Goal: Information Seeking & Learning: Compare options

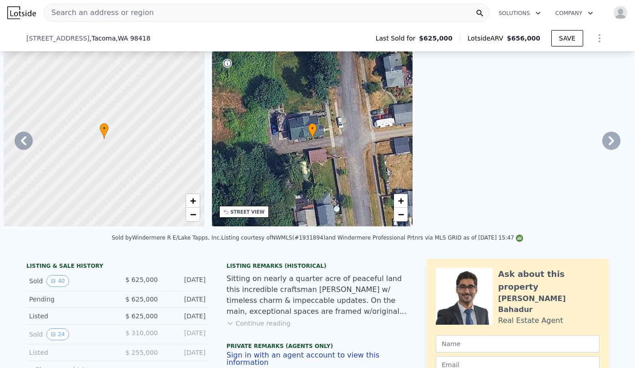
select select "30"
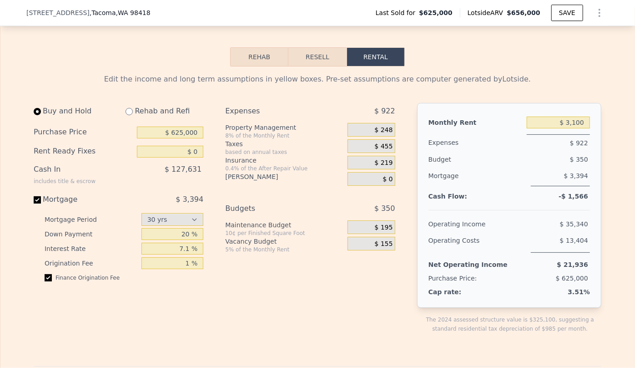
type input "$ 3,100"
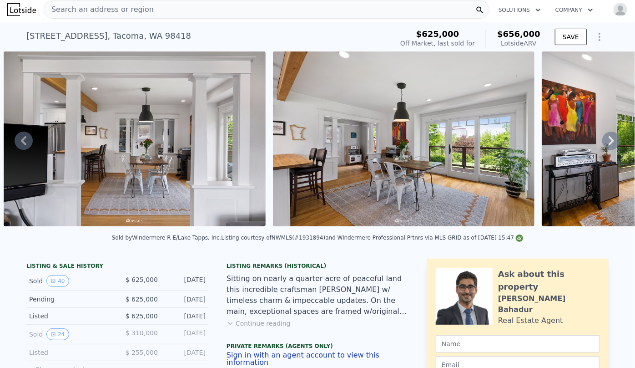
scroll to position [0, 0]
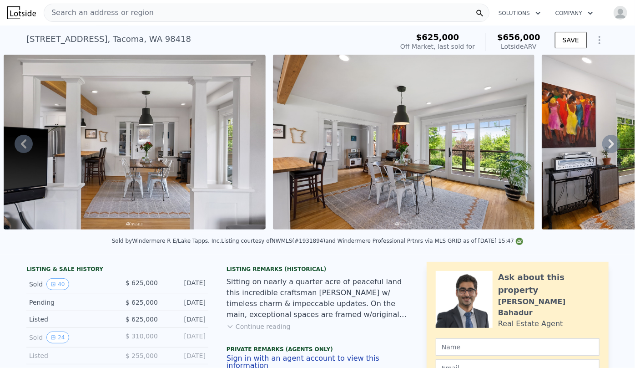
click at [127, 17] on span "Search an address or region" at bounding box center [99, 12] width 110 height 11
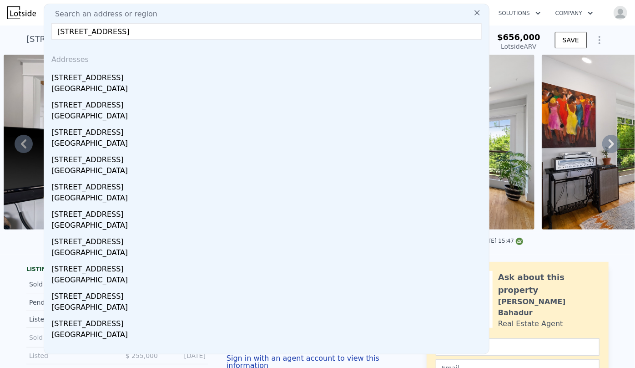
type input "30041 14th Ave S, Federal Way, WA 98003"
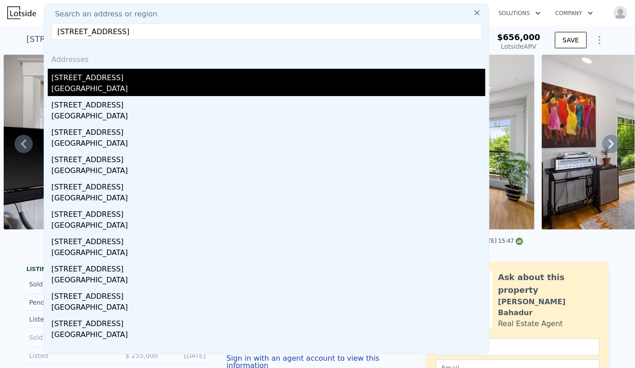
click at [186, 76] on div "30041 14th Ave S" at bounding box center [268, 76] width 434 height 15
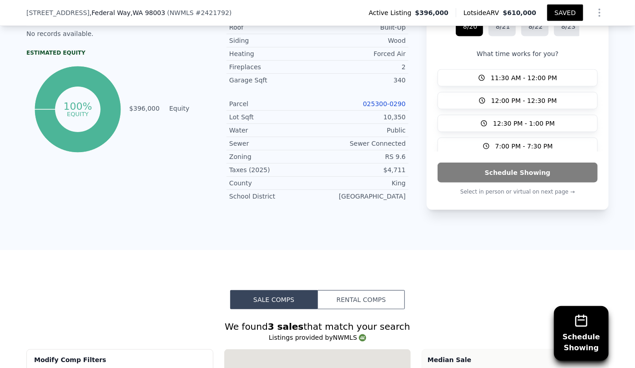
scroll to position [493, 0]
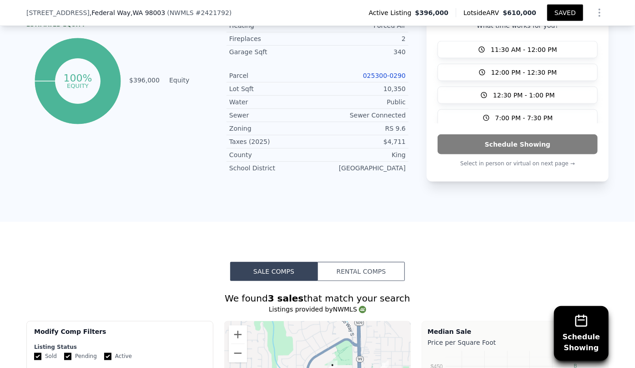
click at [385, 76] on link "025300-0290" at bounding box center [384, 75] width 43 height 7
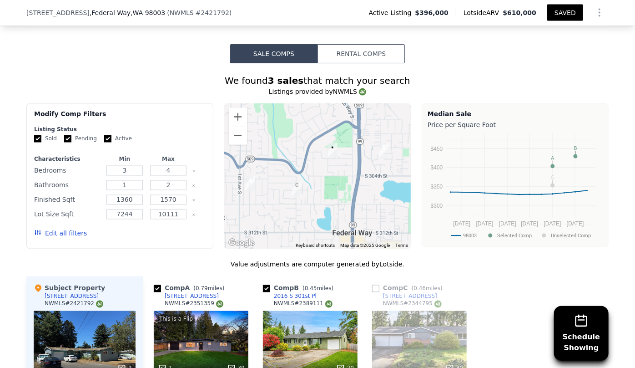
scroll to position [865, 0]
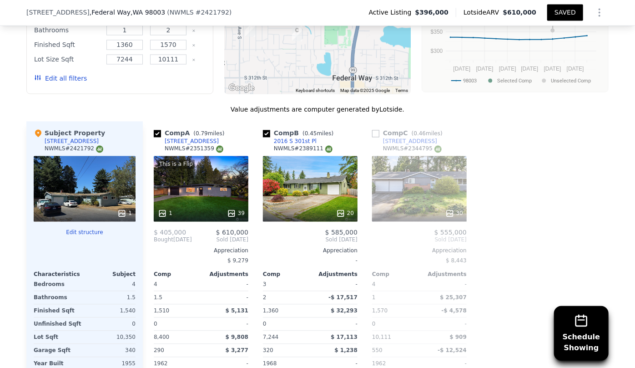
click at [43, 78] on button "Edit all filters" at bounding box center [60, 78] width 53 height 9
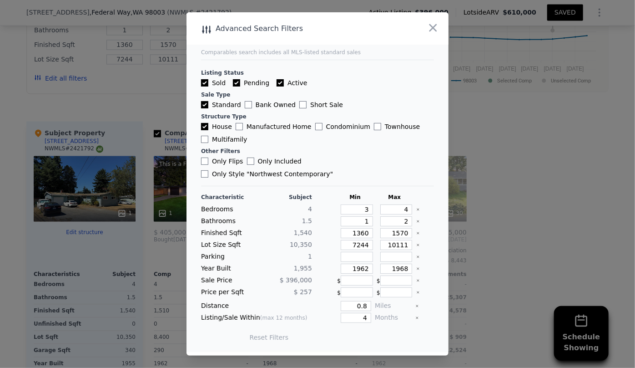
click at [488, 204] on div at bounding box center [317, 184] width 635 height 368
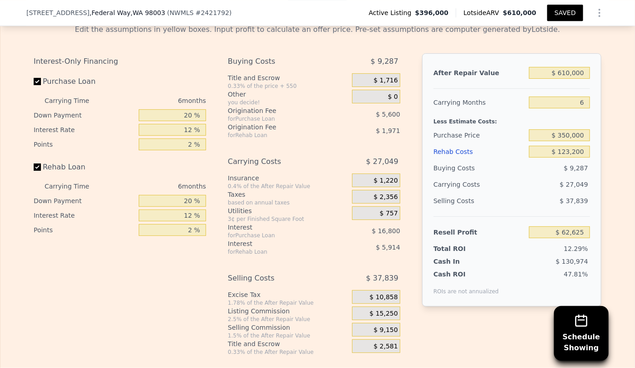
scroll to position [1361, 0]
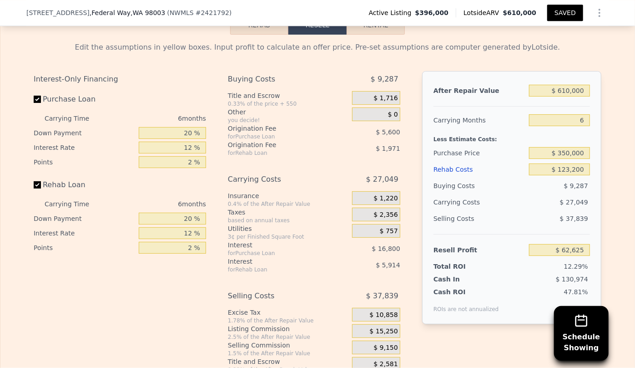
click at [462, 171] on div "Rehab Costs" at bounding box center [480, 169] width 92 height 16
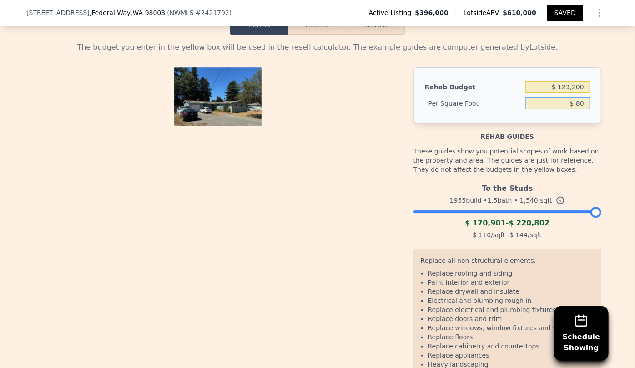
click at [578, 106] on input "$ 80" at bounding box center [558, 103] width 65 height 12
type input "$ 90"
type input "$ 138,600"
click at [395, 150] on div at bounding box center [222, 232] width 376 height 330
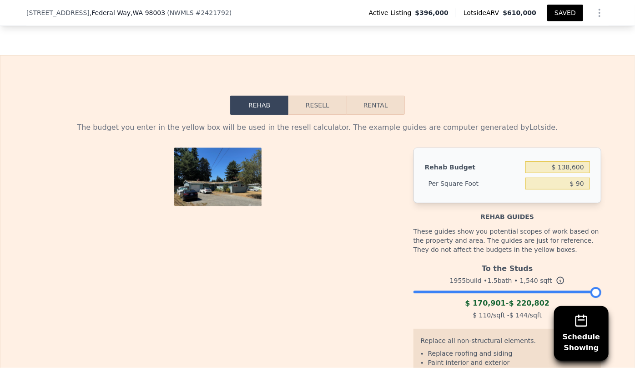
scroll to position [1278, 0]
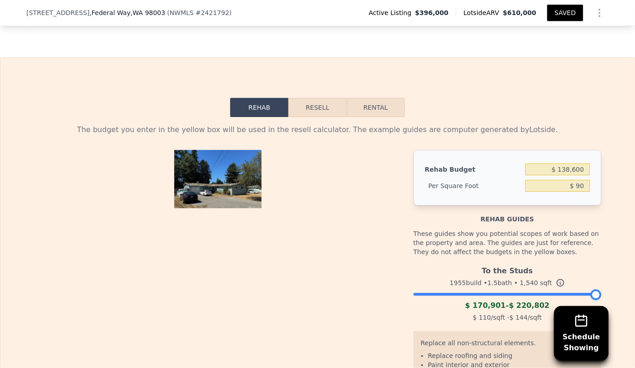
click at [320, 106] on button "Resell" at bounding box center [318, 107] width 58 height 19
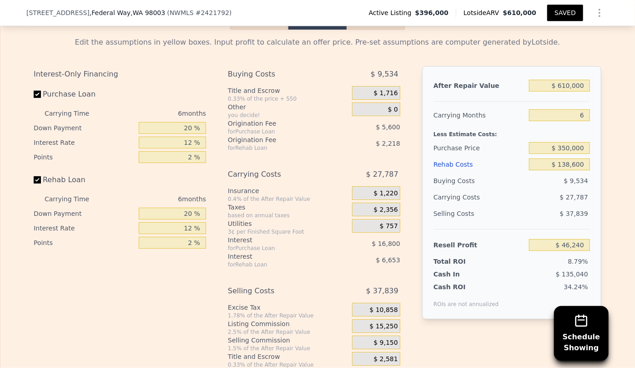
scroll to position [1361, 0]
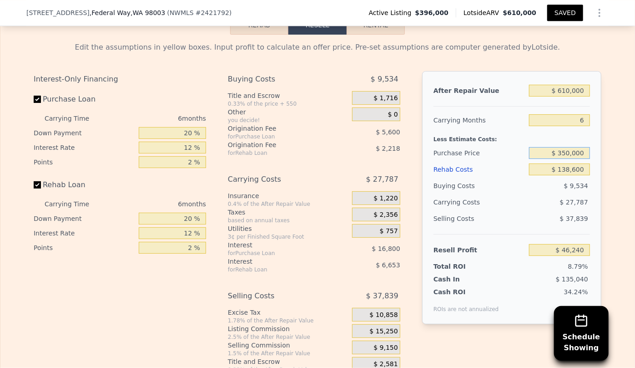
click at [568, 154] on input "$ 350,000" at bounding box center [559, 153] width 61 height 12
type input "$ 330,000"
type input "$ 67,587"
click at [579, 118] on input "6" at bounding box center [559, 120] width 61 height 12
click at [581, 118] on input "6" at bounding box center [559, 120] width 61 height 12
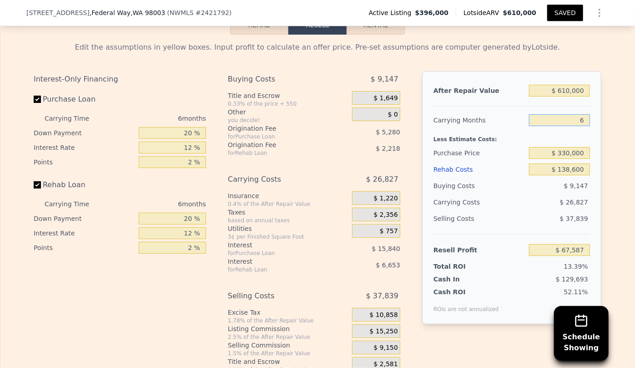
type input "7"
type input "$ 63,117"
type input "7"
click at [552, 140] on div "Less Estimate Costs:" at bounding box center [512, 136] width 157 height 16
click at [502, 180] on div "Buying Costs" at bounding box center [480, 186] width 92 height 16
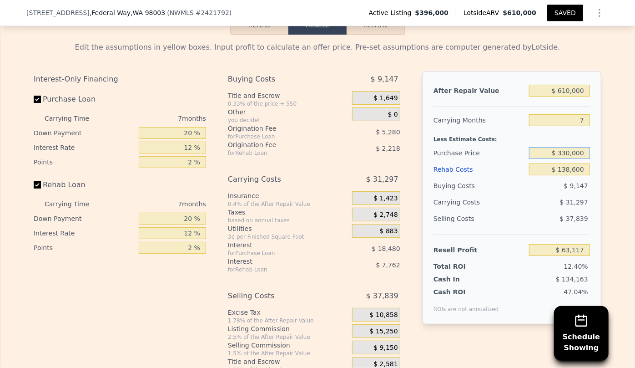
click at [567, 152] on input "$ 330,000" at bounding box center [559, 153] width 61 height 12
type input "$ 320,000"
type input "$ 73,870"
drag, startPoint x: 46, startPoint y: 11, endPoint x: 141, endPoint y: 11, distance: 95.6
click at [141, 11] on div "30041 14th Ave S , Federal Way , WA 98003" at bounding box center [95, 12] width 139 height 9
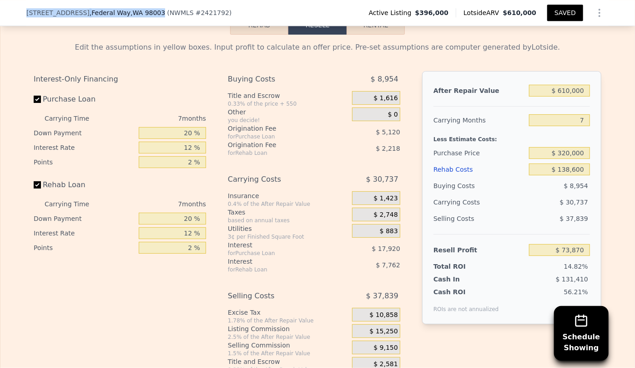
copy div "30041 14th Ave S , Federal Way , WA 98003"
type input "6"
type input "$ 123,200"
type input "$ 62,625"
click at [570, 169] on input "$ 123,200" at bounding box center [559, 169] width 61 height 12
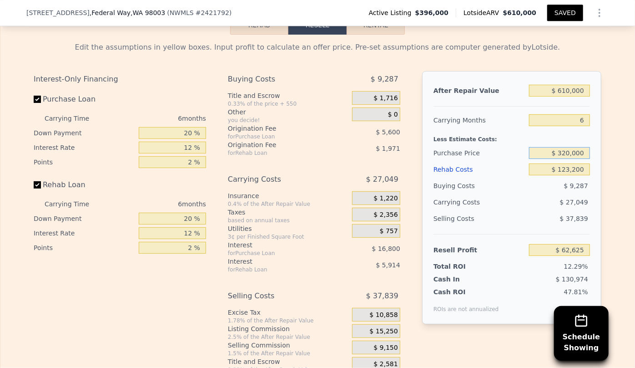
click at [566, 151] on input "$ 320,000" at bounding box center [559, 153] width 61 height 12
type input "$ 330,000"
click at [548, 201] on div "$ 27,049" at bounding box center [542, 202] width 96 height 16
type input "$ 83,972"
click at [614, 197] on div "Edit the assumptions in yellow boxes. Input profit to calculate an offer price.…" at bounding box center [317, 204] width 634 height 339
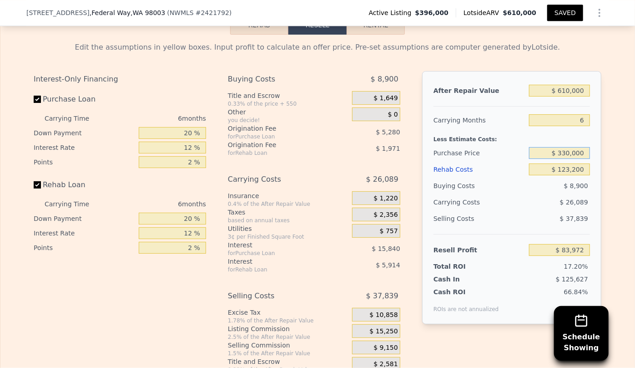
click at [568, 152] on input "$ 330,000" at bounding box center [559, 153] width 61 height 12
type input "$ 350,000"
click at [525, 215] on div "Selling Costs $ 37,839" at bounding box center [512, 222] width 157 height 24
type input "$ 62,625"
click at [450, 172] on div "Rehab Costs" at bounding box center [480, 169] width 92 height 16
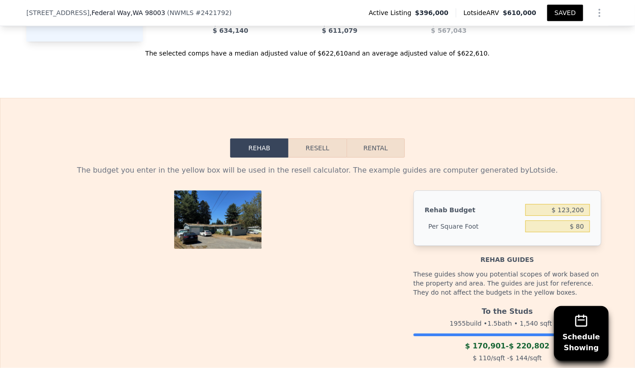
scroll to position [1237, 0]
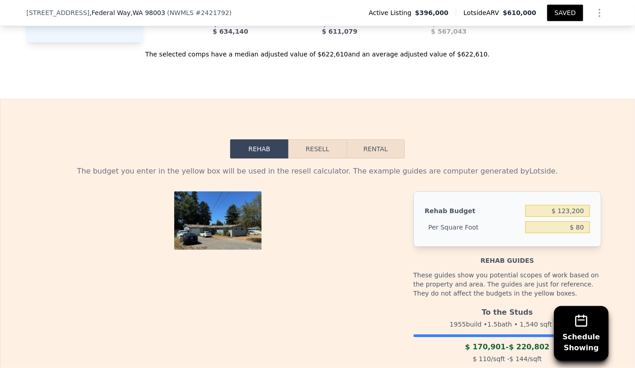
click at [320, 151] on button "Resell" at bounding box center [318, 148] width 58 height 19
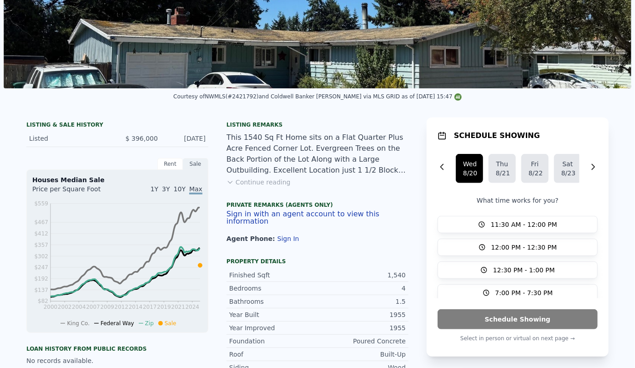
scroll to position [0, 0]
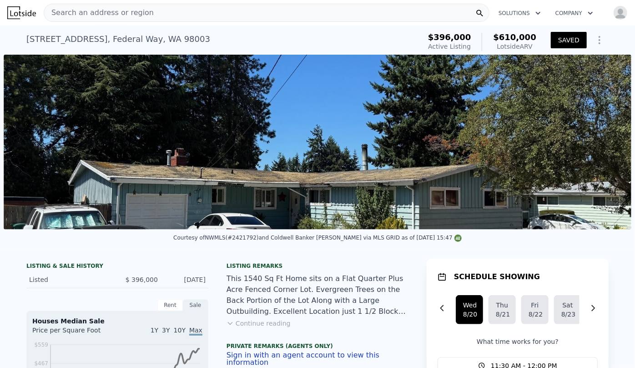
click at [75, 15] on span "Search an address or region" at bounding box center [99, 12] width 110 height 11
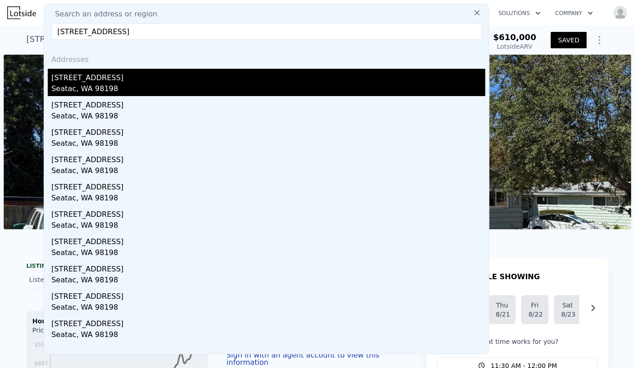
type input "20112 15th Ave S, SeaTac, WA 98198"
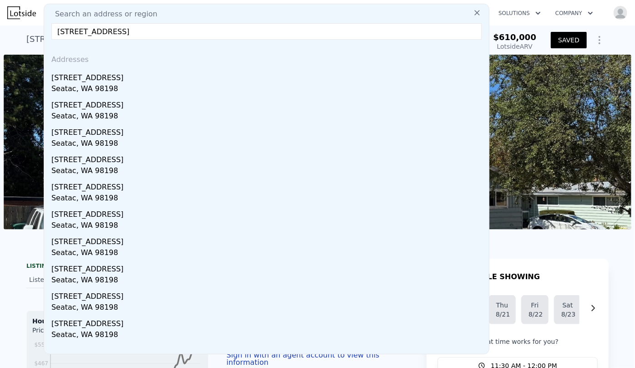
drag, startPoint x: 94, startPoint y: 89, endPoint x: 172, endPoint y: 115, distance: 82.0
click at [94, 89] on div "Seatac, WA 98198" at bounding box center [268, 89] width 434 height 13
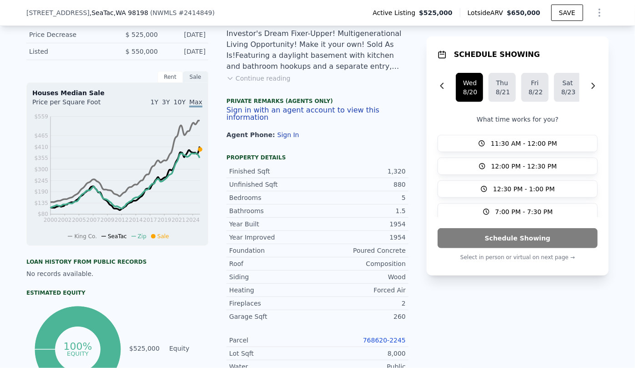
click at [266, 81] on button "Continue reading" at bounding box center [259, 78] width 64 height 9
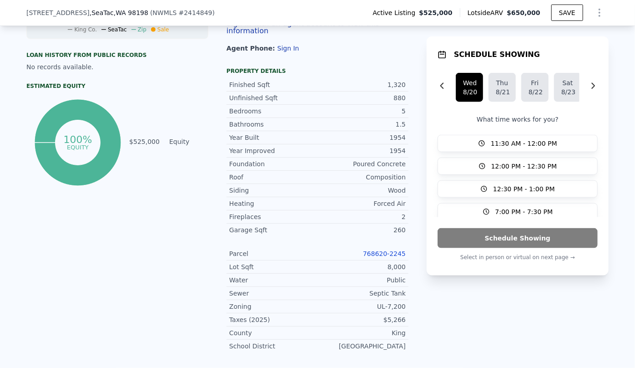
click at [382, 250] on link "768620-2245" at bounding box center [384, 253] width 43 height 7
click at [594, 15] on icon "Show Options" at bounding box center [599, 12] width 11 height 11
click at [573, 37] on div "Edit Structure" at bounding box center [558, 36] width 102 height 18
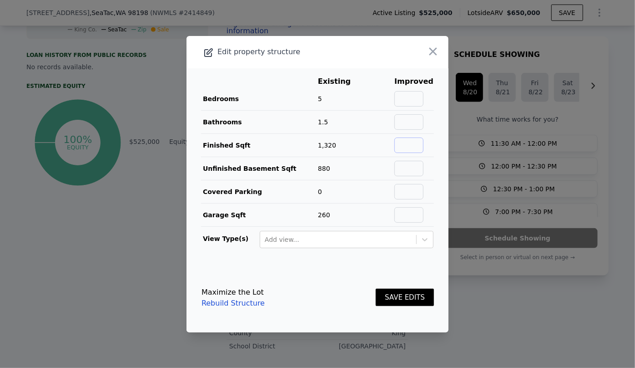
click at [416, 147] on input "text" at bounding box center [409, 144] width 29 height 15
type input "2200"
click at [401, 123] on input "text" at bounding box center [409, 121] width 29 height 15
type input "3"
click at [406, 297] on button "SAVE EDITS" at bounding box center [405, 298] width 58 height 18
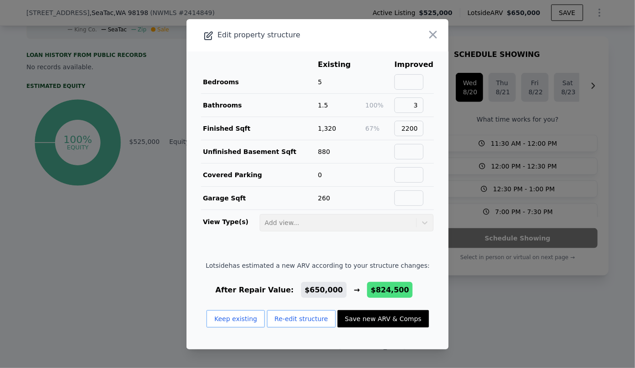
click at [406, 320] on button "Save new ARV & Comps" at bounding box center [383, 318] width 91 height 17
type input "3"
type input "5"
type input "3"
type input "1650"
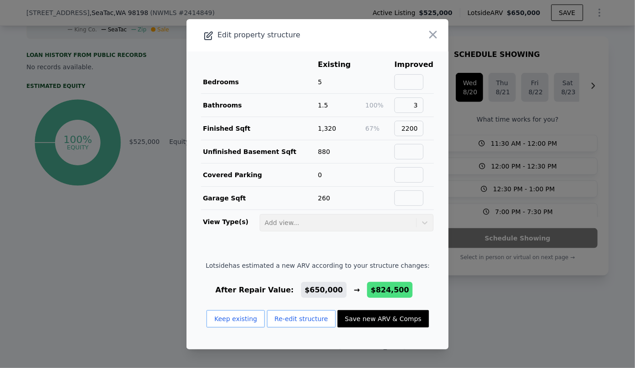
type input "2580"
type input "5375"
type input "12150"
type input "$ 824,500"
type input "$ 204,438"
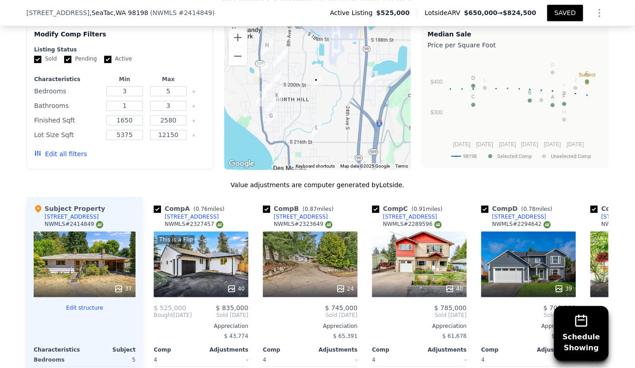
scroll to position [907, 0]
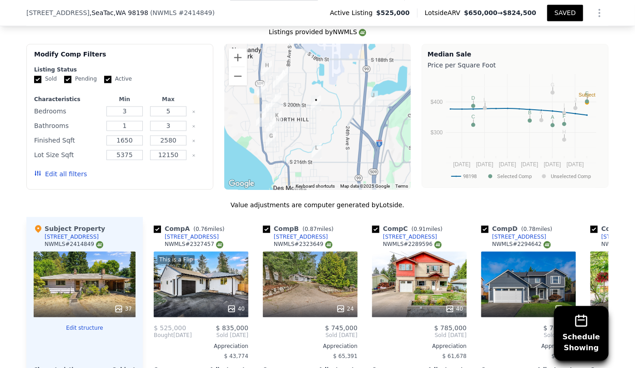
click at [60, 169] on button "Edit all filters" at bounding box center [60, 173] width 53 height 9
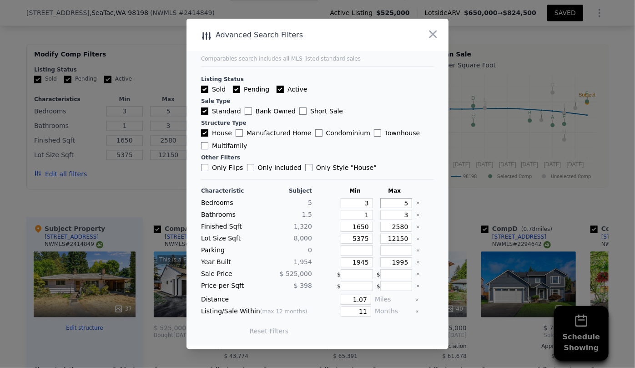
drag, startPoint x: 404, startPoint y: 204, endPoint x: 383, endPoint y: 205, distance: 21.4
click at [383, 205] on input "5" at bounding box center [396, 203] width 32 height 10
type input "4"
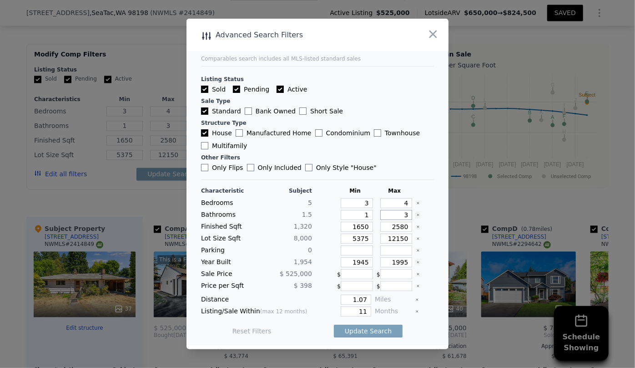
drag, startPoint x: 402, startPoint y: 216, endPoint x: 380, endPoint y: 216, distance: 21.9
click at [380, 216] on input "3" at bounding box center [396, 215] width 32 height 10
drag, startPoint x: 364, startPoint y: 228, endPoint x: 328, endPoint y: 227, distance: 36.4
click at [328, 227] on div "Finished Sqft 1,320 1650 2580" at bounding box center [317, 227] width 233 height 10
type input "1"
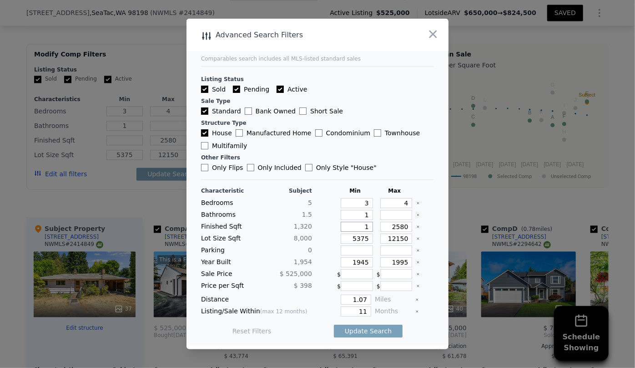
type input "1"
type input "10"
type input "100"
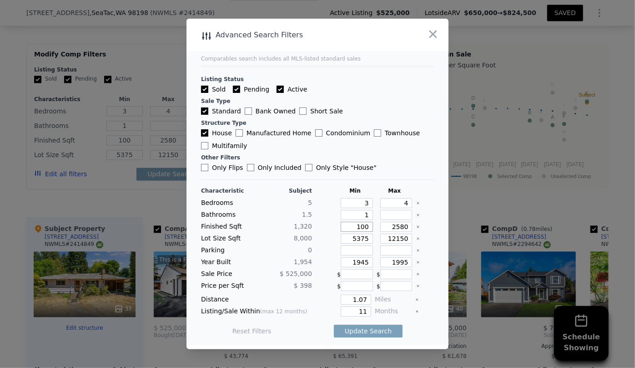
type input "10"
type input "1"
type input "18"
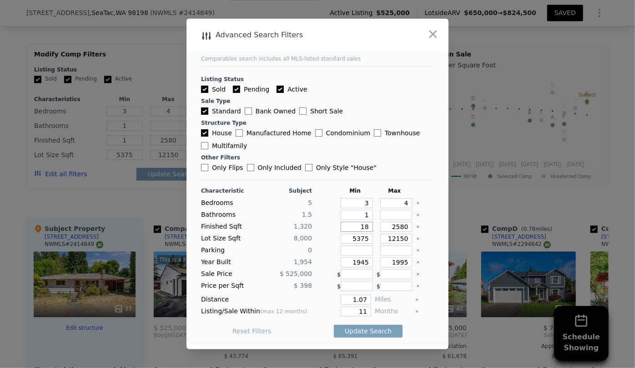
type input "18"
type input "180"
type input "1800"
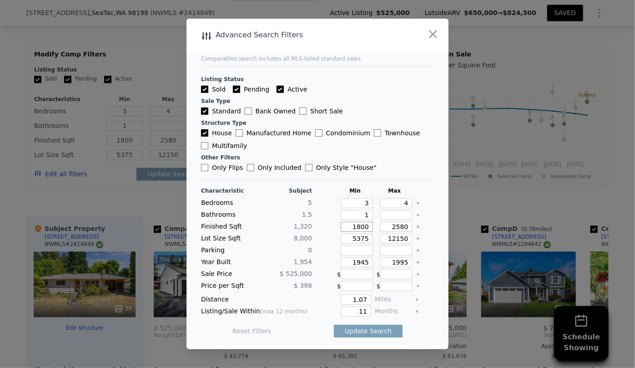
type input "1800"
drag, startPoint x: 366, startPoint y: 237, endPoint x: 327, endPoint y: 240, distance: 39.7
click at [327, 240] on div "Lot Size Sqft 8,000 5375 12150" at bounding box center [317, 238] width 233 height 10
drag, startPoint x: 361, startPoint y: 260, endPoint x: 331, endPoint y: 262, distance: 30.1
click at [331, 262] on div "Year Built 1,954 1945 1995" at bounding box center [317, 262] width 233 height 10
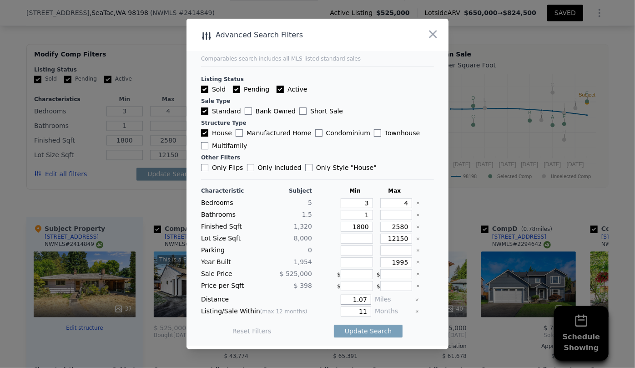
drag, startPoint x: 363, startPoint y: 299, endPoint x: 330, endPoint y: 293, distance: 34.1
click at [330, 293] on div "Characteristic Subject Min Max Bedrooms 5 3 4 Bathrooms 1.5 1 Finished Sqft 1,3…" at bounding box center [317, 265] width 233 height 157
type input "5"
type input "1"
drag, startPoint x: 362, startPoint y: 309, endPoint x: 334, endPoint y: 310, distance: 28.2
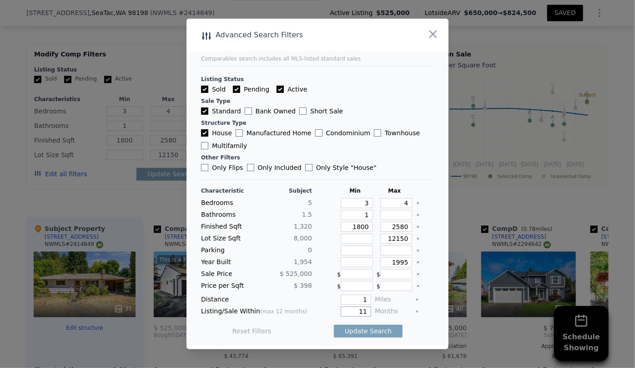
click at [334, 310] on div "11" at bounding box center [344, 311] width 56 height 10
type input "6"
click at [345, 332] on button "Update Search" at bounding box center [368, 331] width 69 height 13
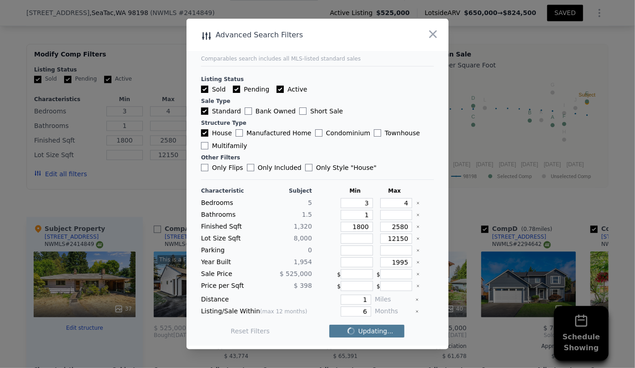
checkbox input "false"
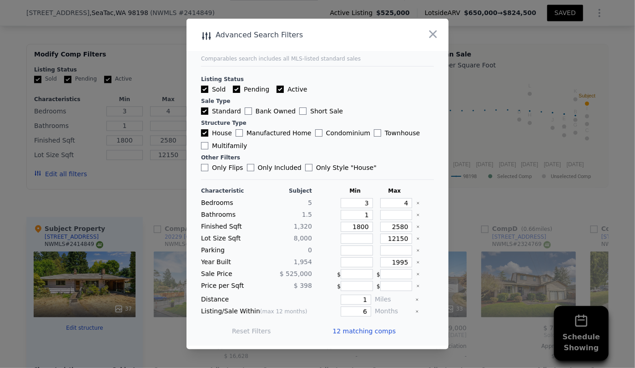
click at [341, 333] on span "12 matching comps" at bounding box center [364, 330] width 63 height 9
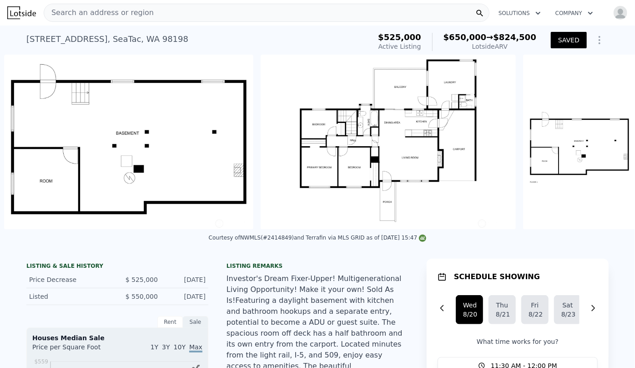
scroll to position [0, 9704]
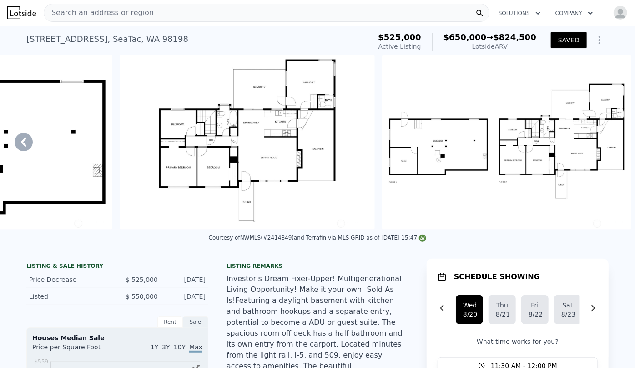
click at [587, 157] on img at bounding box center [506, 142] width 249 height 175
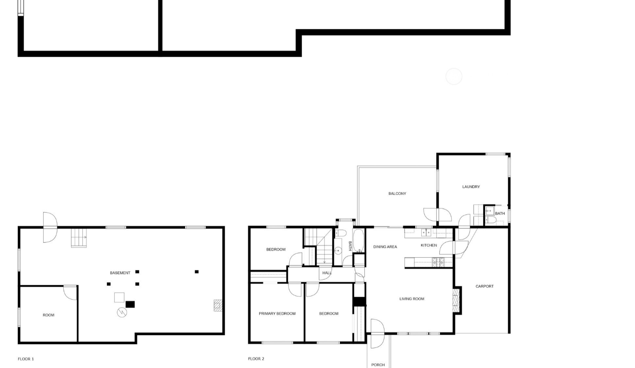
scroll to position [3644, 0]
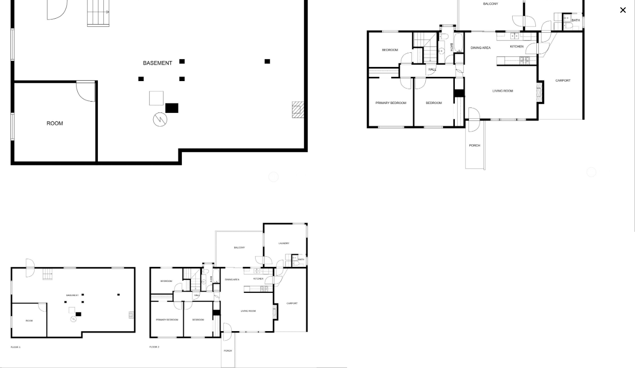
click at [622, 10] on icon at bounding box center [623, 10] width 13 height 13
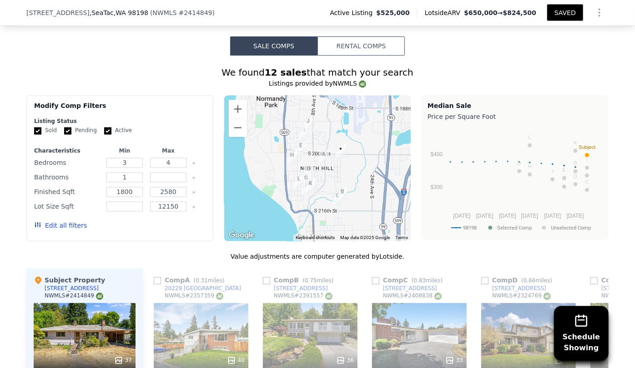
scroll to position [847, 0]
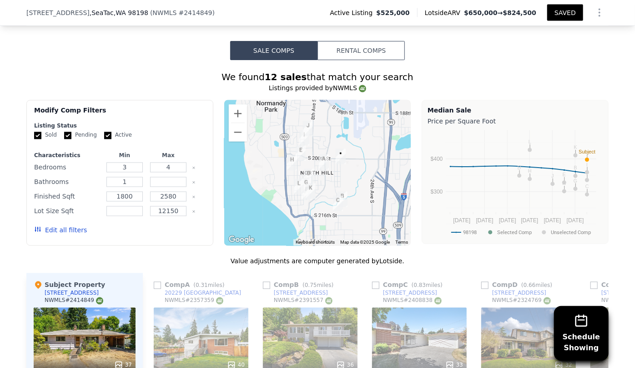
click at [74, 226] on button "Edit all filters" at bounding box center [60, 230] width 53 height 9
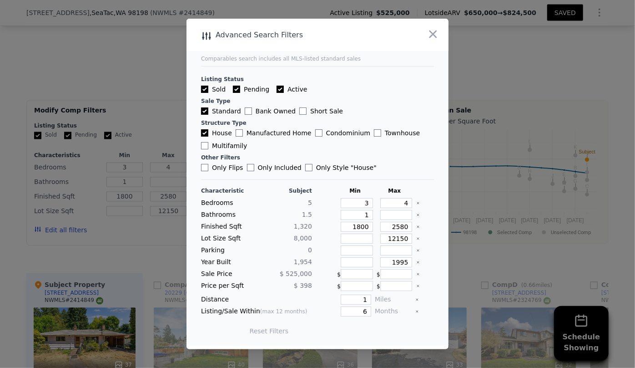
click at [473, 222] on div at bounding box center [317, 184] width 635 height 368
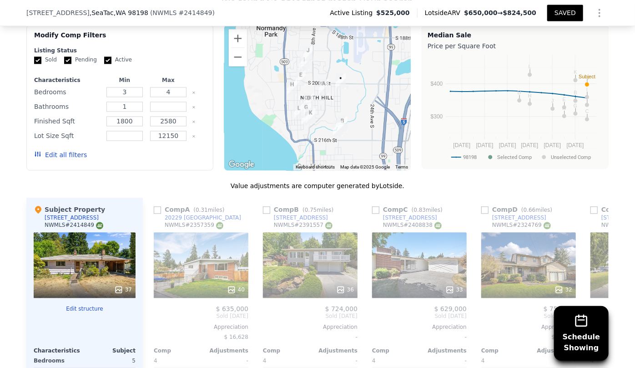
scroll to position [930, 0]
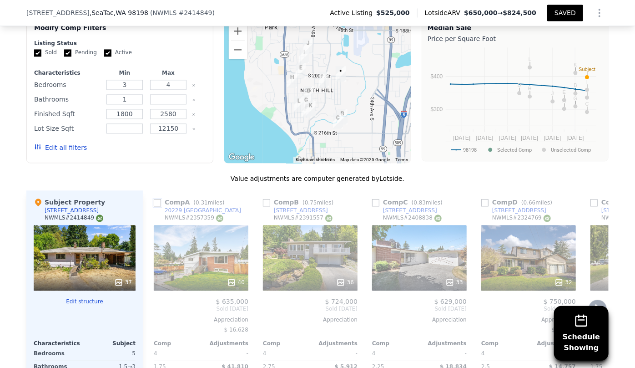
click at [154, 199] on input "checkbox" at bounding box center [157, 202] width 7 height 7
checkbox input "true"
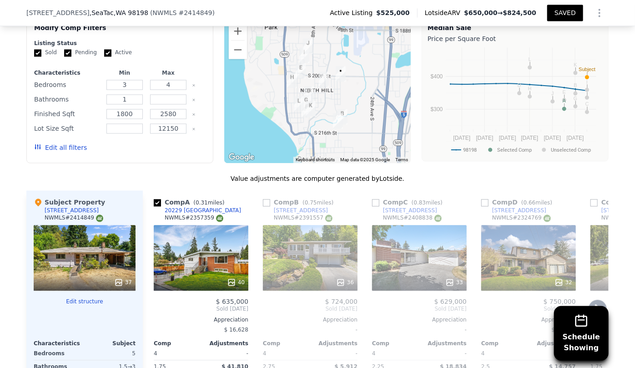
click at [402, 225] on div "33" at bounding box center [419, 258] width 95 height 66
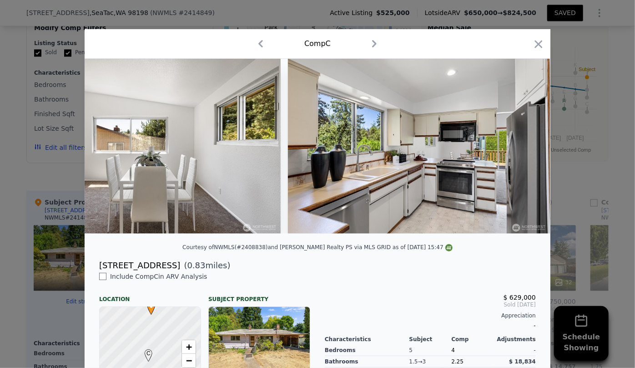
scroll to position [0, 2744]
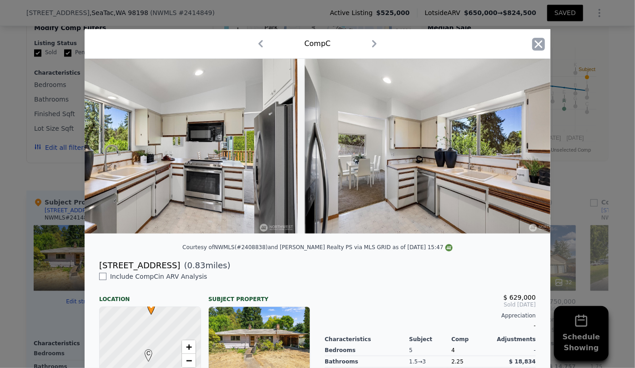
click at [533, 46] on icon "button" at bounding box center [539, 44] width 13 height 13
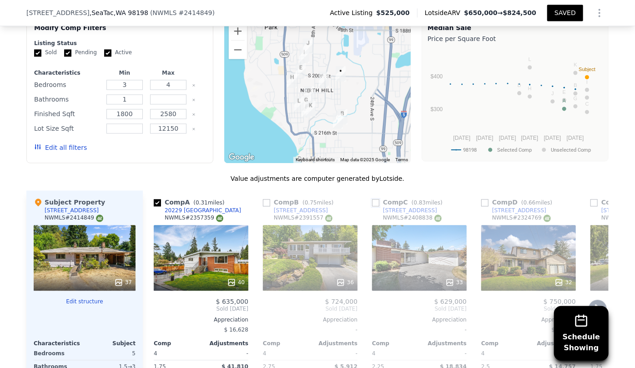
click at [373, 199] on input "checkbox" at bounding box center [375, 202] width 7 height 7
checkbox input "true"
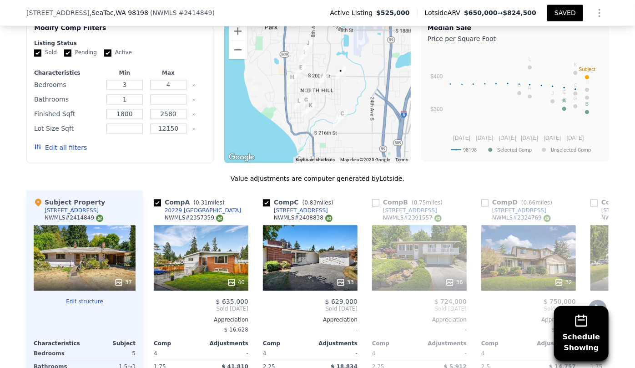
click at [595, 304] on icon at bounding box center [597, 308] width 5 height 9
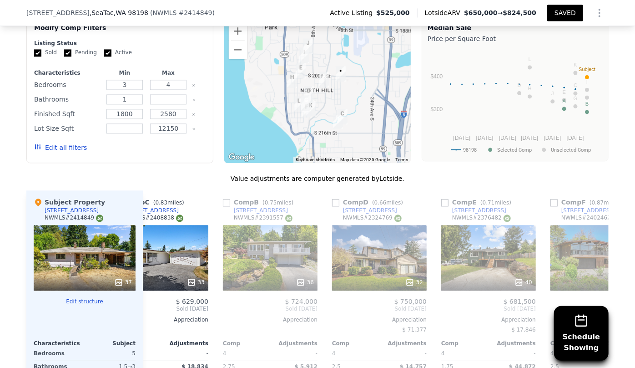
scroll to position [0, 218]
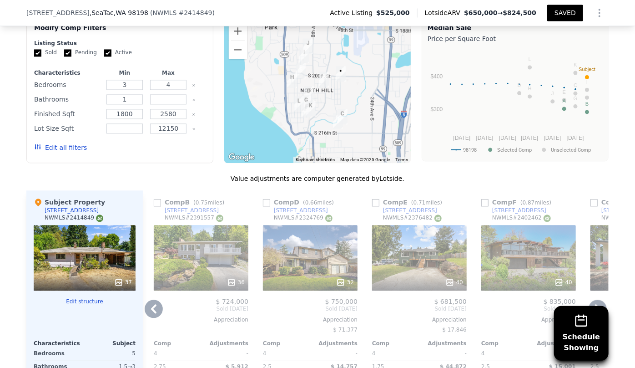
click at [432, 274] on div at bounding box center [419, 282] width 95 height 16
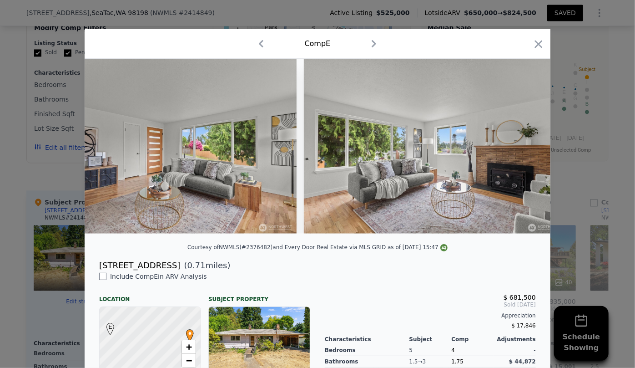
scroll to position [0, 1431]
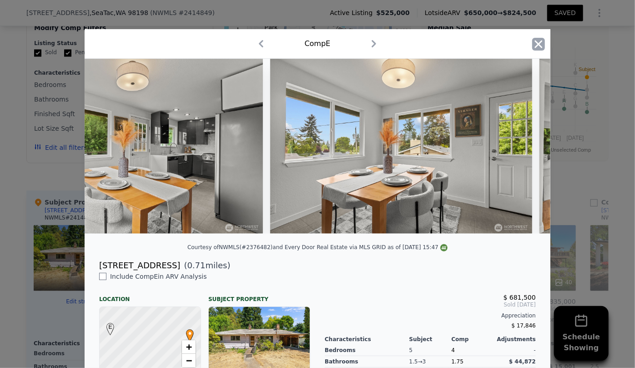
click at [537, 47] on icon "button" at bounding box center [539, 44] width 13 height 13
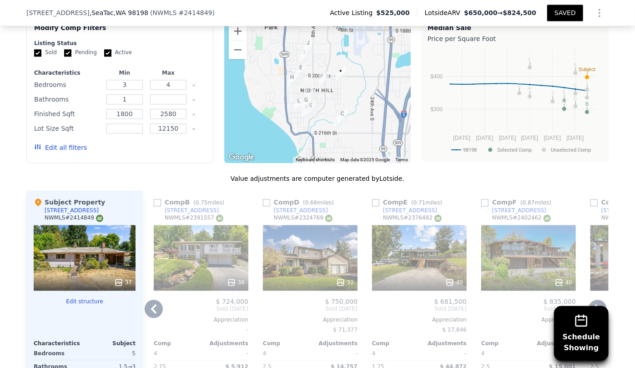
click at [600, 299] on icon at bounding box center [598, 308] width 18 height 18
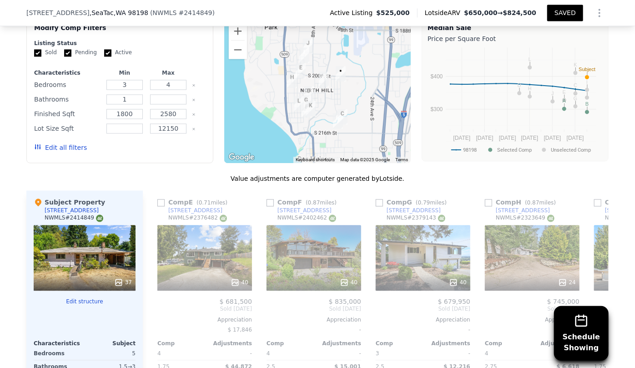
scroll to position [0, 437]
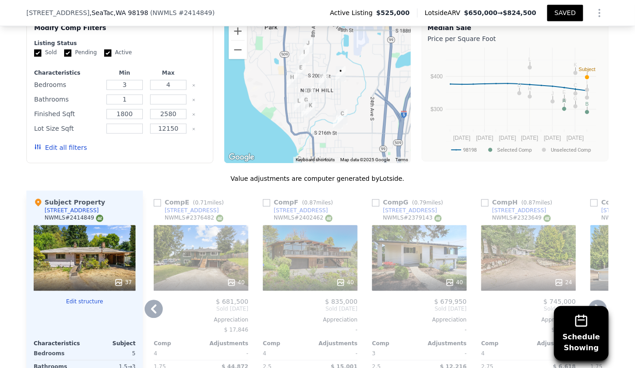
click at [600, 299] on icon at bounding box center [598, 308] width 18 height 18
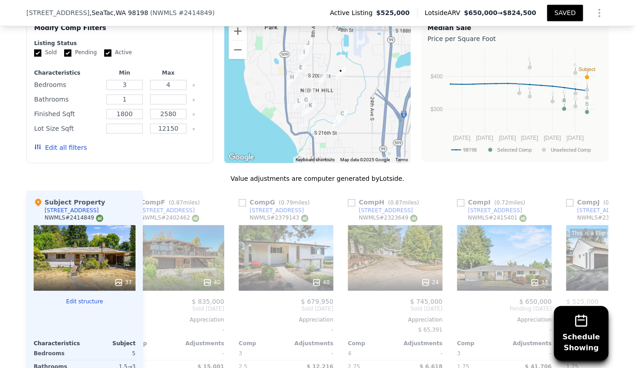
scroll to position [0, 655]
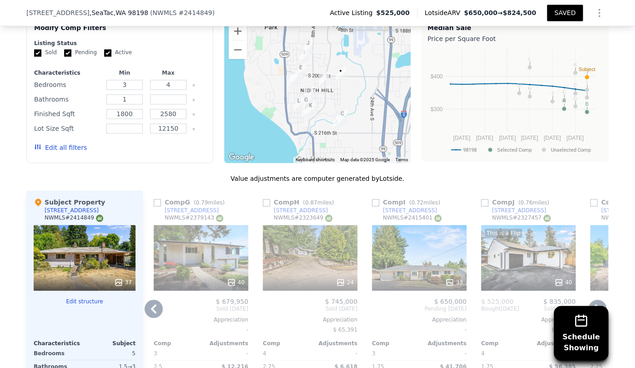
click at [319, 225] on div "24" at bounding box center [310, 258] width 95 height 66
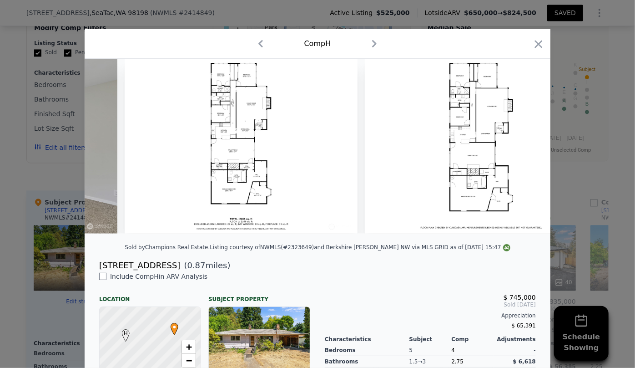
scroll to position [0, 5935]
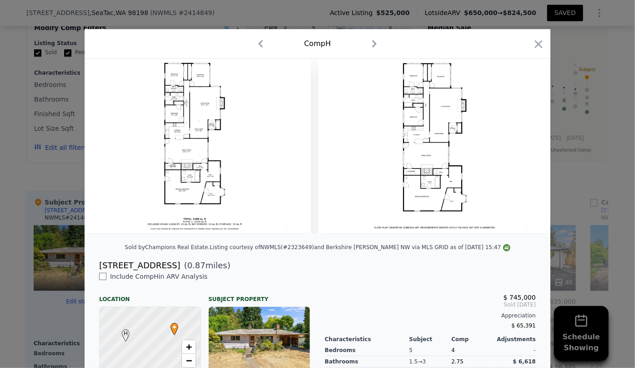
click at [537, 45] on icon "button" at bounding box center [539, 44] width 8 height 8
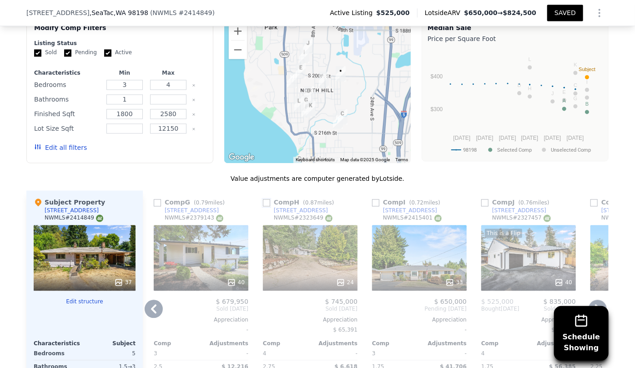
drag, startPoint x: 264, startPoint y: 169, endPoint x: 274, endPoint y: 169, distance: 9.6
click at [264, 199] on input "checkbox" at bounding box center [266, 202] width 7 height 7
checkbox input "true"
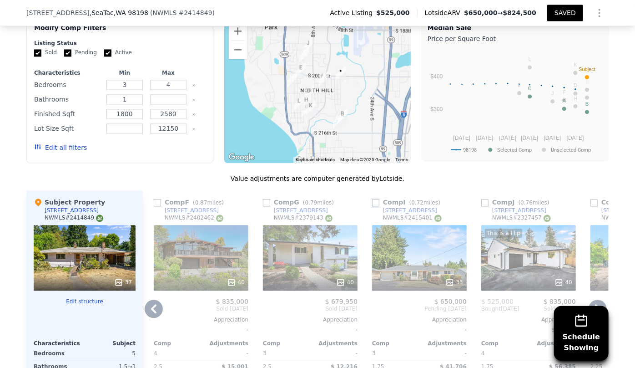
click at [372, 199] on input "checkbox" at bounding box center [375, 202] width 7 height 7
checkbox input "true"
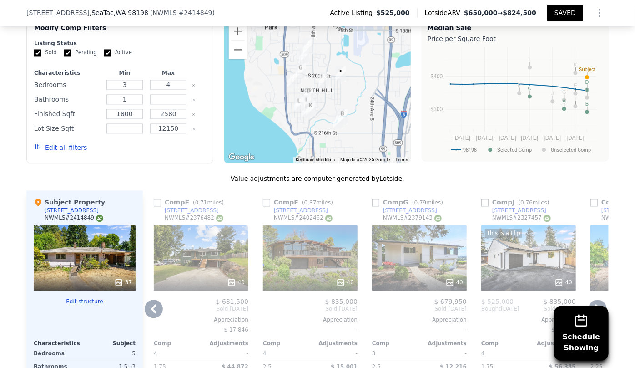
click at [506, 227] on div "This is a Flip 40" at bounding box center [529, 258] width 95 height 66
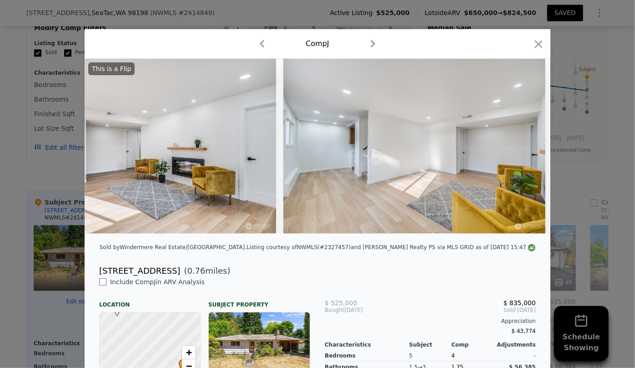
scroll to position [0, 4501]
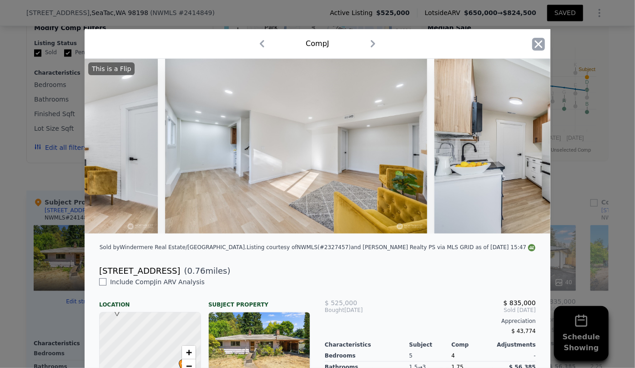
click at [535, 39] on icon "button" at bounding box center [539, 44] width 13 height 13
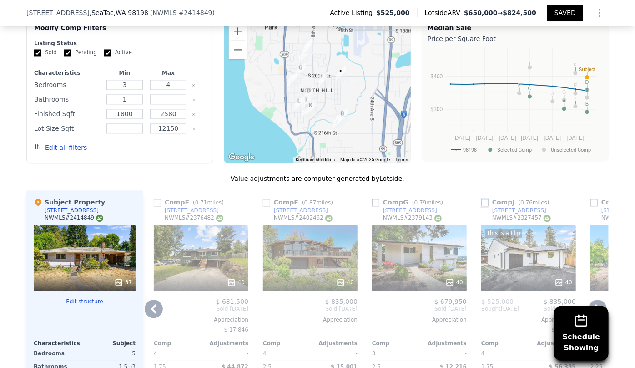
click at [482, 199] on input "checkbox" at bounding box center [485, 202] width 7 height 7
checkbox input "true"
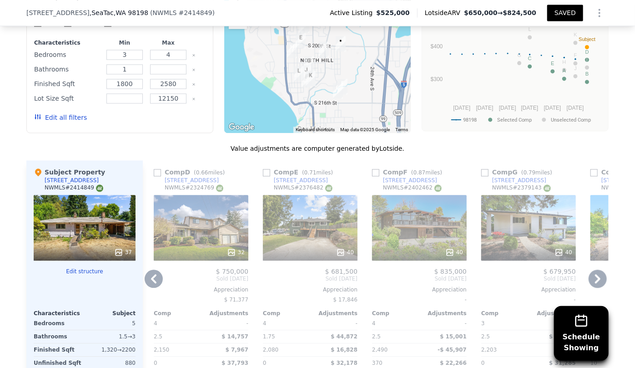
scroll to position [971, 0]
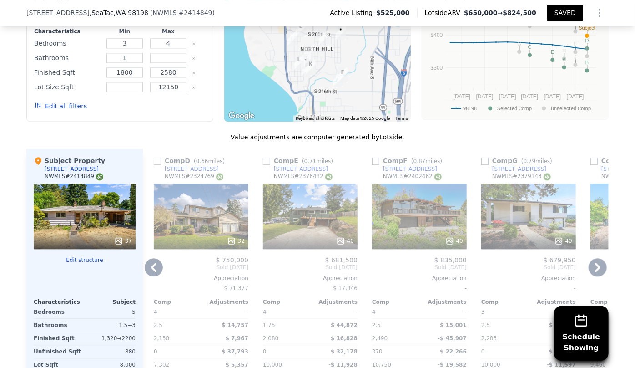
click at [594, 258] on icon at bounding box center [598, 267] width 18 height 18
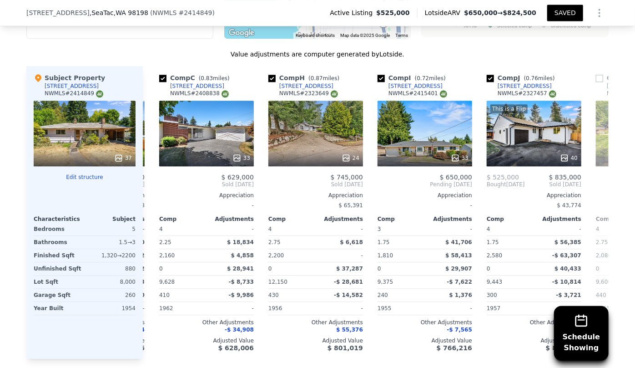
scroll to position [0, 0]
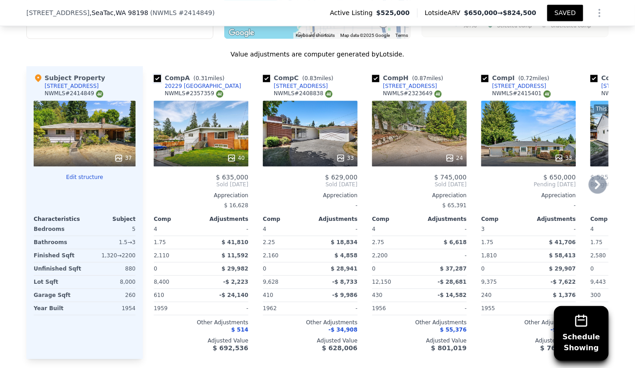
click at [154, 75] on input "checkbox" at bounding box center [157, 78] width 7 height 7
checkbox input "false"
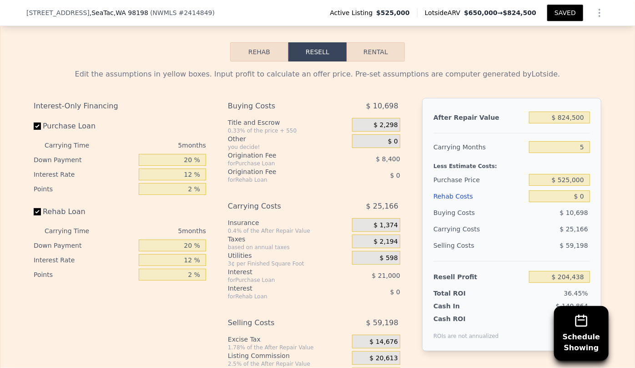
scroll to position [1468, 0]
click at [586, 111] on input "$ 824,500" at bounding box center [559, 117] width 61 height 12
type input "$ 82,450"
type input "-$ 483,592"
type input "$ 8"
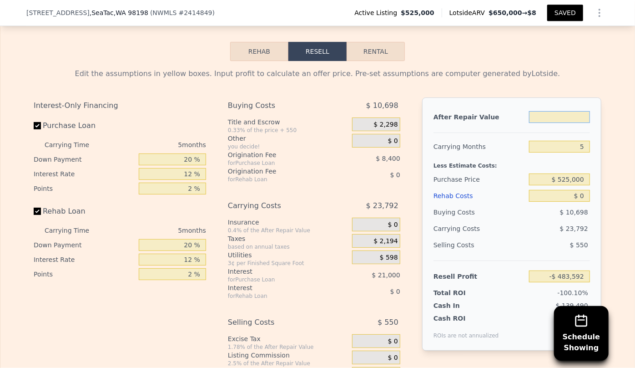
type input "$ 8"
type input "-$ 560,032"
type input "$ 7"
type input "-$ 560,033"
type input "$ 76"
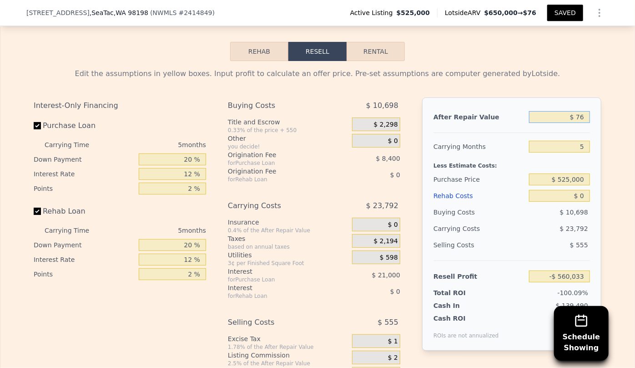
type input "-$ 559,969"
type input "$ 7,600"
type input "-$ 552,993"
type input "$ 76,000"
type input "-$ 489,573"
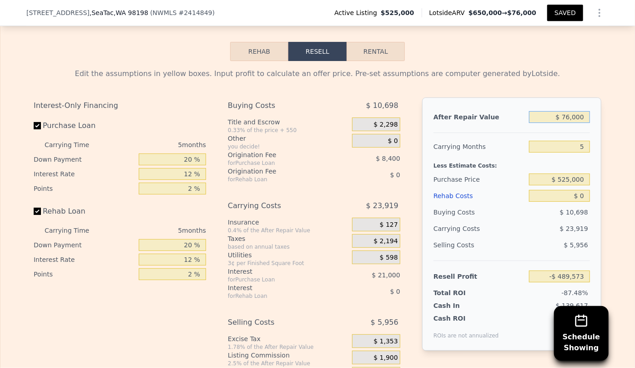
type input "$ 760,000"
type input "$ 144,634"
type input "$ 760,000"
click at [588, 117] on div "After Repair Value $ 760,000 Carrying Months 5 Less Estimate Costs: Purchase Pr…" at bounding box center [511, 223] width 179 height 253
click at [584, 141] on input "5" at bounding box center [559, 147] width 61 height 12
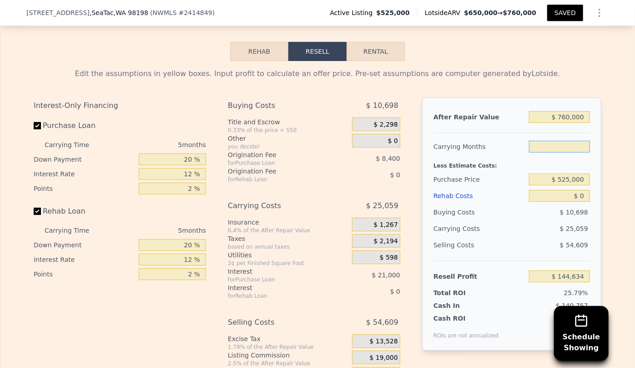
type input "8"
type input "$ 129,598"
type input "8"
click at [558, 220] on div "$ 40,095" at bounding box center [542, 228] width 96 height 16
click at [459, 188] on div "Rehab Costs" at bounding box center [480, 196] width 92 height 16
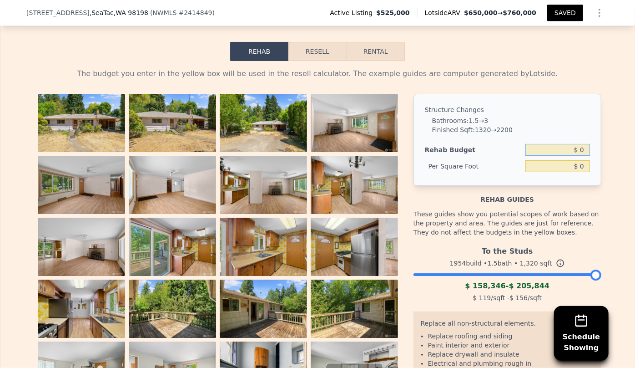
click at [577, 144] on input "$ 0" at bounding box center [558, 150] width 65 height 12
type input "$ 160,000"
type input "$ 121.21"
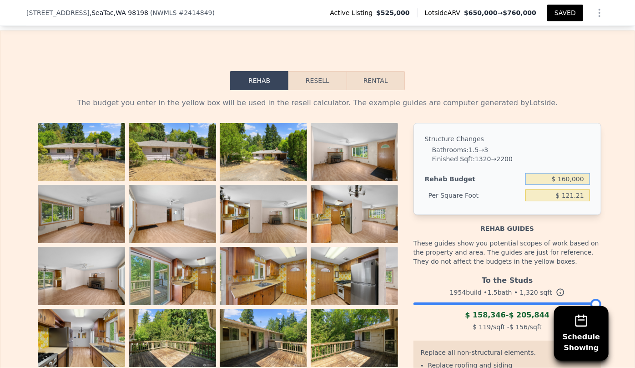
scroll to position [1426, 0]
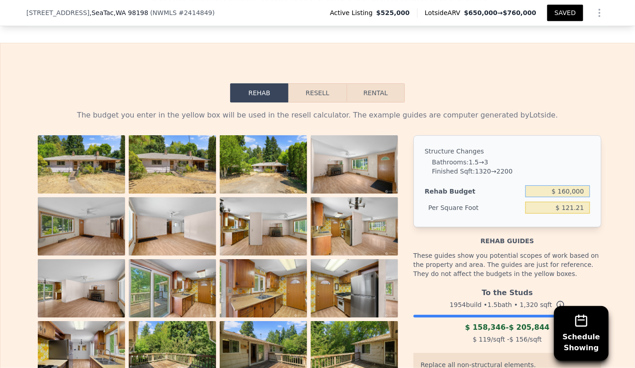
click at [323, 83] on button "Resell" at bounding box center [318, 92] width 58 height 19
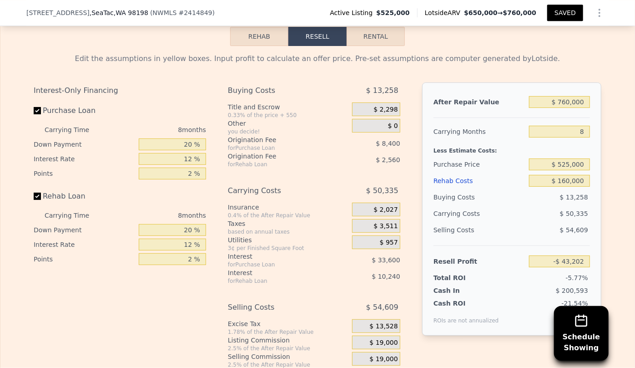
scroll to position [1468, 0]
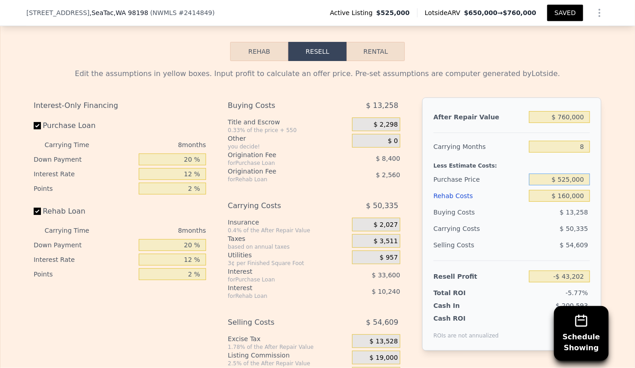
click at [569, 173] on input "$ 525,000" at bounding box center [559, 179] width 61 height 12
type input "$ 460,000"
type input "$ 27,214"
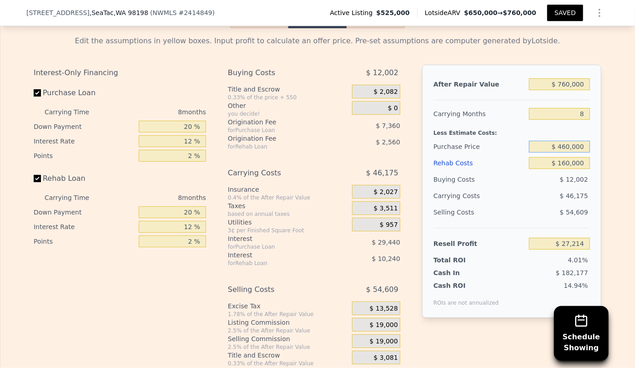
scroll to position [1592, 0]
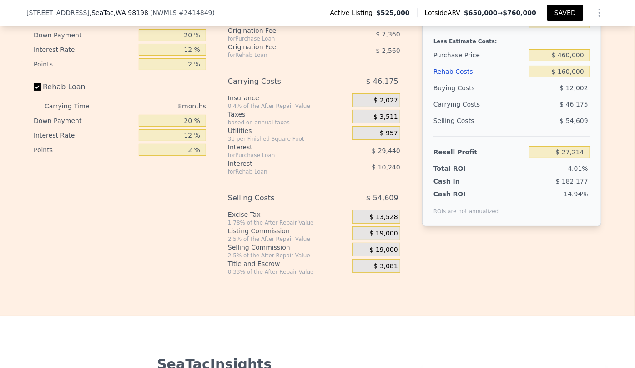
click at [385, 246] on span "$ 19,000" at bounding box center [384, 250] width 28 height 8
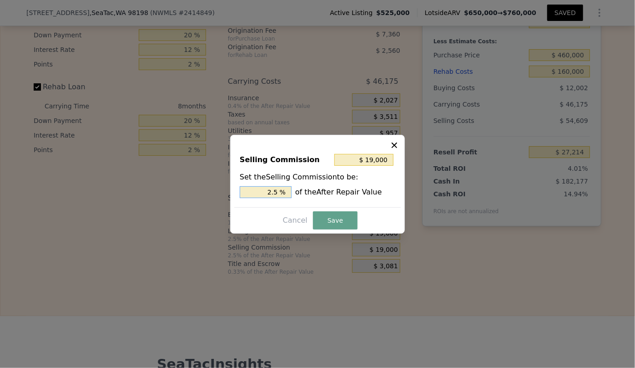
click at [273, 191] on input "2.5 %" at bounding box center [266, 192] width 52 height 12
type input "$ 3,800"
type input ".5 %"
type input "$ 11,400"
type input "1.5 %"
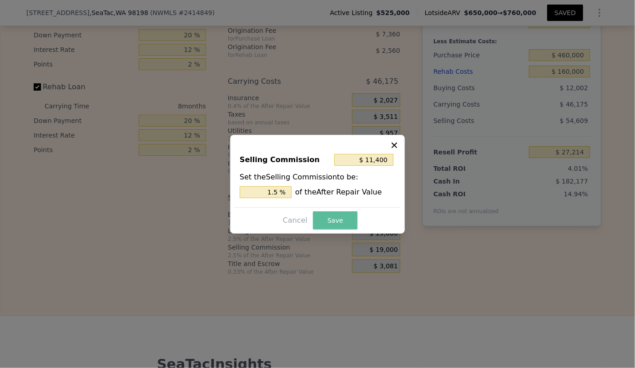
click at [325, 219] on button "Save" at bounding box center [335, 220] width 45 height 18
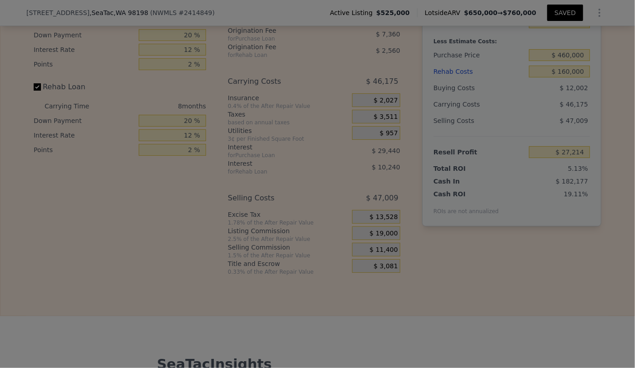
type input "$ 34,814"
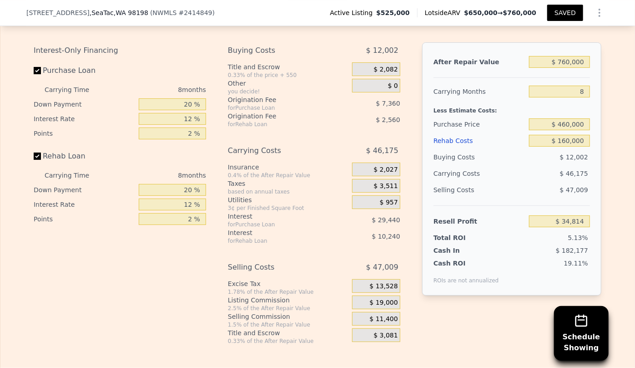
scroll to position [1509, 0]
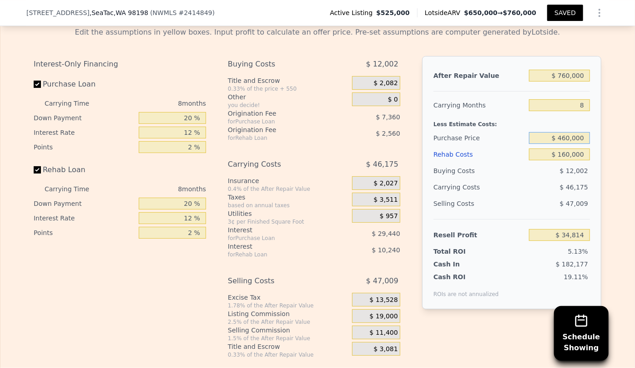
click at [567, 132] on input "$ 460,000" at bounding box center [559, 138] width 61 height 12
type input "$ 450,000"
type input "$ 45,647"
type input "$ 440,000"
type input "$ 56,481"
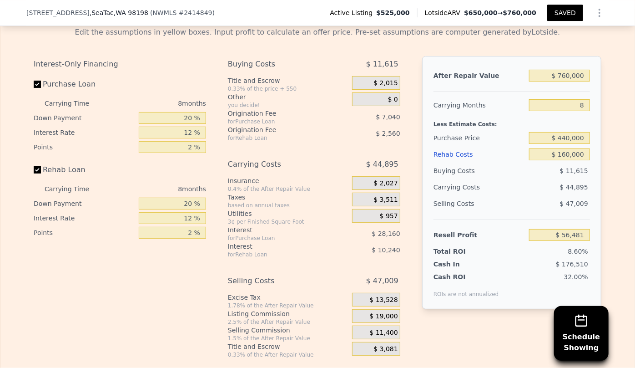
click at [537, 195] on div "Selling Costs $ 47,009" at bounding box center [512, 207] width 157 height 24
click at [565, 11] on button "SAVED" at bounding box center [566, 13] width 36 height 16
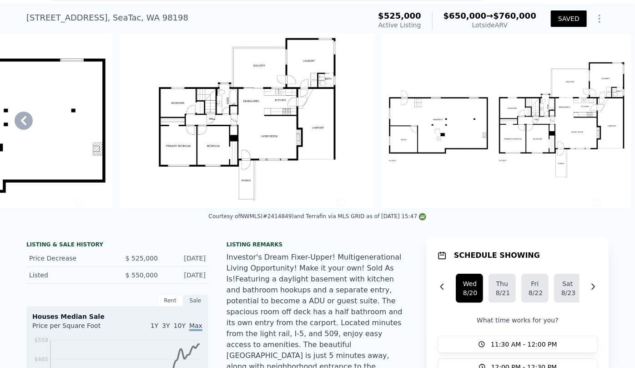
scroll to position [0, 0]
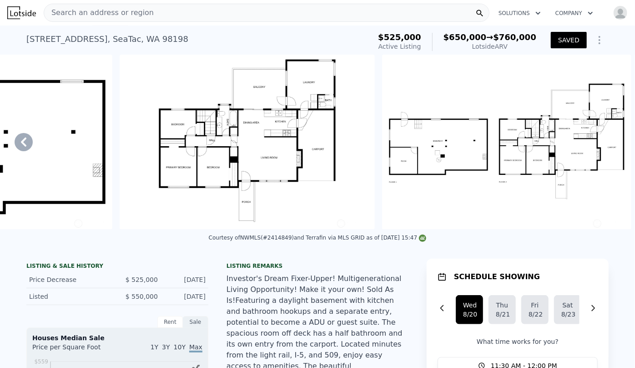
click at [82, 7] on span "Search an address or region" at bounding box center [99, 12] width 110 height 11
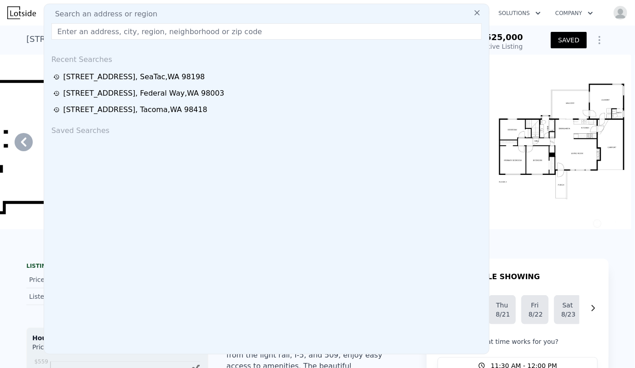
type input "1.75"
type input "2.75"
type input "1790"
type input "7302"
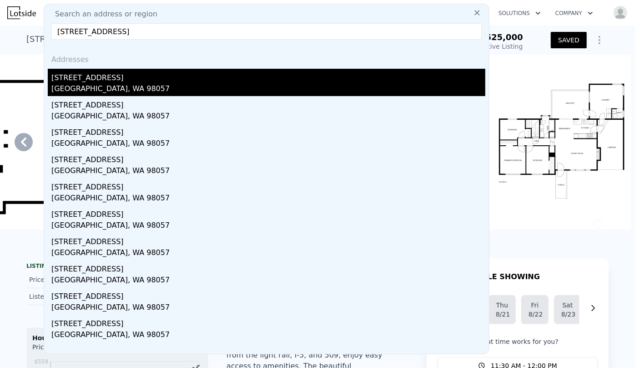
type input "285 Earlington Ave SW, Renton, WA 98057"
click at [116, 81] on div "[STREET_ADDRESS]" at bounding box center [268, 76] width 434 height 15
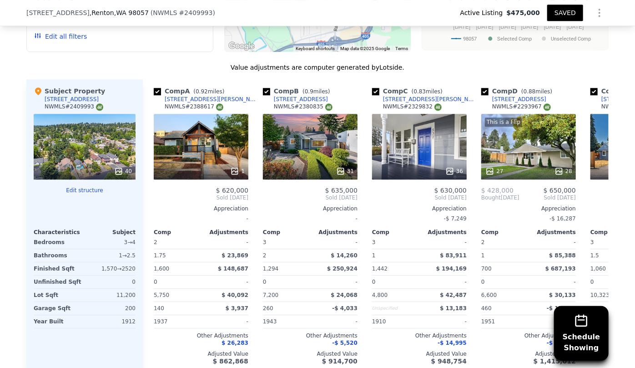
scroll to position [1155, 0]
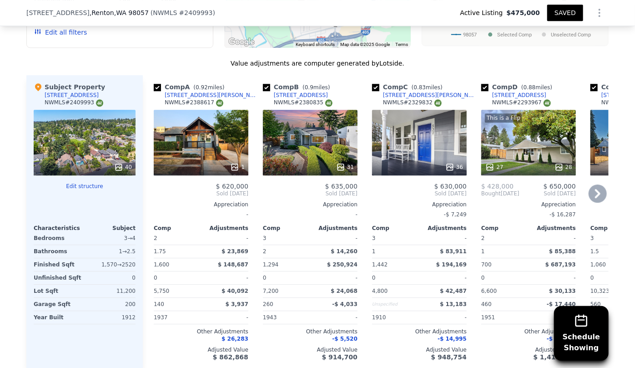
click at [596, 184] on icon at bounding box center [598, 193] width 18 height 18
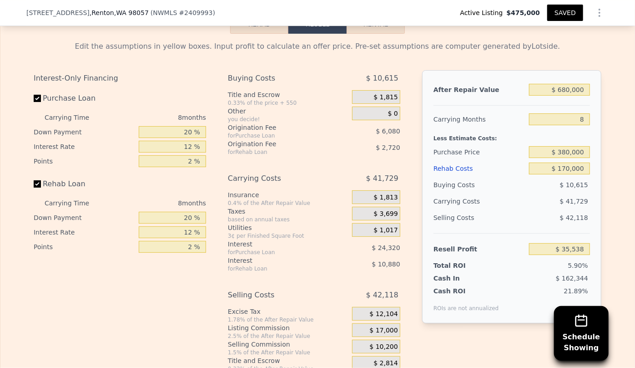
scroll to position [1610, 0]
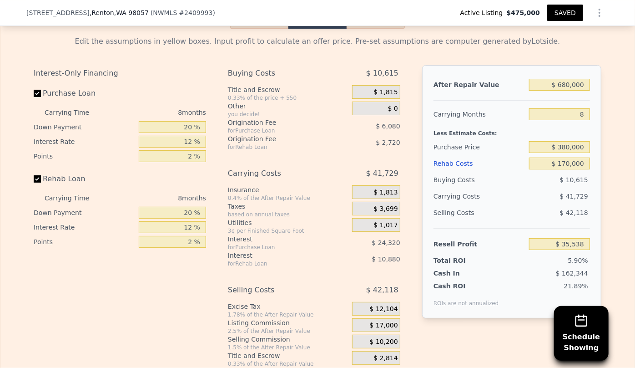
click at [438, 155] on div "Rehab Costs" at bounding box center [480, 163] width 92 height 16
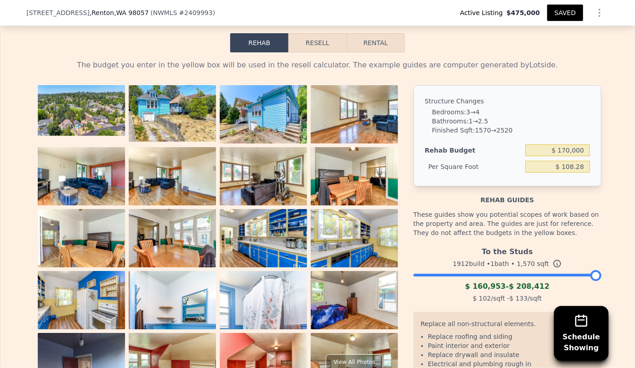
scroll to position [1569, 0]
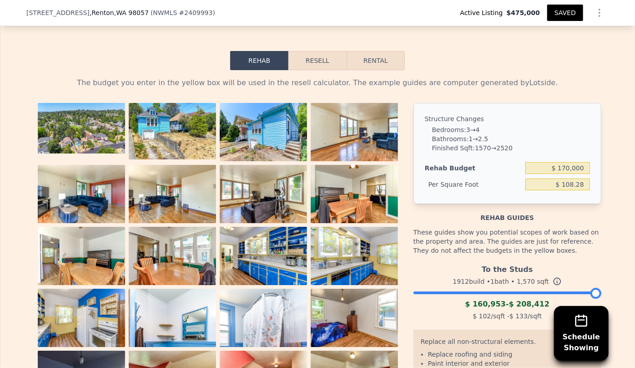
click at [321, 51] on button "Resell" at bounding box center [318, 60] width 58 height 19
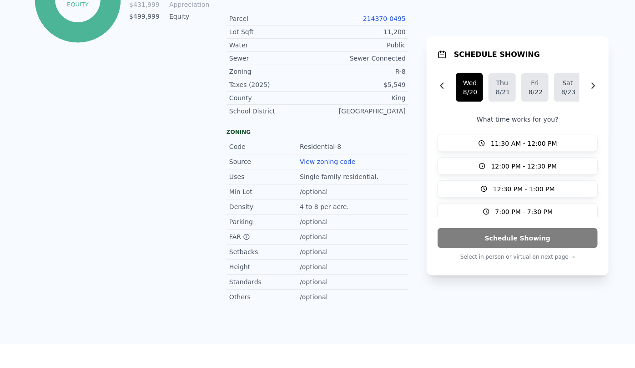
scroll to position [0, 0]
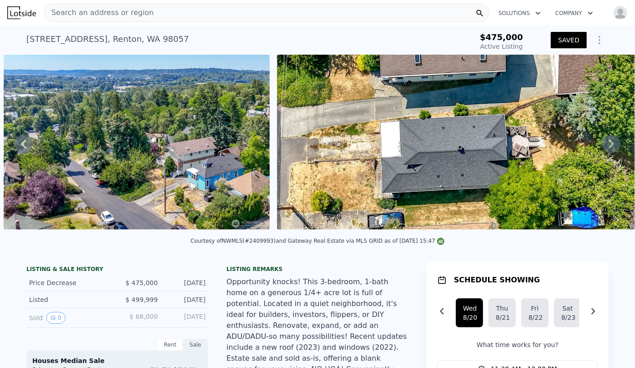
click at [102, 13] on span "Search an address or region" at bounding box center [99, 12] width 110 height 11
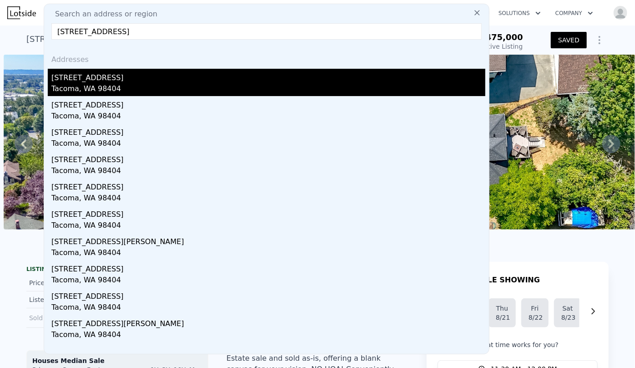
type input "3715 E Spokane St, Tacoma, WA 98404"
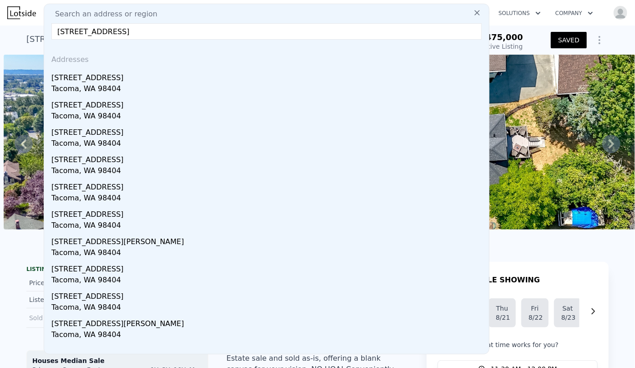
drag, startPoint x: 118, startPoint y: 84, endPoint x: 134, endPoint y: 93, distance: 18.6
click at [118, 84] on div "Tacoma, WA 98404" at bounding box center [268, 89] width 434 height 13
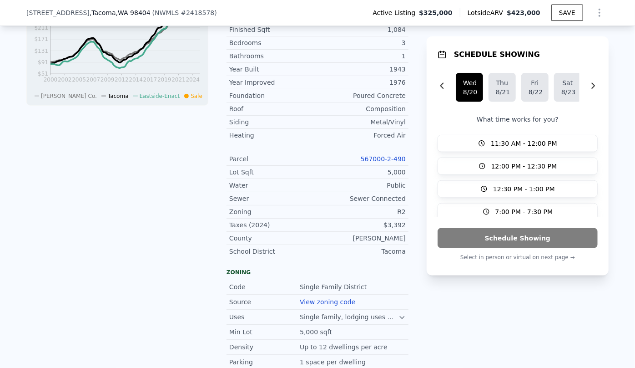
scroll to position [451, 0]
click at [389, 156] on link "567000-2-490" at bounding box center [383, 159] width 45 height 7
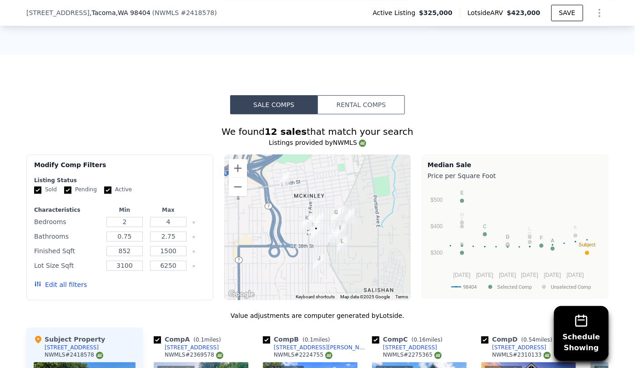
scroll to position [989, 0]
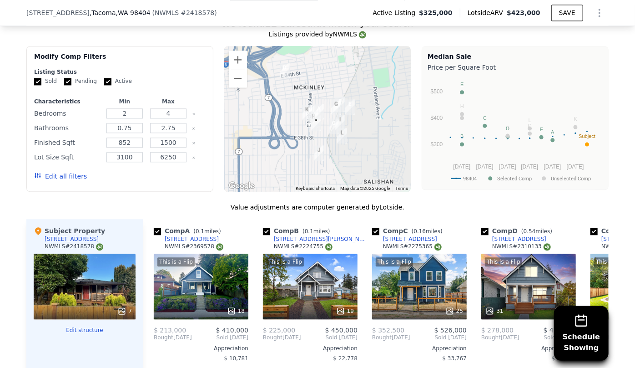
click at [53, 172] on button "Edit all filters" at bounding box center [60, 176] width 53 height 9
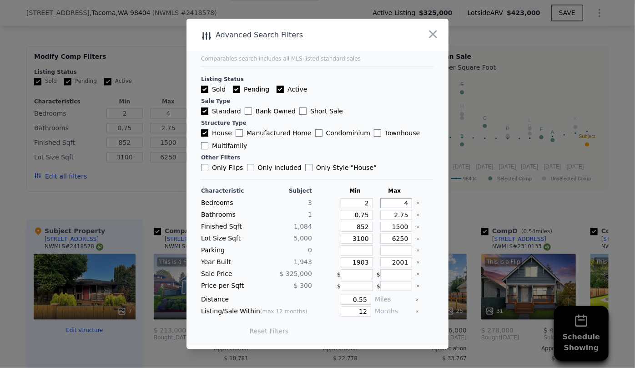
drag, startPoint x: 401, startPoint y: 203, endPoint x: 375, endPoint y: 203, distance: 25.9
click at [380, 204] on input "4" at bounding box center [396, 203] width 32 height 10
type input "3"
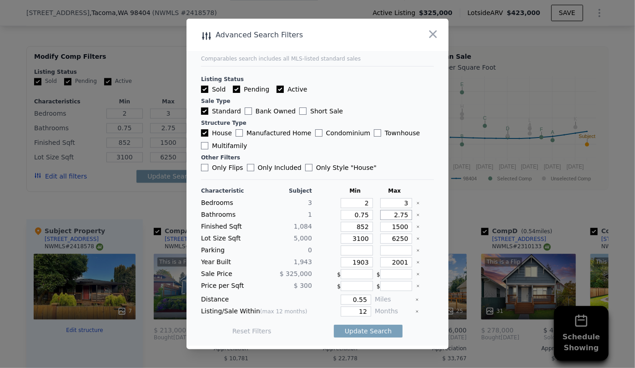
drag, startPoint x: 403, startPoint y: 213, endPoint x: 370, endPoint y: 216, distance: 33.3
click at [370, 216] on div "Bathrooms 1 0.75 2.75" at bounding box center [317, 215] width 233 height 10
drag, startPoint x: 364, startPoint y: 228, endPoint x: 315, endPoint y: 229, distance: 48.7
click at [315, 229] on div "Finished Sqft 1,084 852 1500" at bounding box center [317, 227] width 233 height 10
click at [396, 227] on input "1500" at bounding box center [396, 227] width 32 height 10
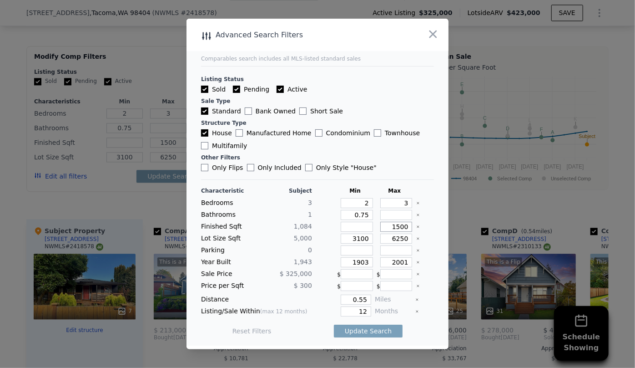
type input "100"
type input "1200"
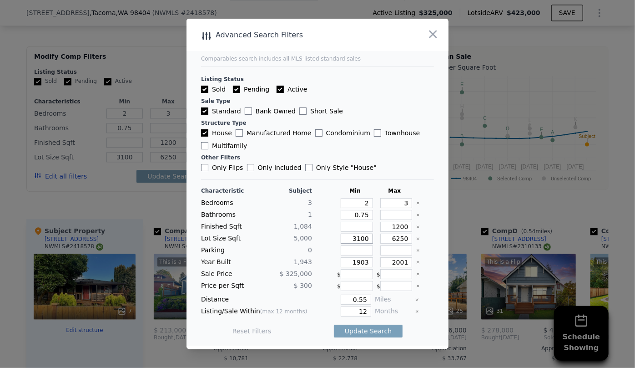
drag, startPoint x: 365, startPoint y: 240, endPoint x: 329, endPoint y: 240, distance: 36.4
click at [331, 240] on div "Lot Size Sqft 5,000 3100 6250" at bounding box center [317, 238] width 233 height 10
drag, startPoint x: 365, startPoint y: 262, endPoint x: 312, endPoint y: 262, distance: 53.7
click at [314, 262] on div "Year Built 1,943 1903 2001" at bounding box center [317, 262] width 233 height 10
drag, startPoint x: 404, startPoint y: 259, endPoint x: 331, endPoint y: 263, distance: 72.9
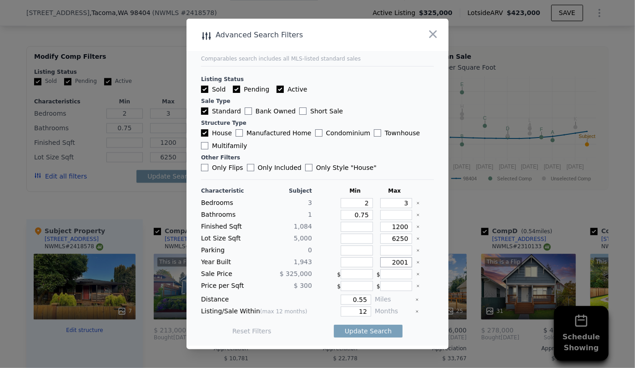
click at [333, 262] on div "Year Built 1,943 2001" at bounding box center [317, 262] width 233 height 10
type input "1980"
drag, startPoint x: 364, startPoint y: 313, endPoint x: 340, endPoint y: 313, distance: 23.7
click at [341, 313] on input "12" at bounding box center [356, 311] width 30 height 10
type input "6"
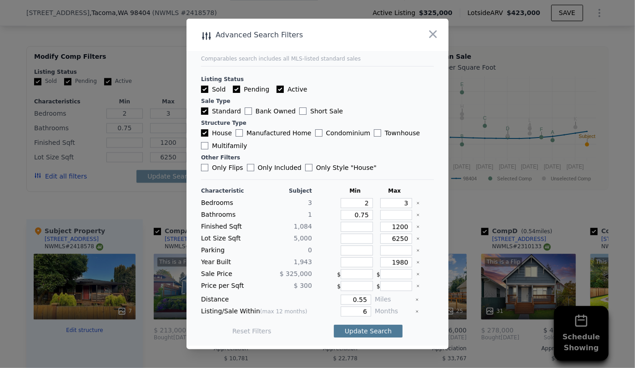
click at [374, 331] on button "Update Search" at bounding box center [368, 331] width 69 height 13
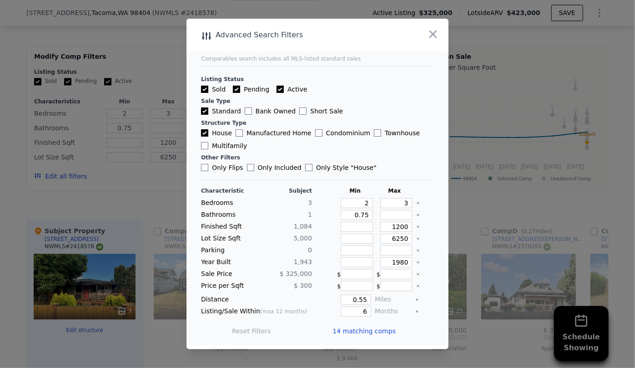
click at [373, 330] on span "14 matching comps" at bounding box center [364, 330] width 63 height 9
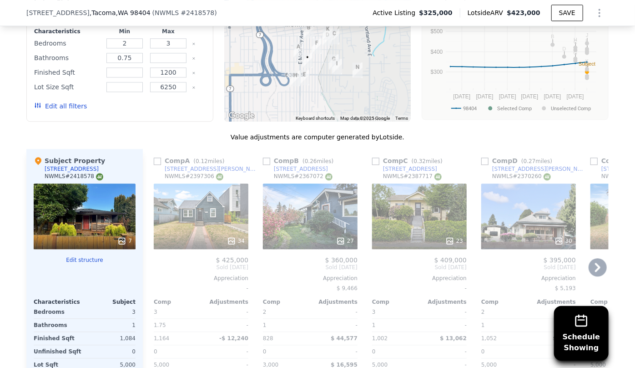
scroll to position [1072, 0]
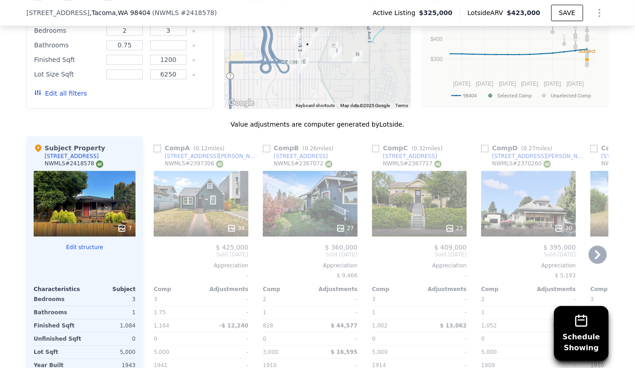
click at [156, 145] on input "checkbox" at bounding box center [157, 148] width 7 height 7
checkbox input "true"
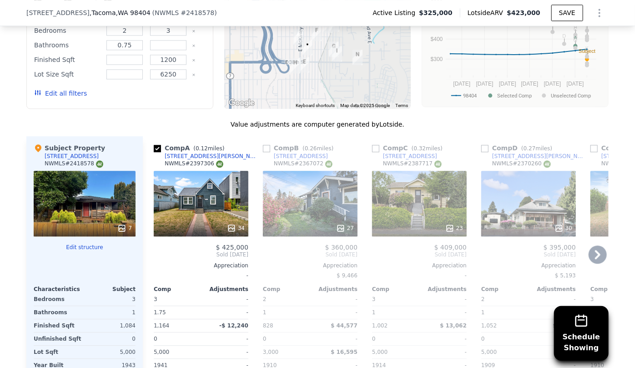
click at [407, 176] on div "23" at bounding box center [419, 204] width 95 height 66
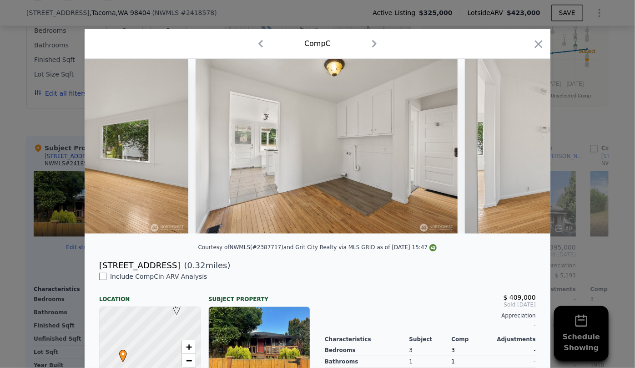
scroll to position [0, 1827]
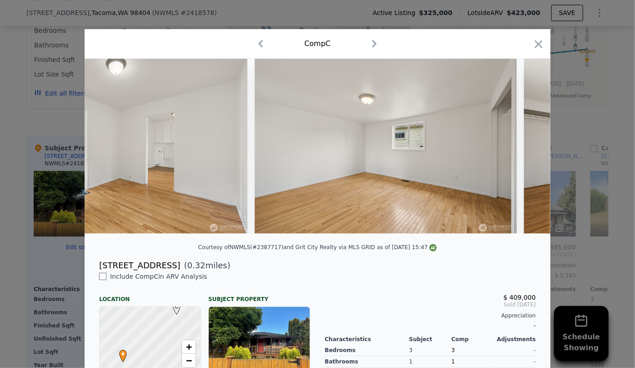
scroll to position [0, 3632]
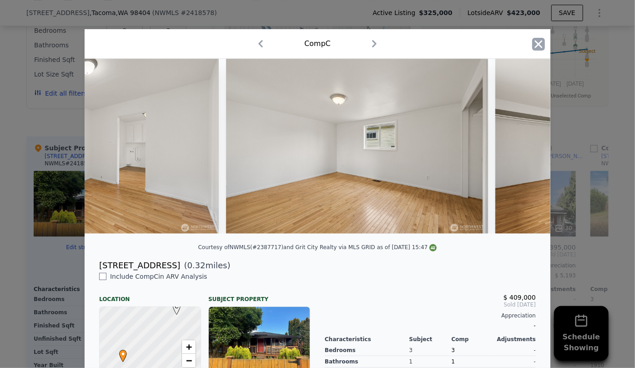
click at [541, 41] on div "Comp C" at bounding box center [318, 44] width 466 height 30
click at [538, 42] on icon "button" at bounding box center [539, 44] width 8 height 8
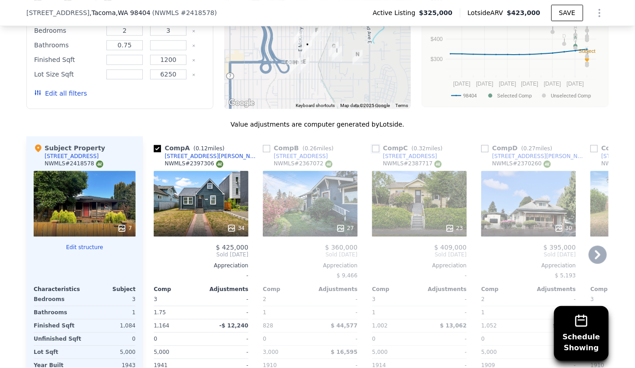
click at [372, 145] on input "checkbox" at bounding box center [375, 148] width 7 height 7
checkbox input "true"
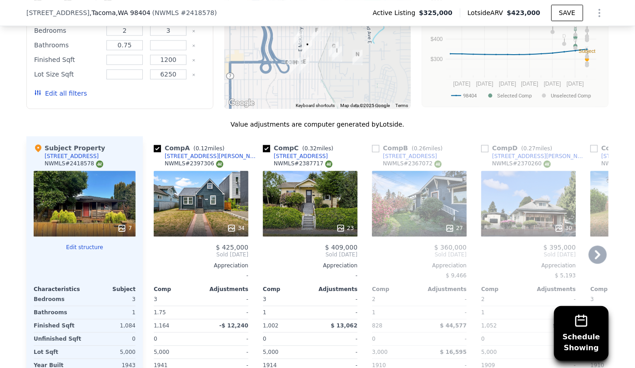
click at [590, 245] on icon at bounding box center [598, 254] width 18 height 18
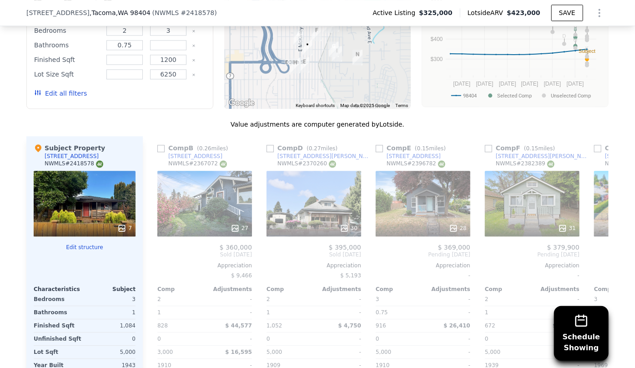
scroll to position [0, 218]
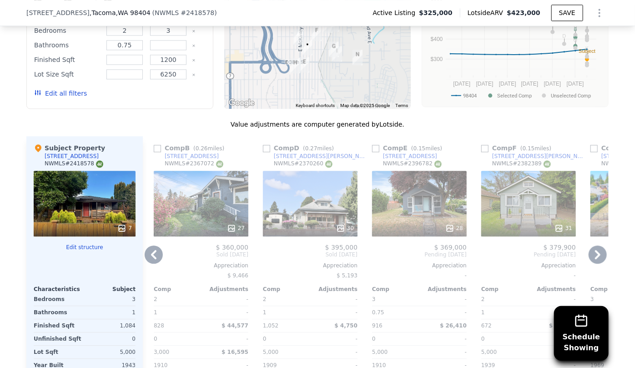
click at [590, 245] on icon at bounding box center [598, 254] width 18 height 18
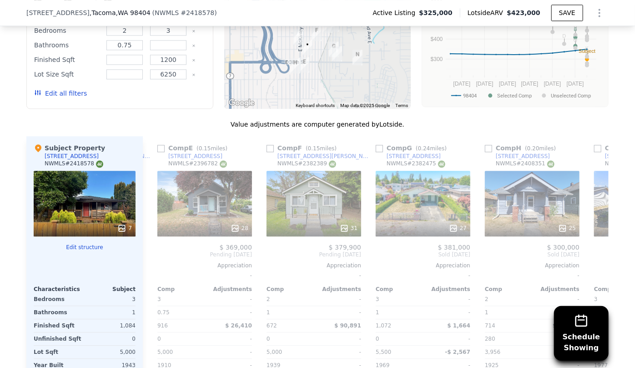
scroll to position [0, 437]
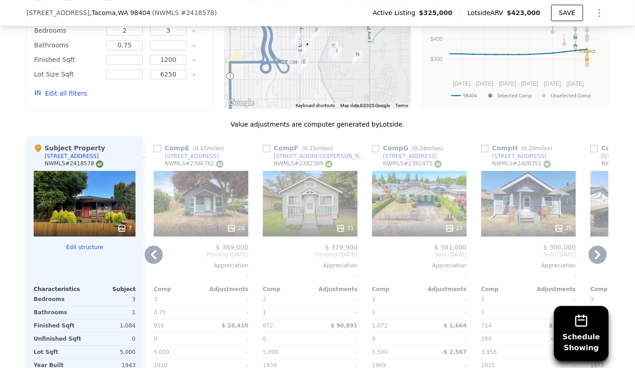
click at [590, 245] on icon at bounding box center [598, 254] width 18 height 18
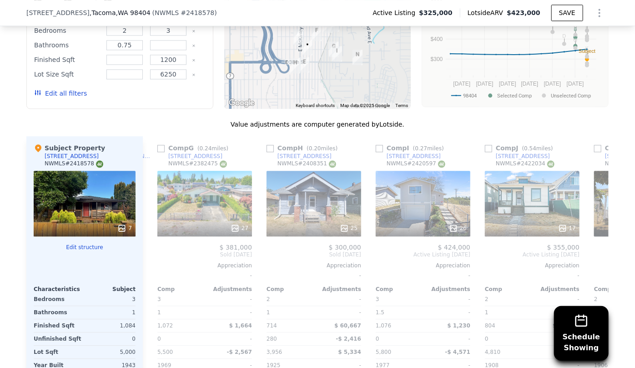
scroll to position [0, 655]
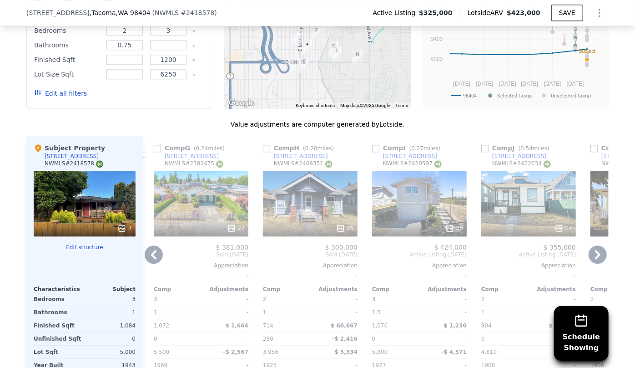
click at [595, 250] on icon at bounding box center [597, 254] width 5 height 9
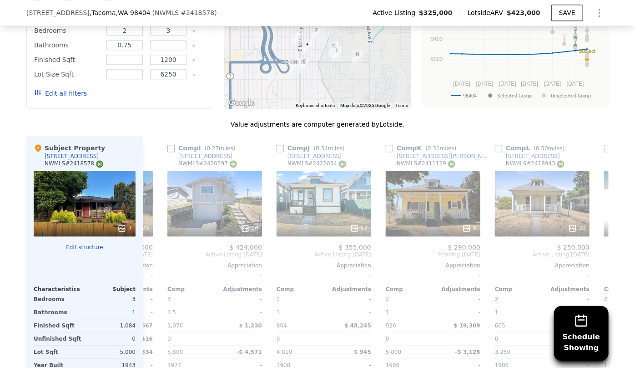
scroll to position [0, 874]
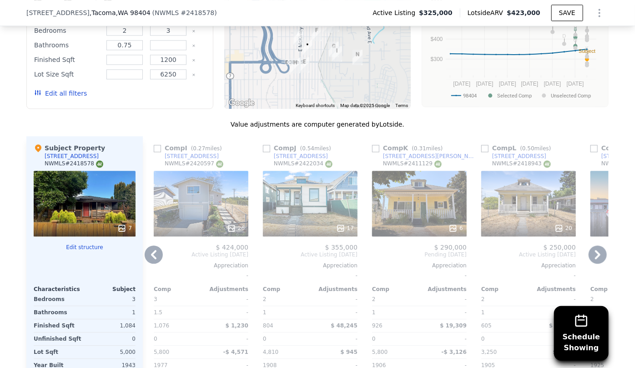
click at [521, 190] on div "20" at bounding box center [529, 204] width 95 height 66
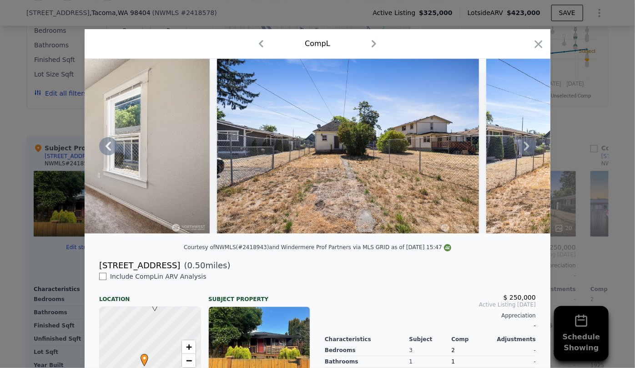
scroll to position [0, 4913]
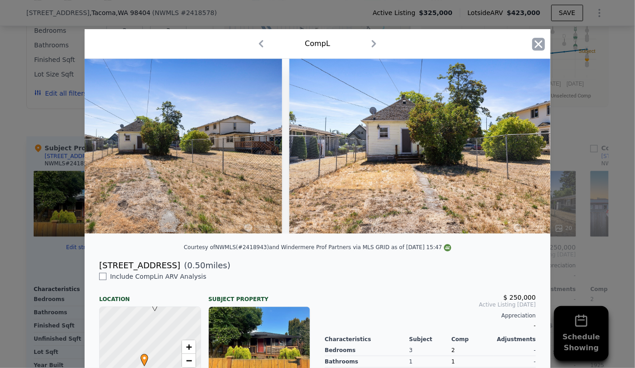
click at [536, 41] on icon "button" at bounding box center [539, 44] width 13 height 13
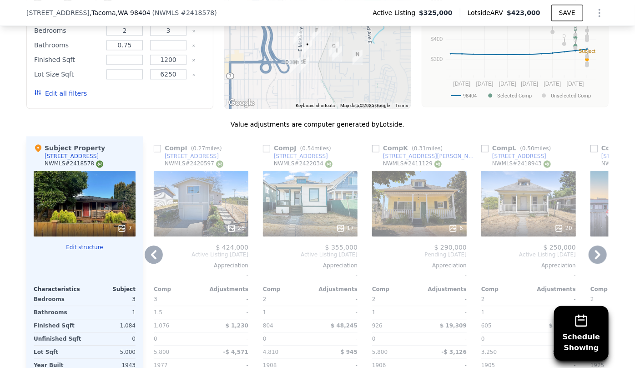
click at [514, 190] on div "20" at bounding box center [529, 204] width 95 height 66
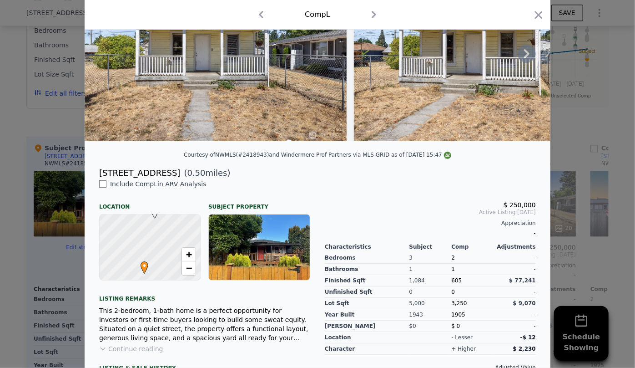
scroll to position [4, 0]
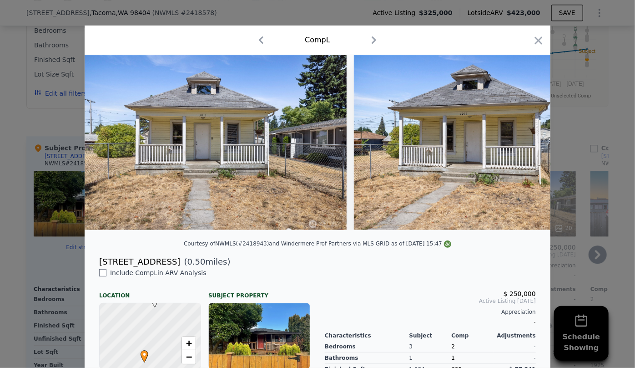
drag, startPoint x: 539, startPoint y: 38, endPoint x: 546, endPoint y: 176, distance: 138.1
click at [539, 38] on icon "button" at bounding box center [539, 40] width 8 height 8
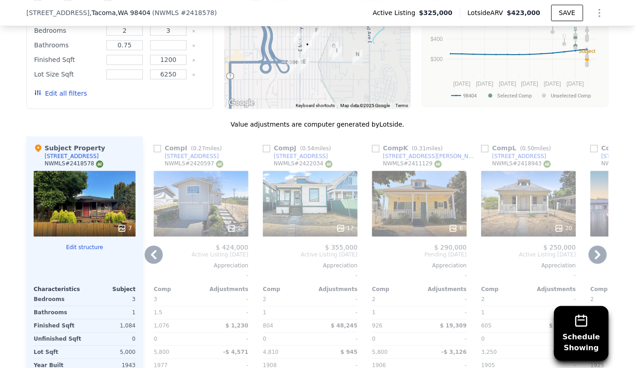
click at [596, 245] on icon at bounding box center [598, 254] width 18 height 18
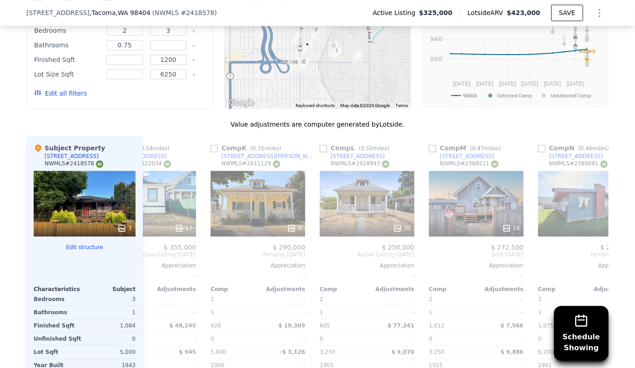
scroll to position [0, 1085]
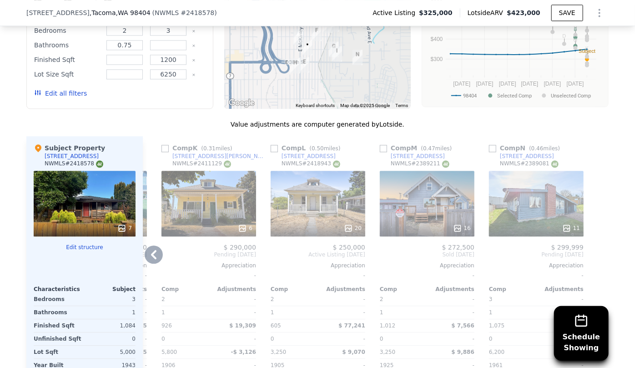
click at [151, 250] on icon at bounding box center [153, 254] width 5 height 9
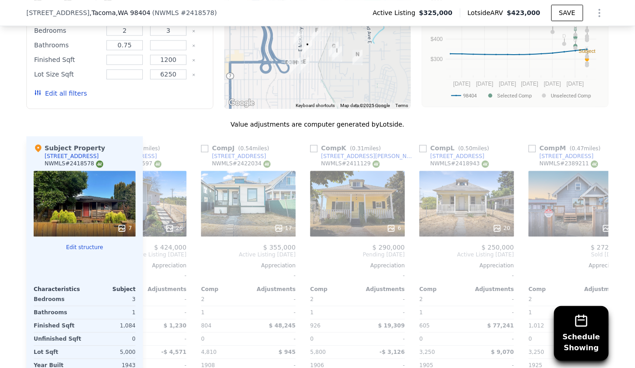
scroll to position [0, 866]
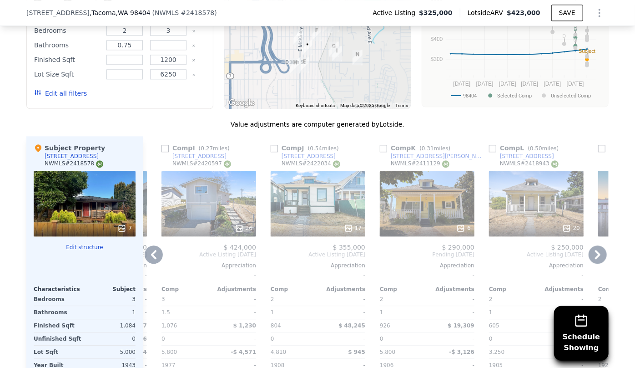
click at [148, 245] on icon at bounding box center [154, 254] width 18 height 18
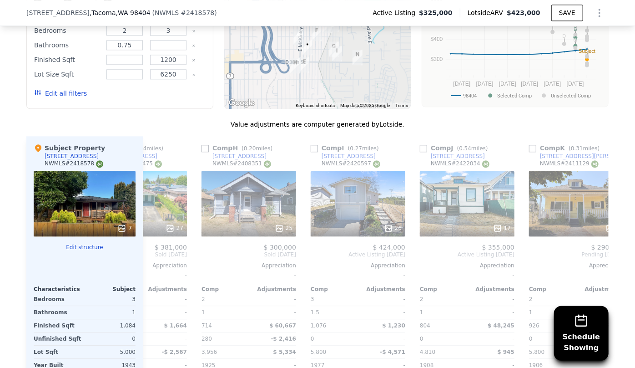
scroll to position [0, 648]
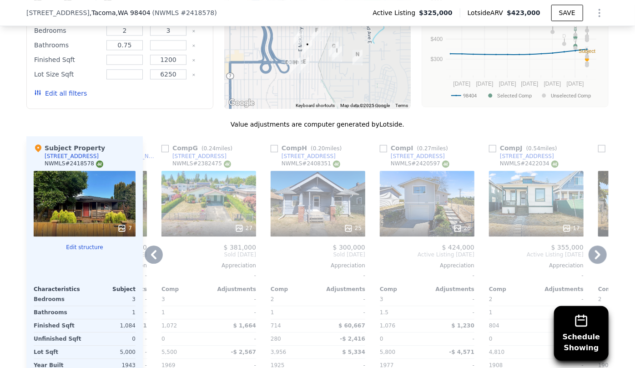
click at [148, 245] on icon at bounding box center [154, 254] width 18 height 18
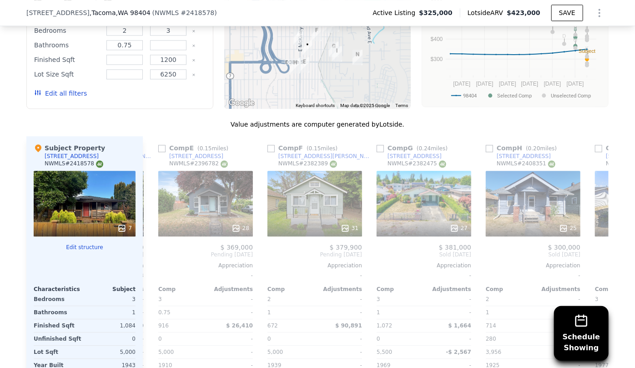
scroll to position [0, 429]
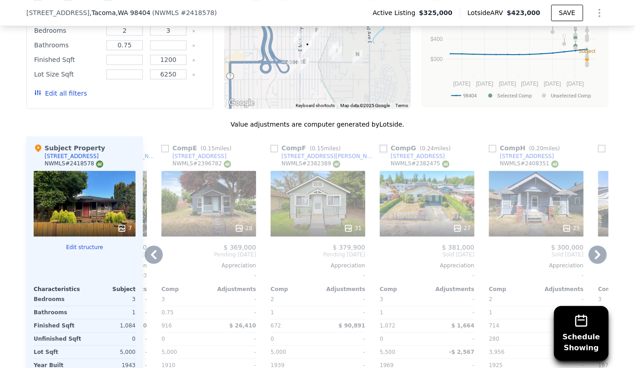
click at [380, 145] on input "checkbox" at bounding box center [383, 148] width 7 height 7
checkbox input "true"
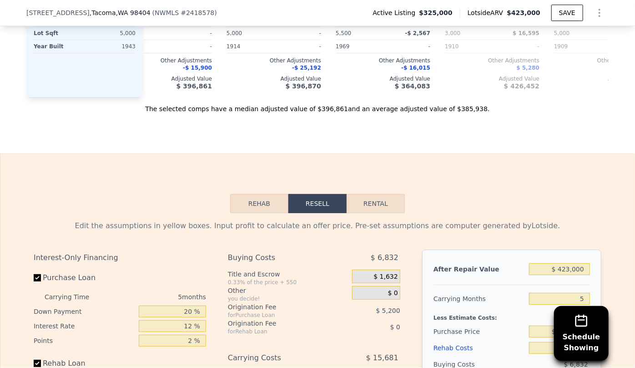
scroll to position [1403, 0]
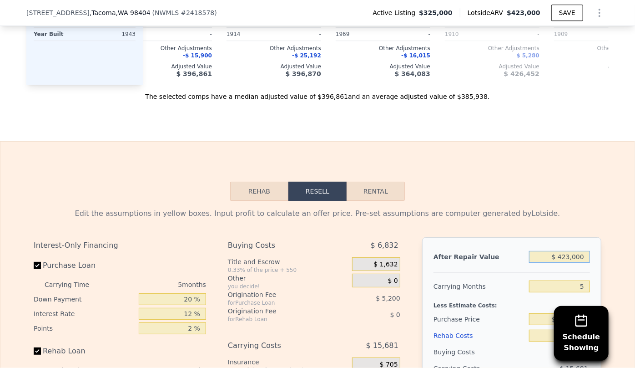
click at [583, 251] on input "$ 423,000" at bounding box center [559, 257] width 61 height 12
type input "$ 42,300"
type input "-$ 308,063"
type input "$ 4"
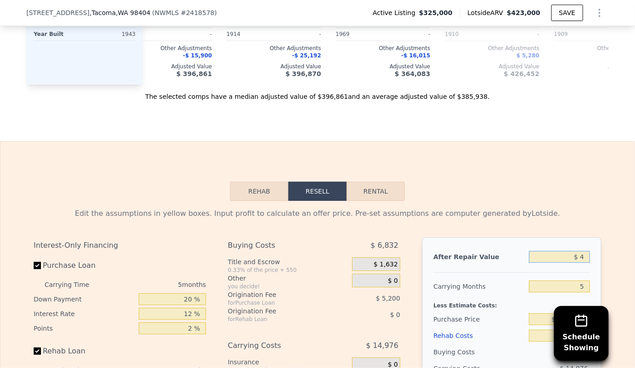
type input "-$ 347,354"
type input "$ 3"
type input "-$ 347,355"
type input "$ 390"
type input "-$ 346,996"
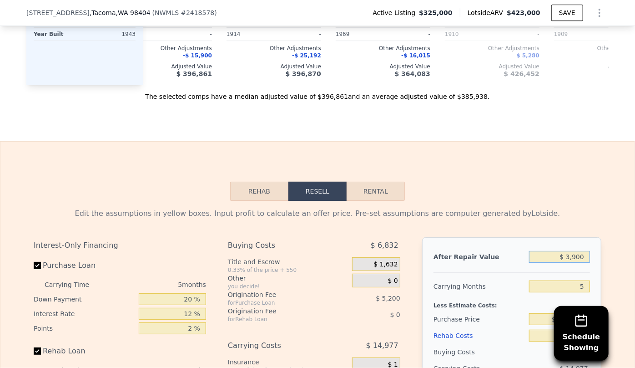
type input "$ 39,000"
type input "-$ 311,127"
type input "$ 390,000"
type input "$ 14,953"
type input "$ 390,000"
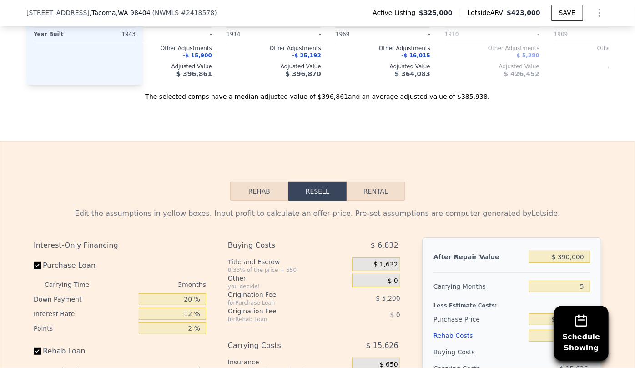
click at [499, 173] on div "Rehab Resell Rental Edit the assumptions in yellow boxes. Input profit to calcu…" at bounding box center [317, 360] width 635 height 439
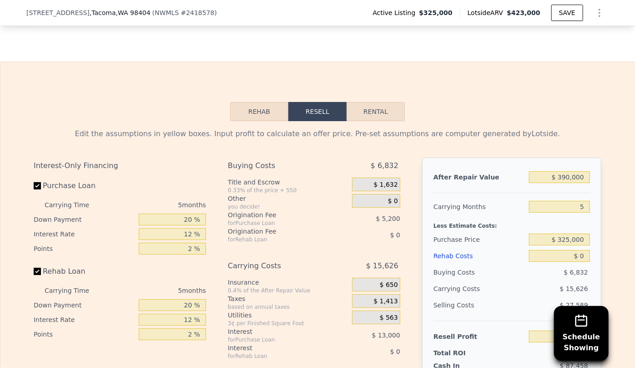
scroll to position [1486, 0]
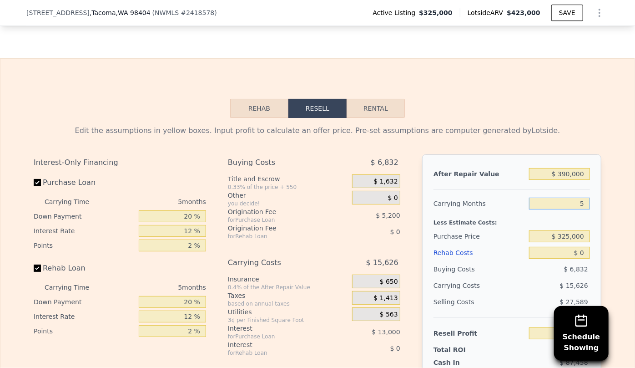
click at [585, 198] on input "5" at bounding box center [559, 204] width 61 height 12
type input "6"
type input "$ 11,828"
type input "6"
click at [454, 244] on div "Rehab Costs" at bounding box center [480, 252] width 92 height 16
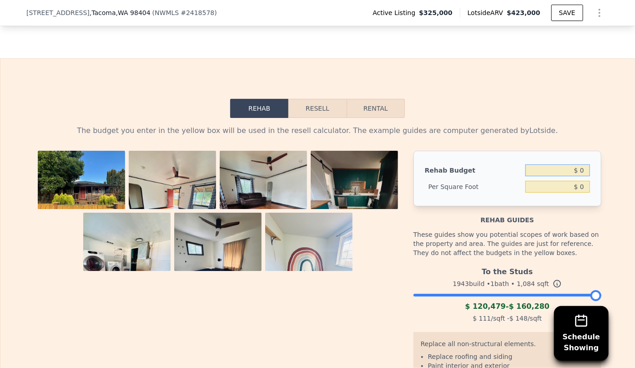
click at [574, 164] on input "$ 0" at bounding box center [558, 170] width 65 height 12
type input "$ 100,000"
type input "$ 92.25"
click at [323, 99] on button "Resell" at bounding box center [318, 108] width 58 height 19
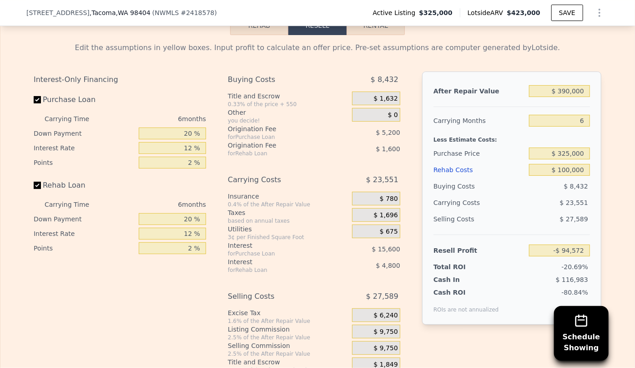
scroll to position [1527, 0]
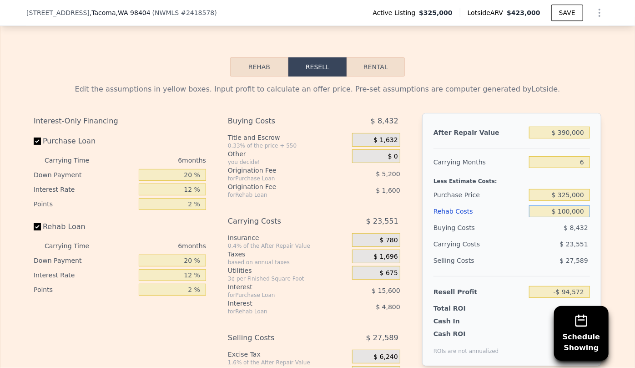
click at [569, 205] on input "$ 100,000" at bounding box center [559, 211] width 61 height 12
type input "$ 10,000"
type input "$ 1,188"
type input "$ 1,000"
type input "$ 10,764"
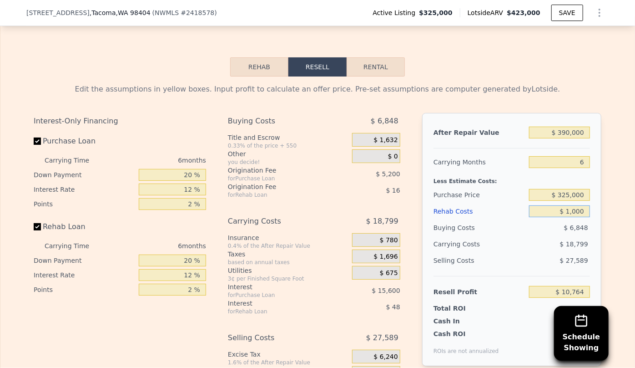
type input "$ 000"
type input "$ 11,828"
type input "$ 8,000"
type input "$ 3,316"
type input "$ 80,000"
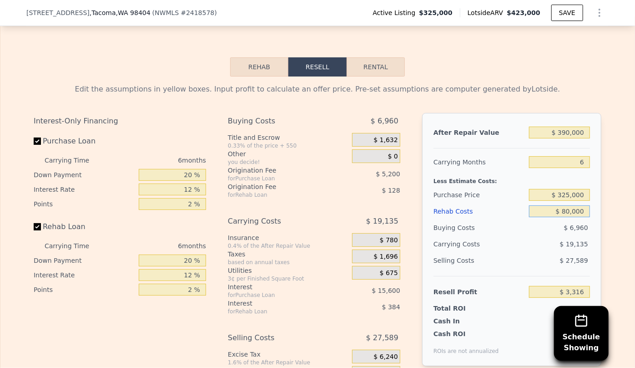
type input "-$ 73,292"
type input "$ 800,000"
type input "-$ 839,372"
type input "$ 80,000"
type input "-$ 73,292"
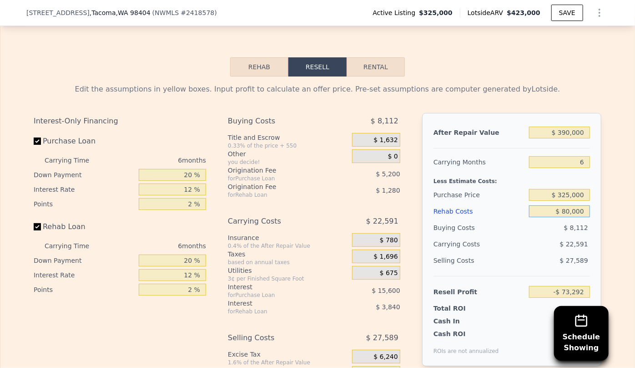
type input "$ 80,000"
click at [446, 203] on div "Rehab Costs" at bounding box center [480, 211] width 92 height 16
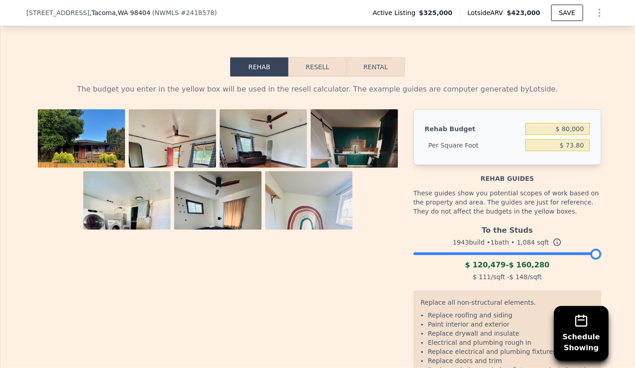
click at [321, 57] on button "Resell" at bounding box center [318, 66] width 58 height 19
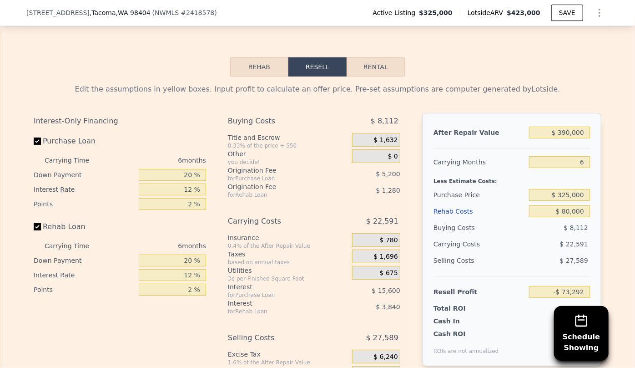
click at [438, 203] on div "Rehab Costs" at bounding box center [480, 211] width 92 height 16
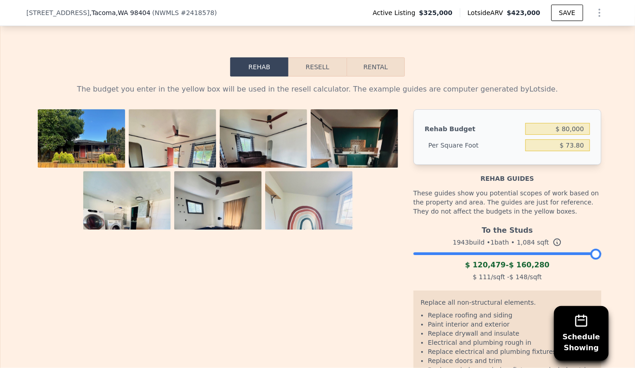
click at [313, 57] on button "Resell" at bounding box center [318, 66] width 58 height 19
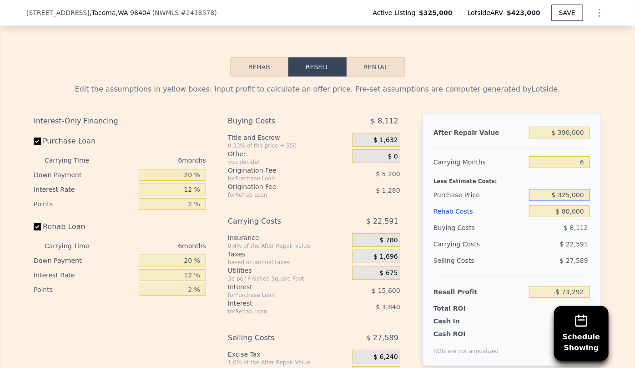
click at [570, 189] on input "$ 325,000" at bounding box center [559, 195] width 61 height 12
type input "$ 280,000"
type input "-$ 25,262"
type input "$ 250,000"
click at [555, 252] on div "$ 27,589" at bounding box center [559, 260] width 61 height 16
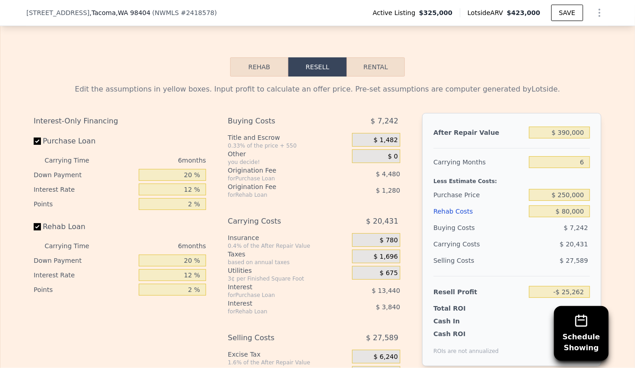
type input "$ 6,757"
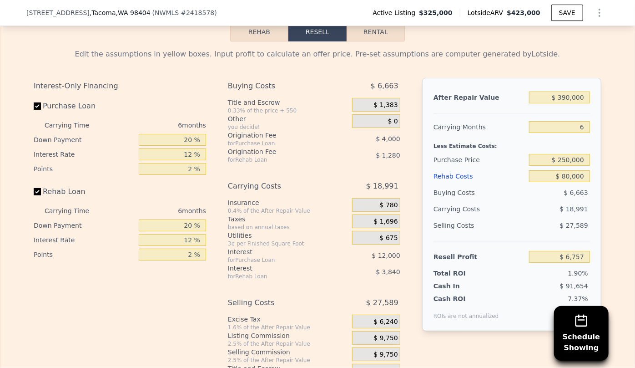
scroll to position [1569, 0]
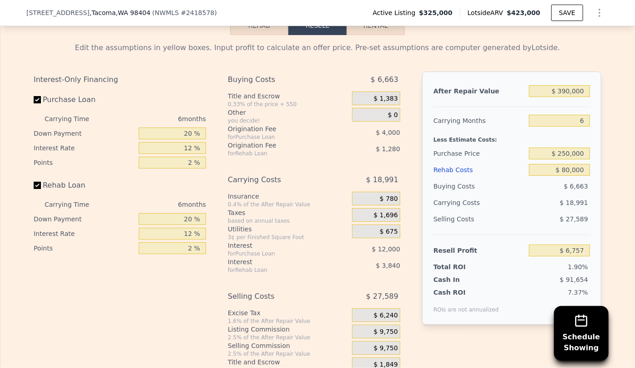
click at [374, 341] on div "$ 9,750" at bounding box center [376, 348] width 48 height 14
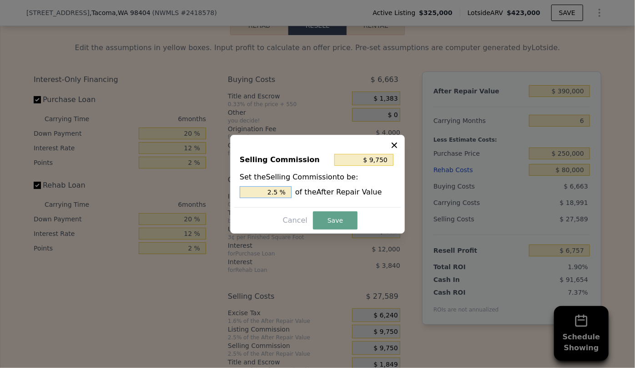
click at [273, 195] on input "2.5 %" at bounding box center [266, 192] width 52 height 12
type input "$ 1,950"
type input ".5 %"
type input "$ 5,850"
type input "1.5 %"
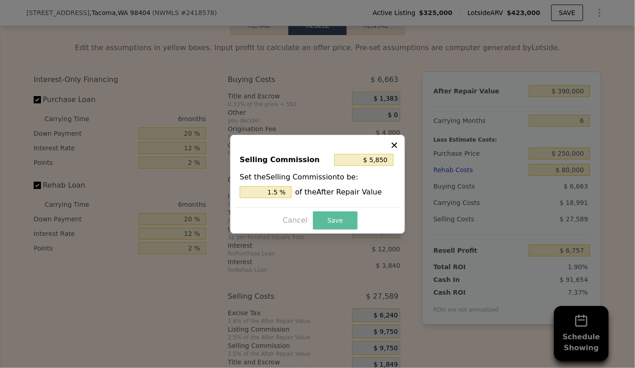
click at [340, 223] on button "Save" at bounding box center [335, 220] width 45 height 18
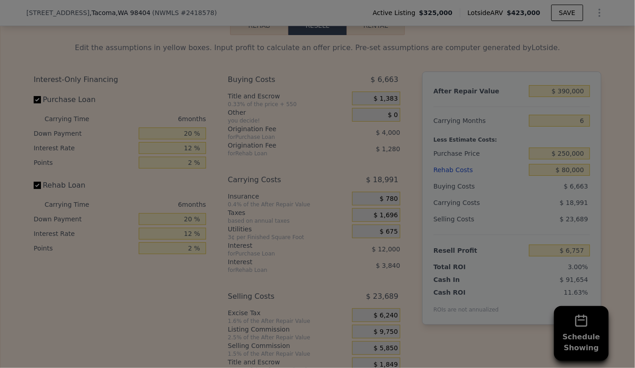
type input "$ 10,657"
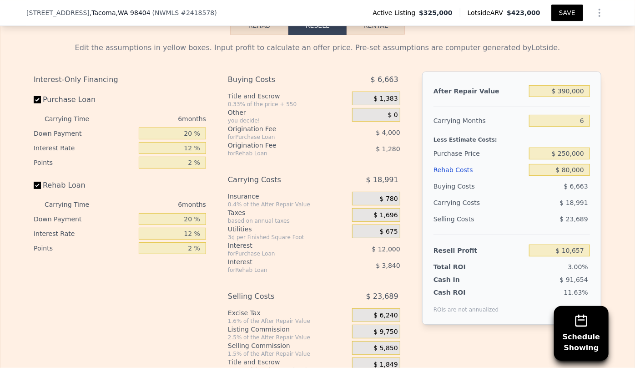
click at [555, 9] on button "SAVE" at bounding box center [568, 13] width 32 height 16
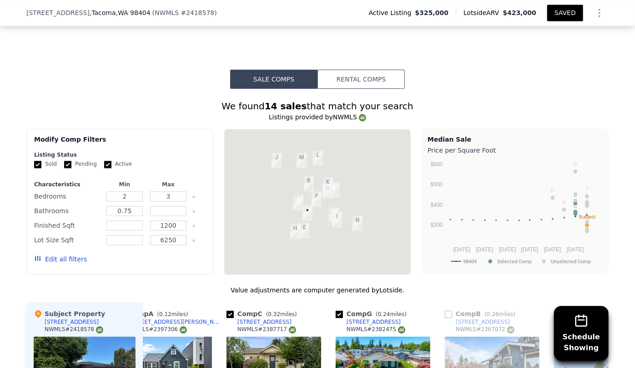
scroll to position [719, 0]
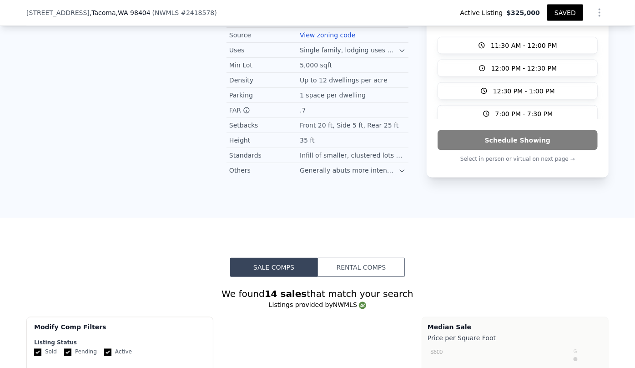
type input "1.75"
type input "605"
type input "1164"
type input "3000"
type input "6200"
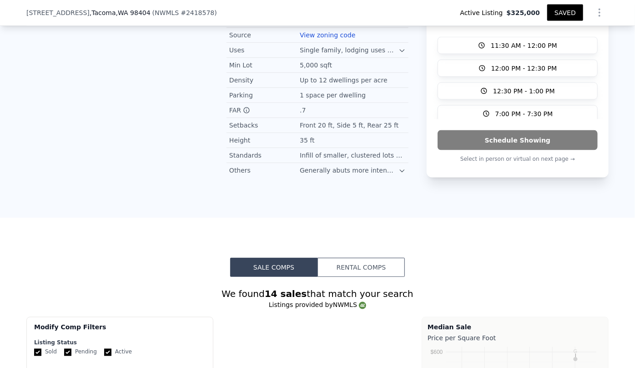
scroll to position [0, 0]
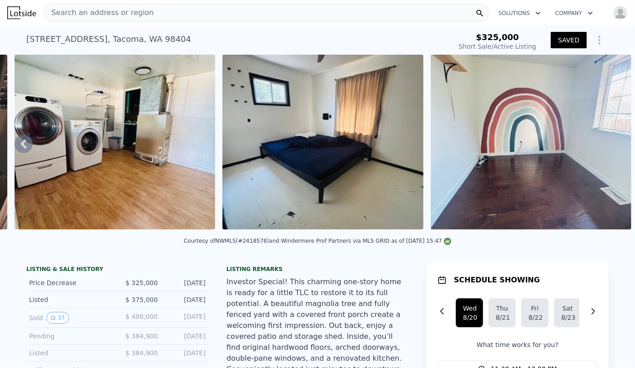
click at [87, 14] on span "Search an address or region" at bounding box center [99, 12] width 110 height 11
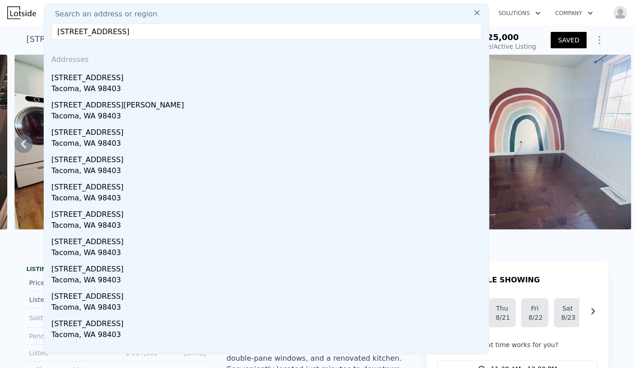
type input "[STREET_ADDRESS]"
click at [87, 77] on div "[STREET_ADDRESS]" at bounding box center [268, 76] width 434 height 15
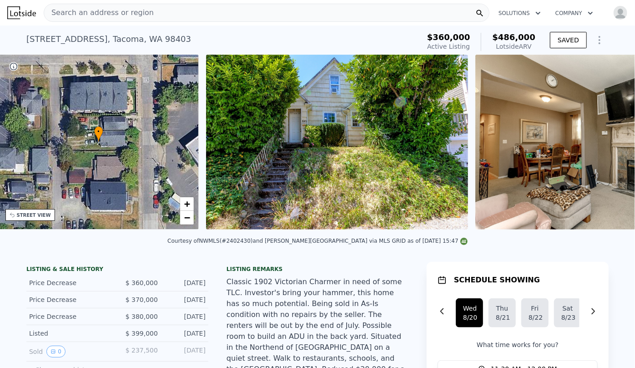
scroll to position [0, 212]
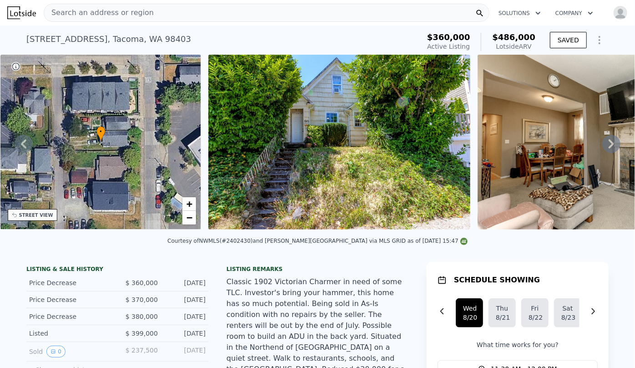
click at [37, 218] on div "STREET VIEW" at bounding box center [36, 215] width 34 height 7
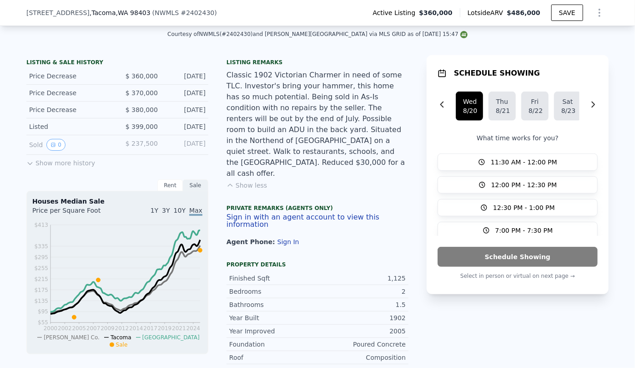
scroll to position [207, 0]
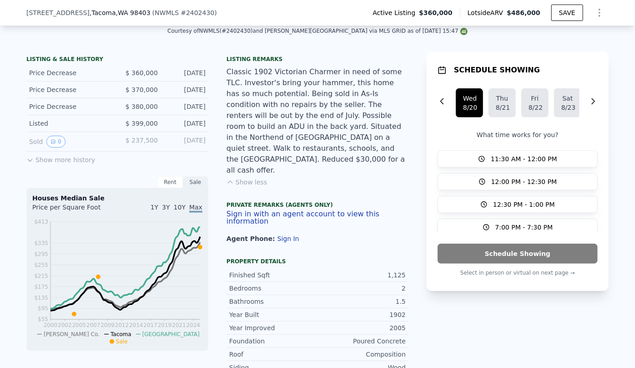
click at [247, 178] on button "Show less" at bounding box center [247, 182] width 41 height 9
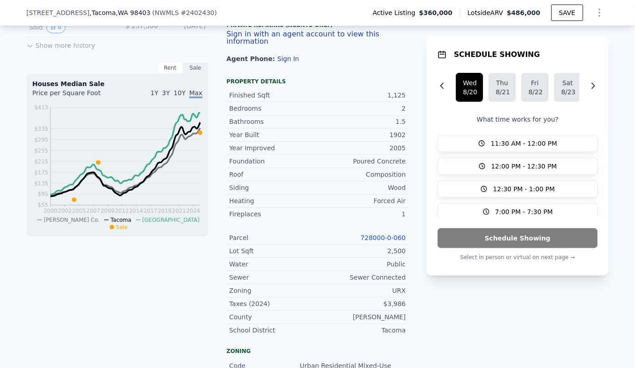
scroll to position [331, 0]
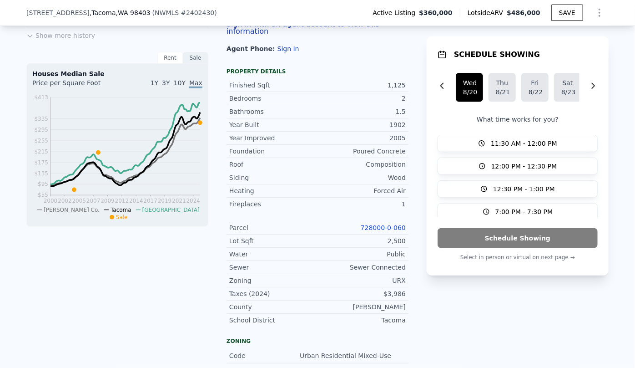
click at [390, 226] on link "728000-0-060" at bounding box center [383, 227] width 45 height 7
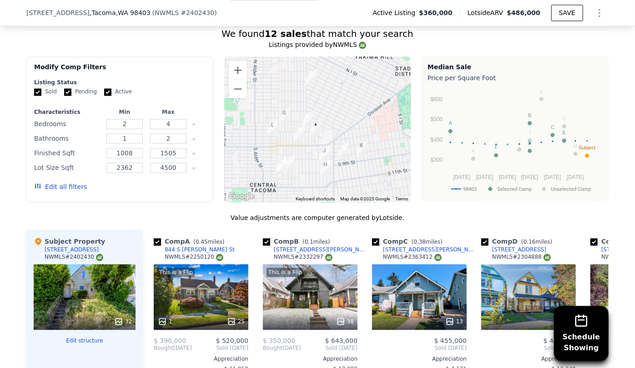
scroll to position [993, 0]
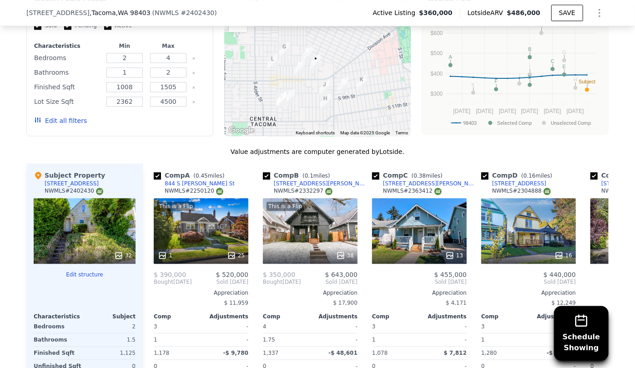
click at [57, 120] on button "Edit all filters" at bounding box center [60, 120] width 53 height 9
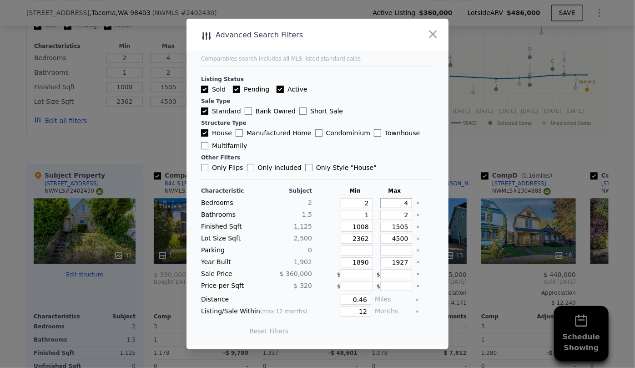
drag, startPoint x: 404, startPoint y: 203, endPoint x: 395, endPoint y: 203, distance: 9.1
click at [395, 203] on input "4" at bounding box center [396, 203] width 32 height 10
type input "2"
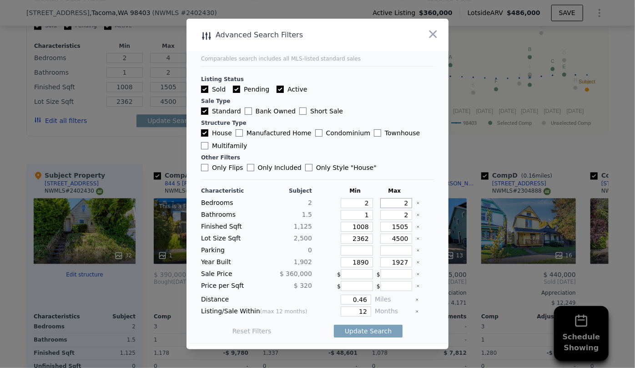
type input "2"
drag, startPoint x: 366, startPoint y: 204, endPoint x: 356, endPoint y: 203, distance: 10.5
click at [356, 203] on input "2" at bounding box center [357, 203] width 32 height 10
type input "1"
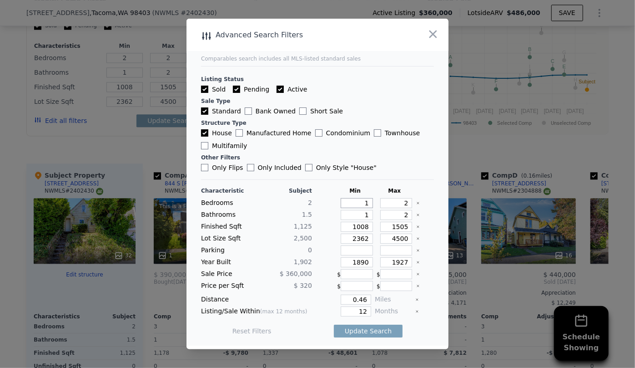
type input "1"
drag, startPoint x: 407, startPoint y: 216, endPoint x: 392, endPoint y: 217, distance: 15.5
click at [392, 217] on div "Bathrooms 1.5 1 2" at bounding box center [317, 215] width 233 height 10
click at [388, 216] on input "2" at bounding box center [396, 215] width 32 height 10
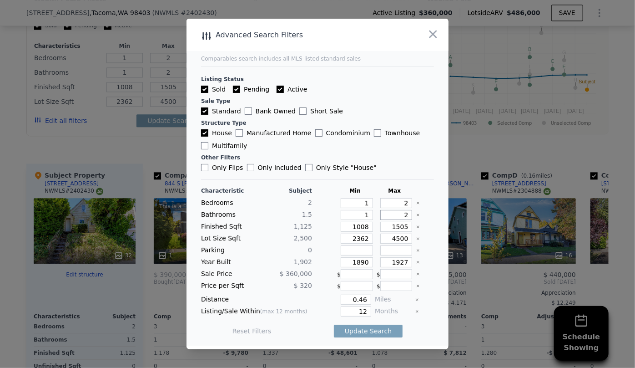
click at [404, 214] on input "2" at bounding box center [396, 215] width 32 height 10
drag, startPoint x: 364, startPoint y: 228, endPoint x: 320, endPoint y: 230, distance: 44.2
click at [330, 230] on div "Finished Sqft 1,125 1008 1505" at bounding box center [317, 227] width 233 height 10
click at [395, 227] on input "1505" at bounding box center [396, 227] width 32 height 10
type input "105"
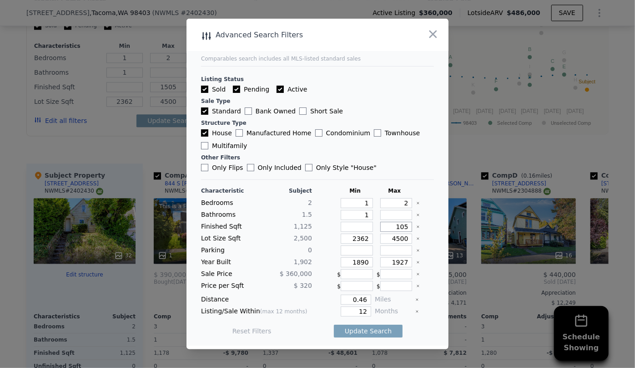
type input "105"
type input "1205"
type input "105"
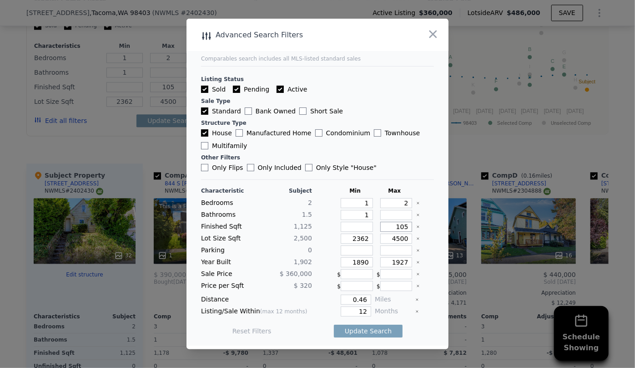
type input "1305"
drag, startPoint x: 363, startPoint y: 237, endPoint x: 336, endPoint y: 242, distance: 27.7
click at [341, 241] on input "2362" at bounding box center [357, 238] width 32 height 10
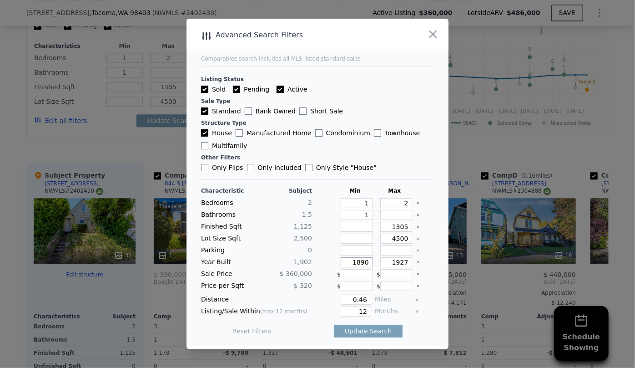
drag, startPoint x: 365, startPoint y: 264, endPoint x: 319, endPoint y: 269, distance: 46.7
click at [320, 269] on div "Characteristic Subject Min Max Bedrooms 2 1 2 Bathrooms 1.5 1 Finished Sqft 1,1…" at bounding box center [317, 265] width 233 height 157
click at [401, 263] on input "1927" at bounding box center [396, 262] width 32 height 10
type input "1970"
drag, startPoint x: 364, startPoint y: 312, endPoint x: 305, endPoint y: 311, distance: 58.3
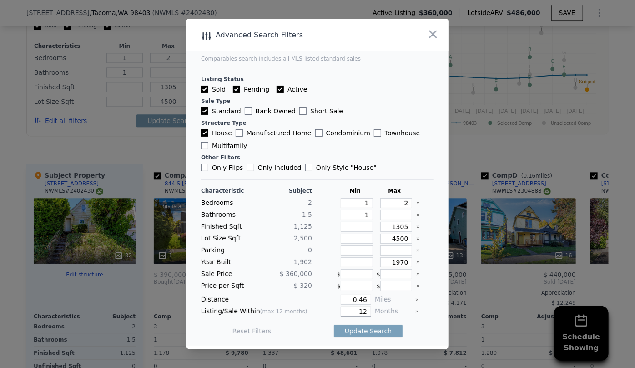
click at [305, 311] on div "Listing/Sale Within (max 12 months) 12 Months" at bounding box center [317, 311] width 233 height 10
type input "6"
click at [360, 326] on button "Update Search" at bounding box center [368, 331] width 69 height 13
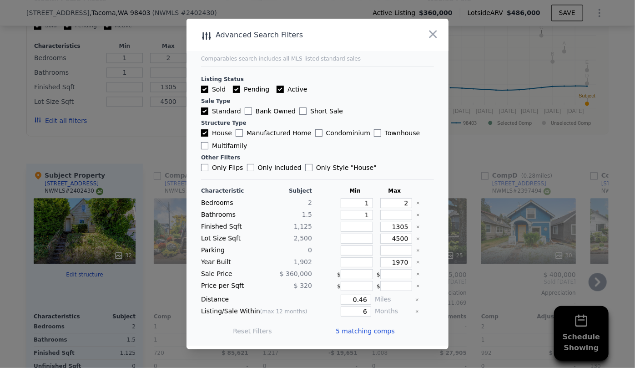
click at [347, 331] on span "5 matching comps" at bounding box center [365, 330] width 59 height 9
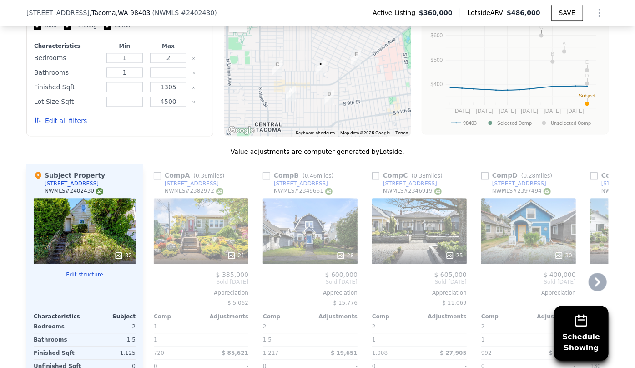
click at [171, 213] on div "21" at bounding box center [201, 231] width 95 height 66
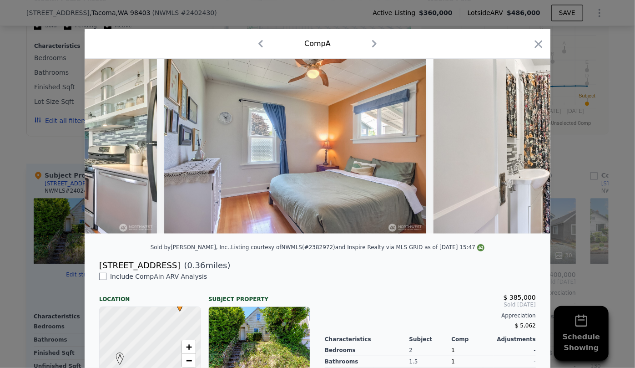
scroll to position [0, 3470]
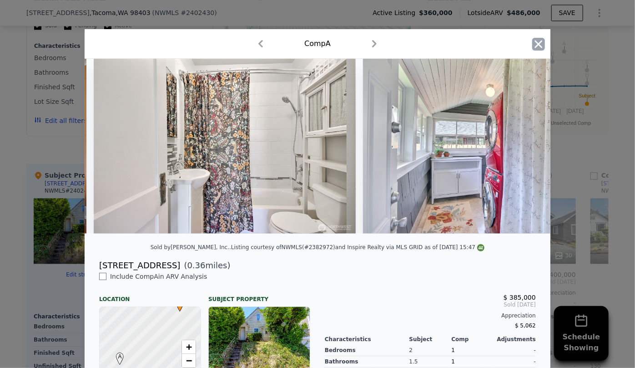
click at [538, 41] on icon "button" at bounding box center [539, 44] width 8 height 8
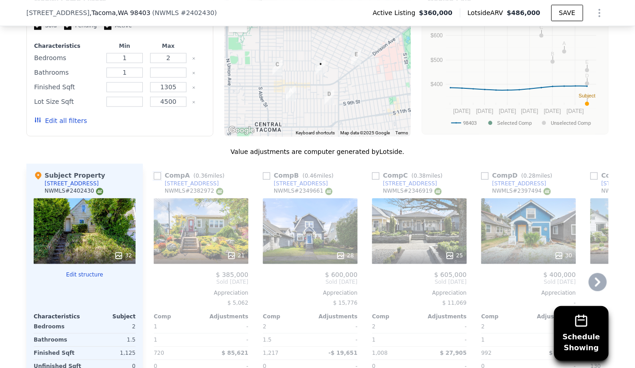
click at [154, 175] on input "checkbox" at bounding box center [157, 175] width 7 height 7
checkbox input "true"
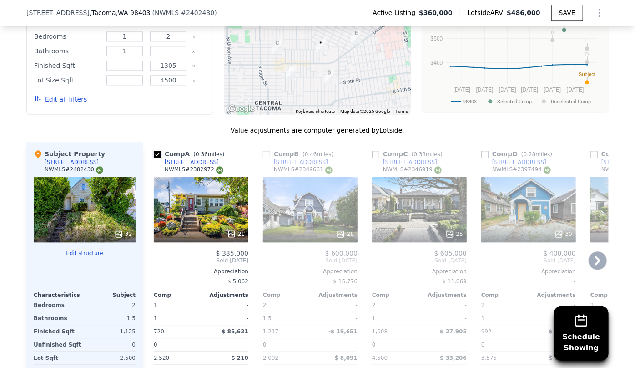
scroll to position [1034, 0]
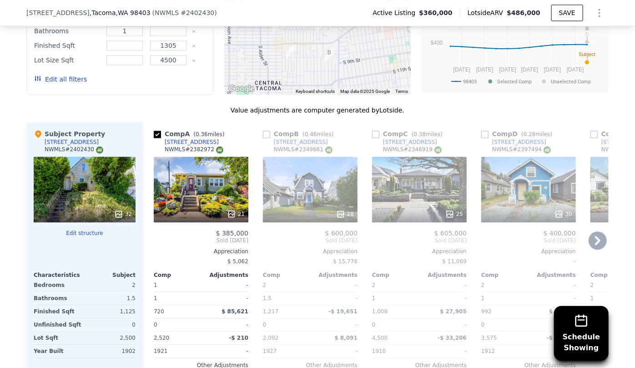
click at [290, 187] on div "28" at bounding box center [310, 190] width 95 height 66
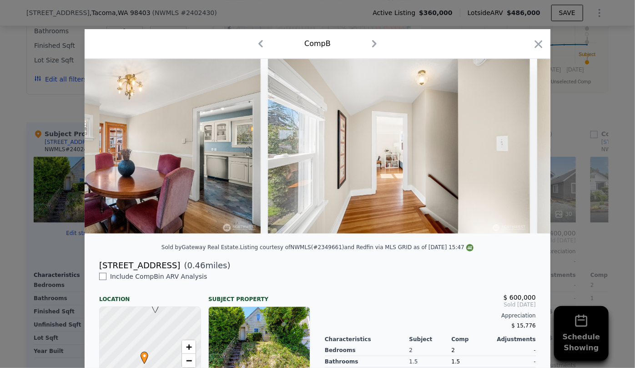
scroll to position [0, 2291]
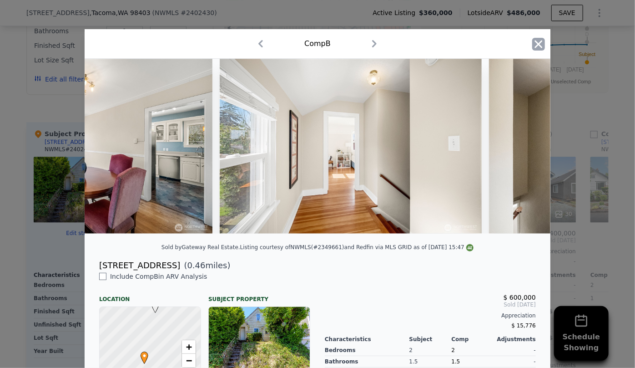
click at [538, 45] on icon "button" at bounding box center [539, 44] width 13 height 13
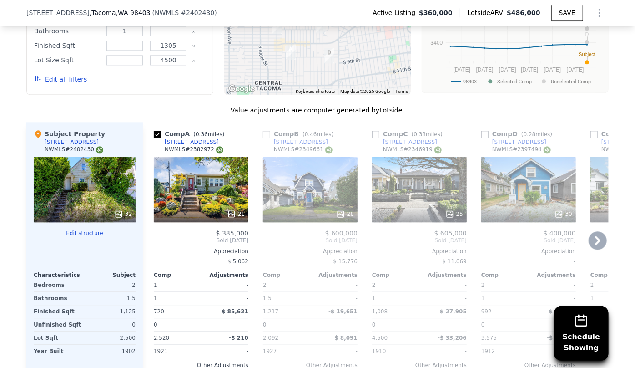
click at [264, 133] on input "checkbox" at bounding box center [266, 134] width 7 height 7
checkbox input "true"
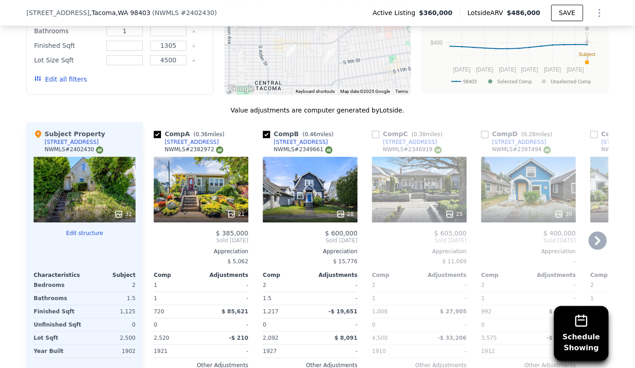
click at [536, 206] on div at bounding box center [529, 214] width 95 height 16
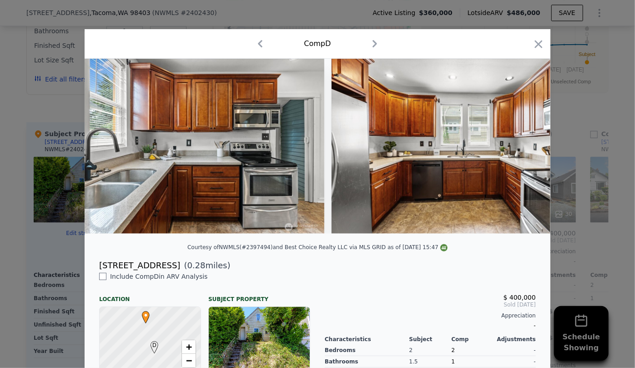
scroll to position [0, 3455]
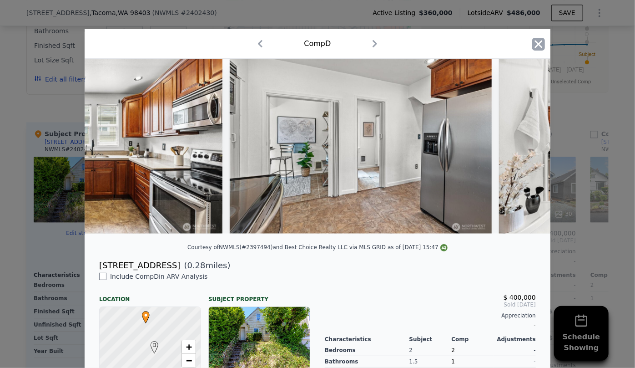
click at [539, 46] on icon "button" at bounding box center [539, 44] width 13 height 13
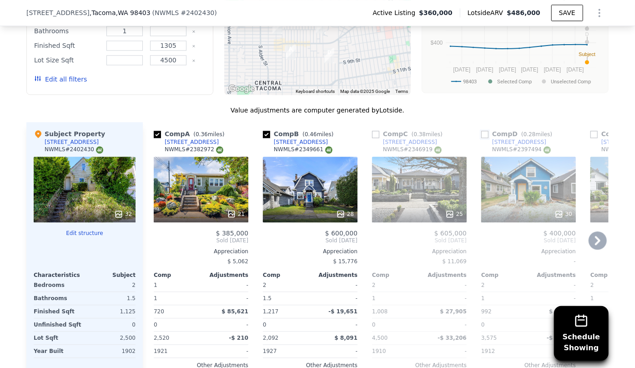
click at [483, 131] on input "checkbox" at bounding box center [485, 134] width 7 height 7
checkbox input "true"
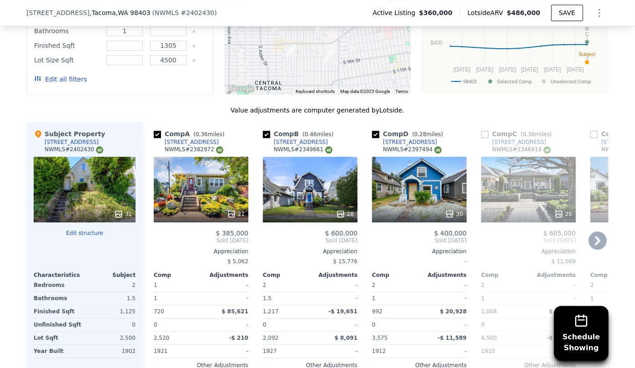
click at [592, 238] on icon at bounding box center [598, 240] width 18 height 18
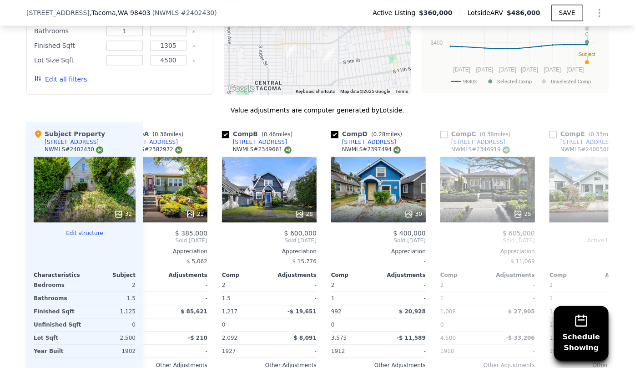
scroll to position [0, 101]
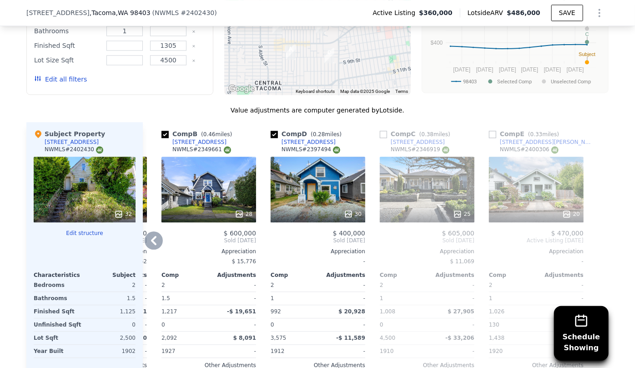
click at [435, 187] on div "25" at bounding box center [427, 190] width 95 height 66
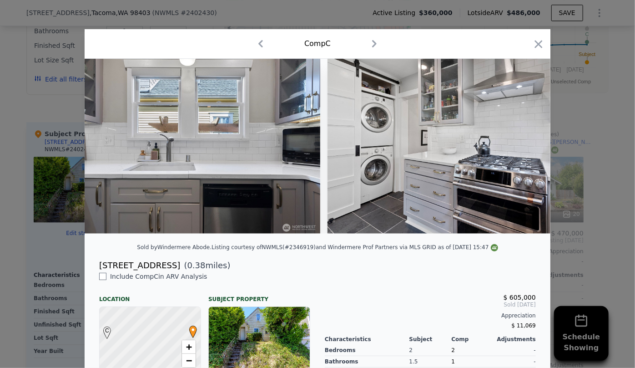
scroll to position [0, 2746]
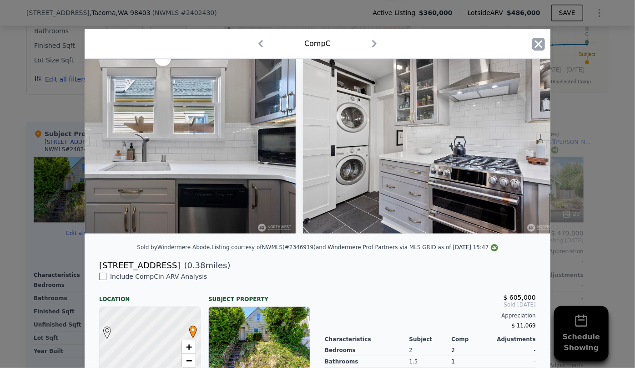
click at [537, 43] on icon "button" at bounding box center [539, 44] width 8 height 8
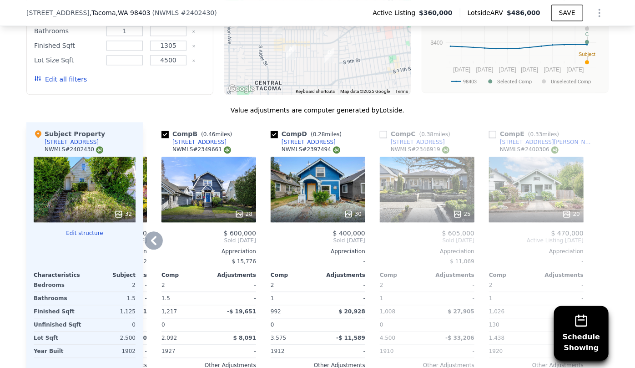
click at [528, 187] on div "20" at bounding box center [536, 190] width 95 height 66
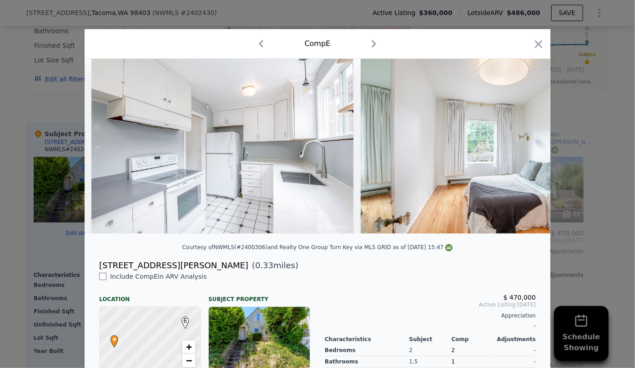
scroll to position [0, 2436]
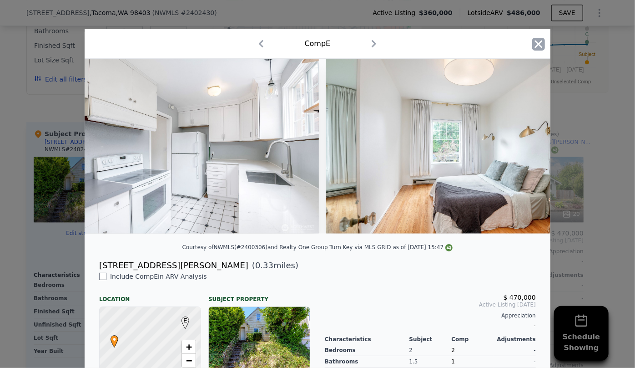
click at [537, 43] on icon "button" at bounding box center [539, 44] width 8 height 8
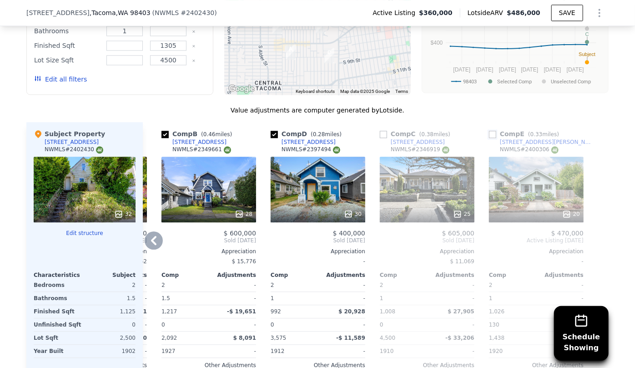
click at [492, 134] on input "checkbox" at bounding box center [492, 134] width 7 height 7
checkbox input "true"
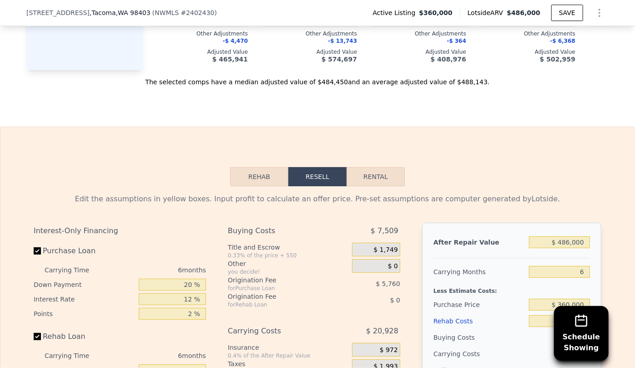
scroll to position [1406, 0]
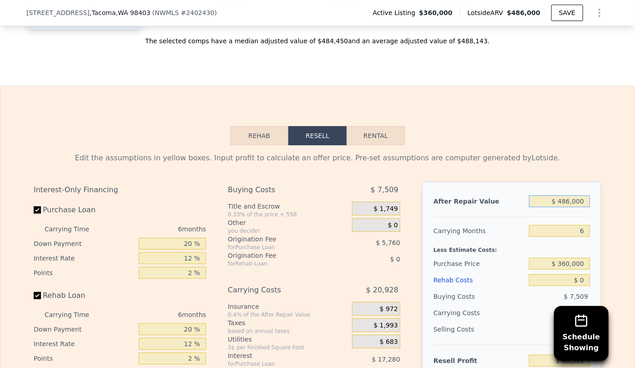
click at [569, 207] on input "$ 486,000" at bounding box center [559, 201] width 61 height 12
type input "$ 48,000"
type input "-$ 343,439"
type input "$ 4,000"
type input "-$ 384,300"
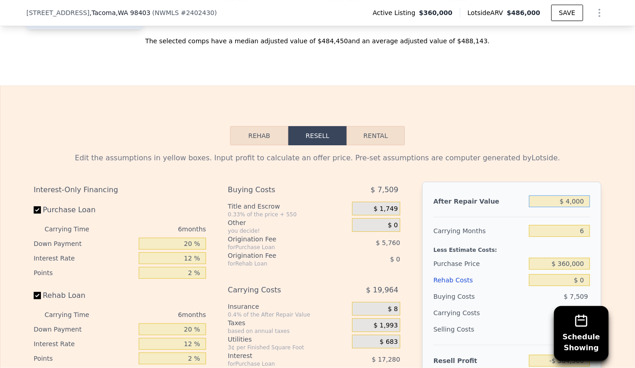
type input "$ 47,000"
type input "-$ 344,368"
type input "$ 470,000"
type input "$ 48,460"
type input "$ 470,000"
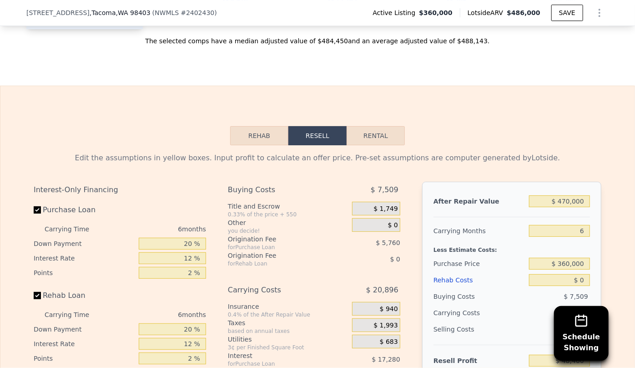
click at [583, 259] on div "$ 360,000" at bounding box center [559, 263] width 61 height 16
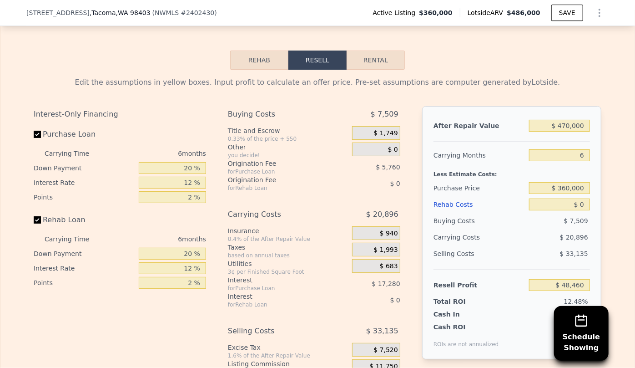
scroll to position [1489, 0]
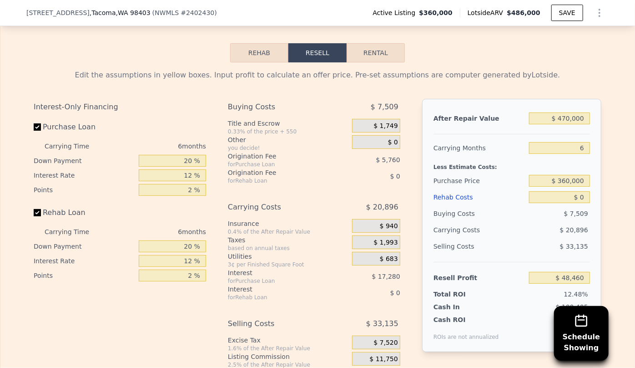
click at [455, 209] on div "Buying Costs" at bounding box center [480, 213] width 92 height 16
click at [457, 202] on div "Rehab Costs" at bounding box center [480, 197] width 92 height 16
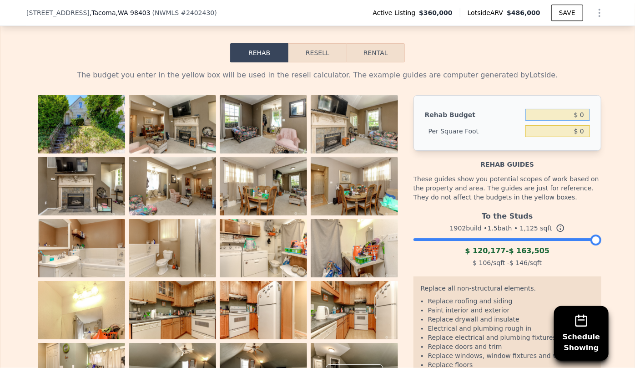
click at [578, 118] on input "$ 0" at bounding box center [558, 115] width 65 height 12
type input "$ 90,000"
type input "$ 80"
click at [323, 54] on button "Resell" at bounding box center [318, 52] width 58 height 19
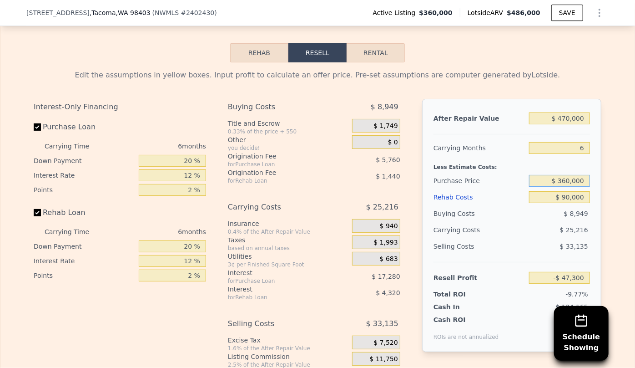
click at [566, 186] on input "$ 360,000" at bounding box center [559, 181] width 61 height 12
type input "$ 300,000"
click at [524, 229] on div "$ 25,216" at bounding box center [542, 230] width 96 height 16
type input "$ 16,740"
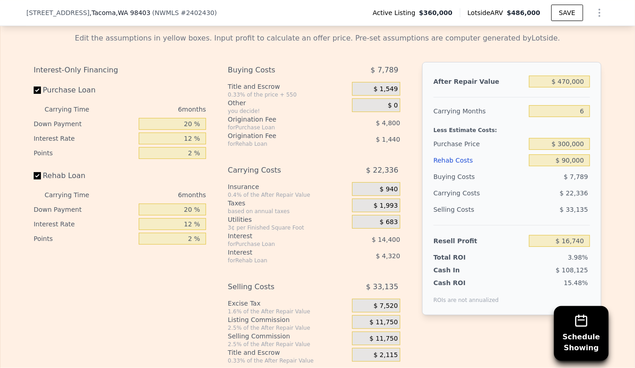
scroll to position [1613, 0]
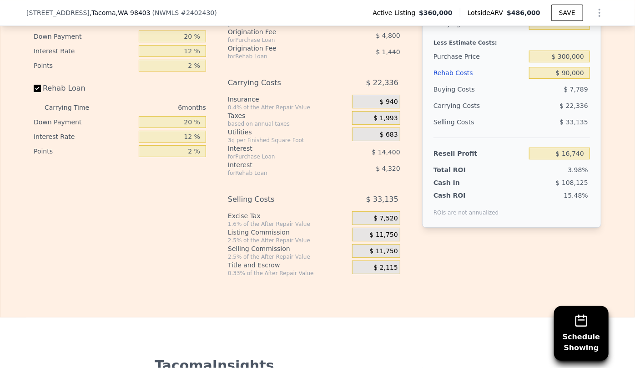
click at [372, 255] on span "$ 11,750" at bounding box center [384, 251] width 28 height 8
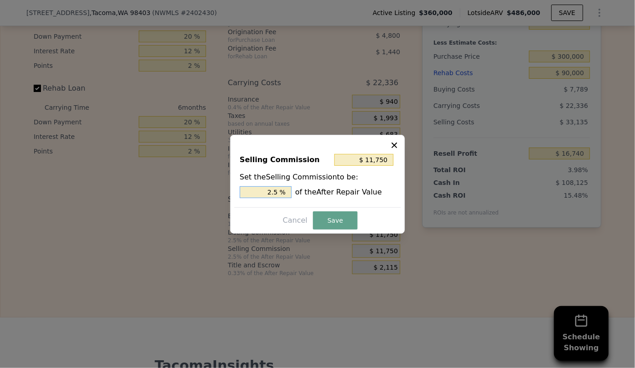
click at [274, 194] on input "2.5 %" at bounding box center [266, 192] width 52 height 12
type input "$ 2,350"
type input ".5 %"
type input "$ 7,050"
type input "1.5 %"
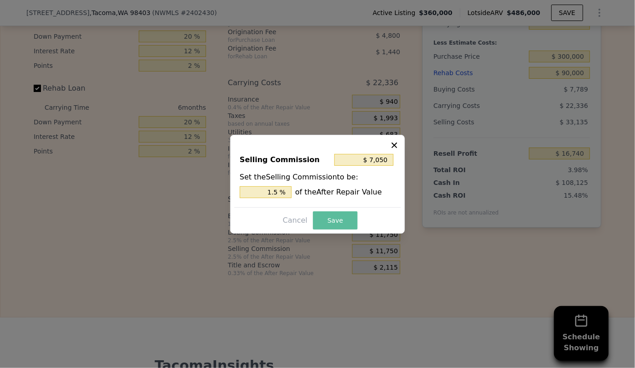
click at [337, 218] on button "Save" at bounding box center [335, 220] width 45 height 18
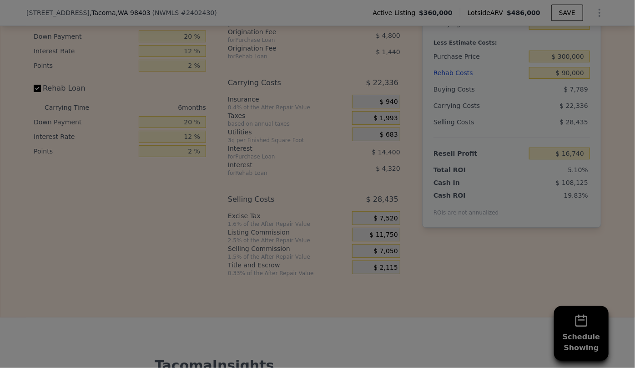
type input "$ 21,440"
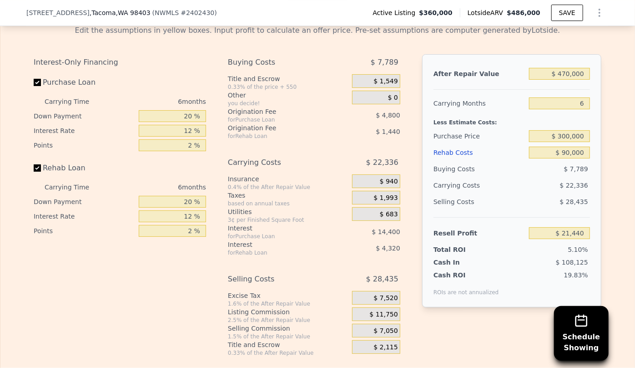
scroll to position [1531, 0]
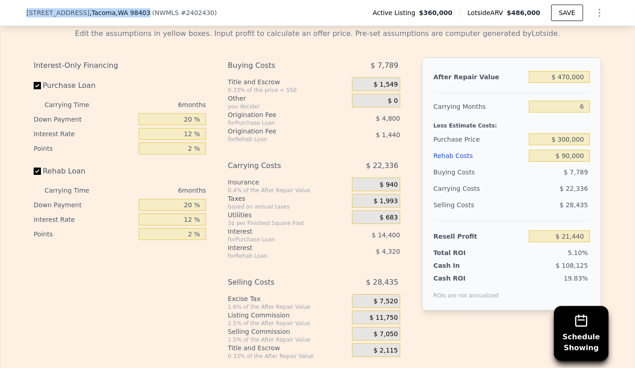
drag, startPoint x: 21, startPoint y: 11, endPoint x: 122, endPoint y: 19, distance: 101.3
click at [122, 19] on div "[STREET_ADDRESS] ( NWMLS # 2402430 ) Active Listing $360,000 Lotside ARV $486,0…" at bounding box center [317, 13] width 635 height 26
copy div "[STREET_ADDRESS]"
click at [568, 144] on input "$ 300,000" at bounding box center [559, 139] width 61 height 12
type input "$ 280,000"
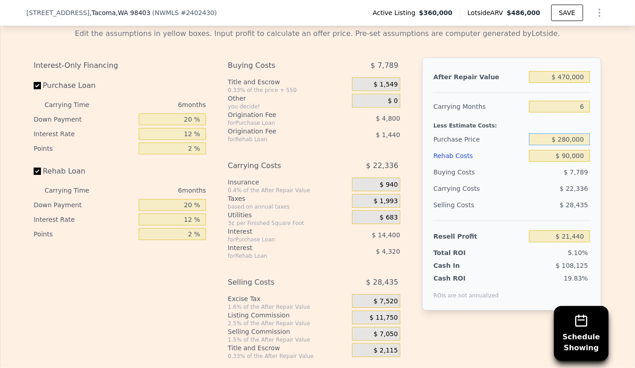
type input "$ 42,787"
type input "$ 270,000"
click at [554, 180] on div "$ 7,402" at bounding box center [559, 172] width 61 height 16
type input "$ 53,460"
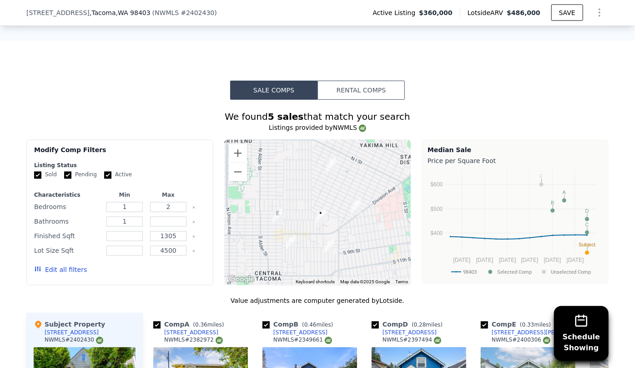
scroll to position [827, 0]
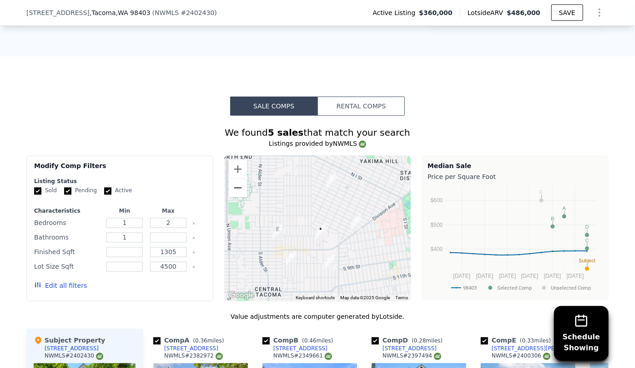
click at [232, 188] on button "Zoom out" at bounding box center [238, 188] width 18 height 18
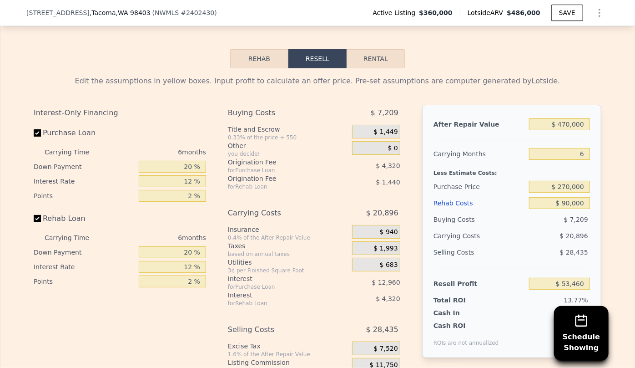
scroll to position [1531, 0]
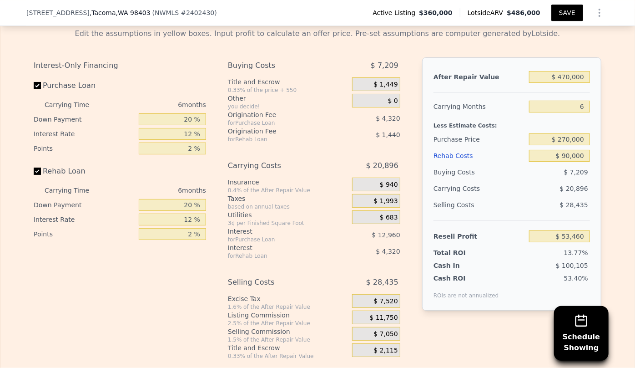
click at [569, 15] on button "SAVE" at bounding box center [568, 13] width 32 height 16
click at [552, 15] on button "SAVED" at bounding box center [566, 13] width 36 height 16
type input "1.5"
type input "720"
type input "1217"
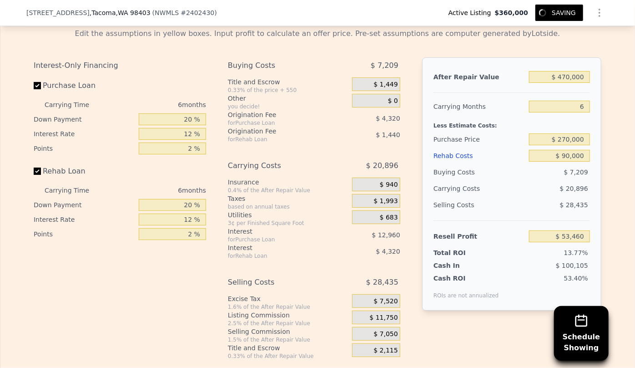
type input "1438"
click at [570, 11] on button "SAVED" at bounding box center [566, 13] width 36 height 16
click at [571, 12] on button "SAVED" at bounding box center [566, 13] width 36 height 16
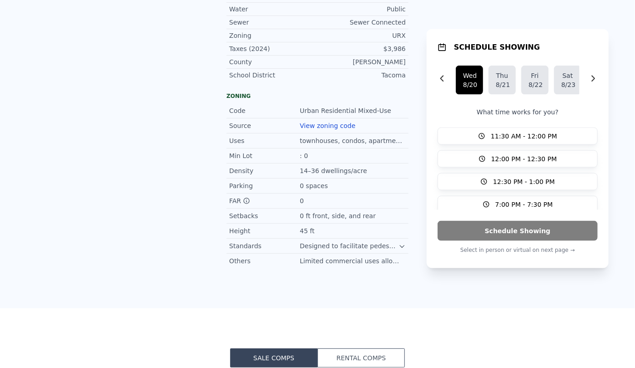
scroll to position [0, 0]
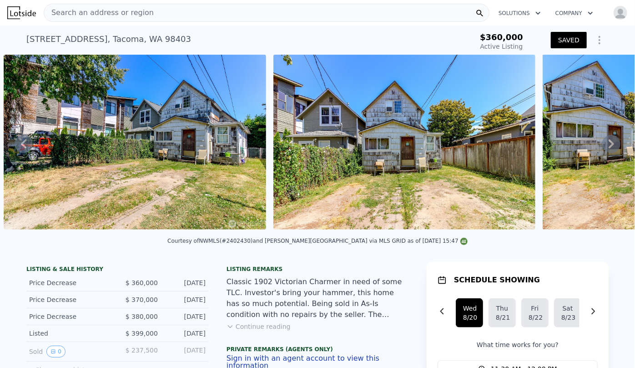
click at [113, 16] on span "Search an address or region" at bounding box center [99, 12] width 110 height 11
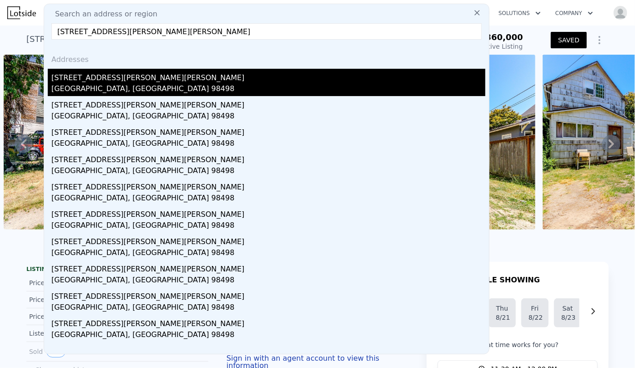
type input "[STREET_ADDRESS][PERSON_NAME][PERSON_NAME]"
click at [133, 87] on div "[GEOGRAPHIC_DATA], [GEOGRAPHIC_DATA] 98498" at bounding box center [268, 89] width 434 height 13
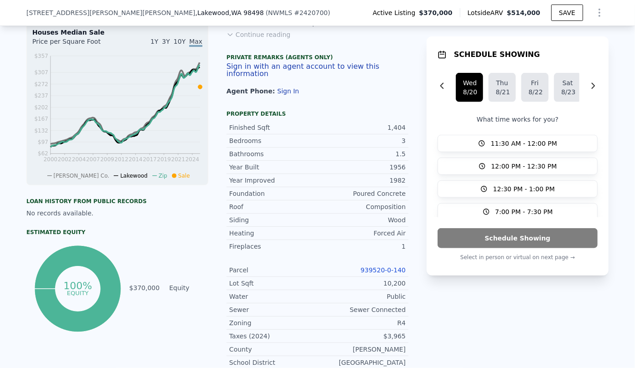
scroll to position [286, 0]
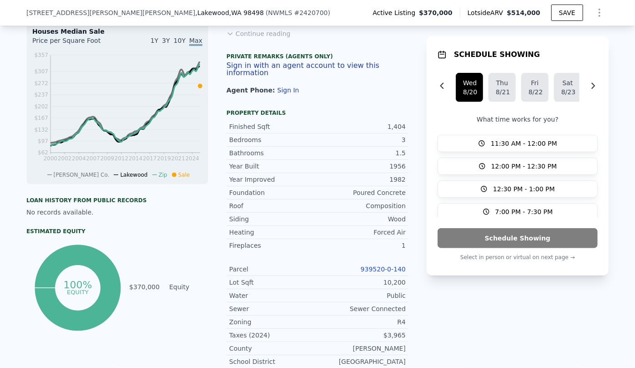
click at [389, 272] on link "939520-0-140" at bounding box center [383, 268] width 45 height 7
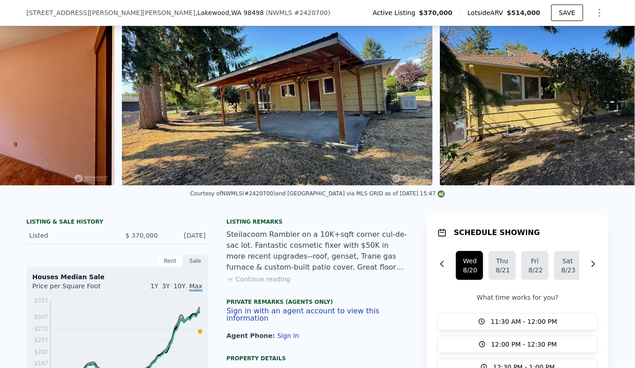
scroll to position [0, 0]
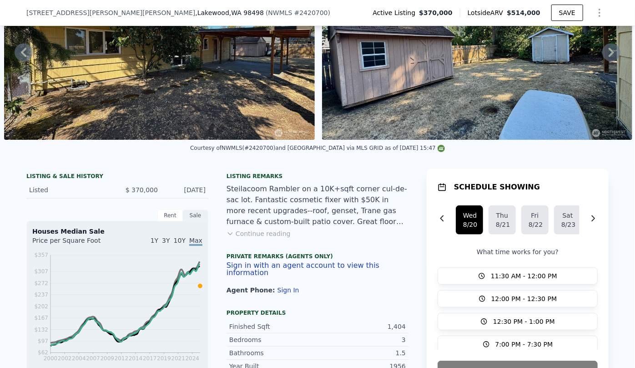
click at [591, 12] on button "Show Options" at bounding box center [600, 13] width 18 height 18
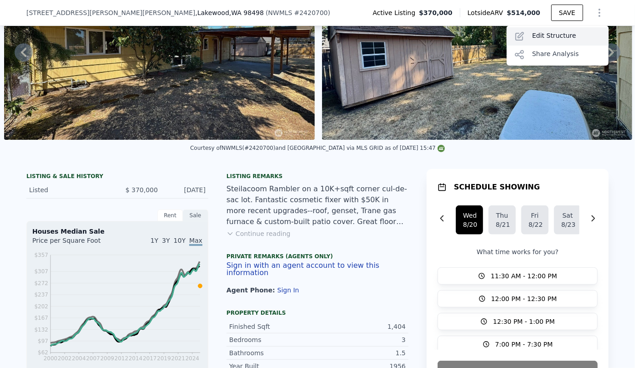
click at [578, 34] on div "Edit Structure" at bounding box center [558, 36] width 102 height 18
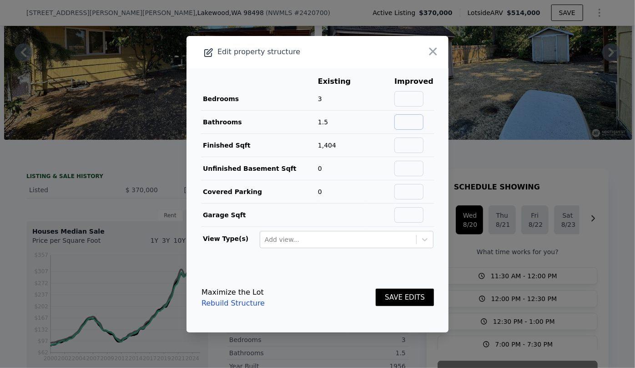
click at [409, 122] on input "text" at bounding box center [409, 121] width 29 height 15
type input "2"
click at [411, 294] on button "SAVE EDITS" at bounding box center [405, 298] width 58 height 18
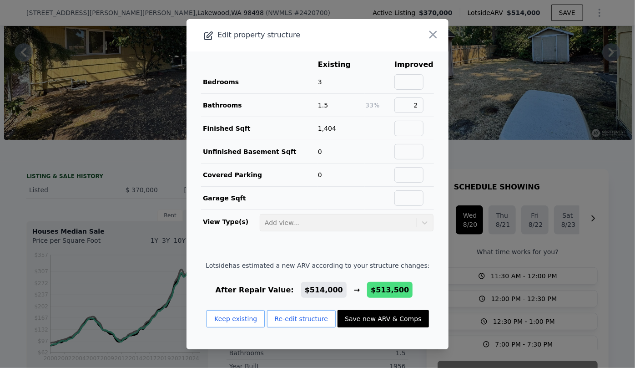
click at [389, 319] on button "Save new ARV & Comps" at bounding box center [383, 318] width 91 height 17
type input "$ 513,500"
type input "$ 80,803"
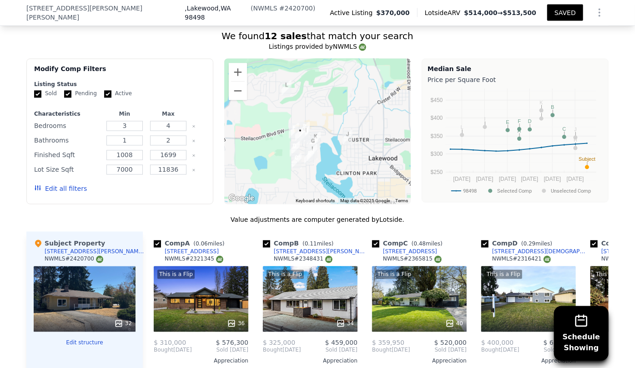
click at [44, 191] on button "Edit all filters" at bounding box center [60, 188] width 53 height 9
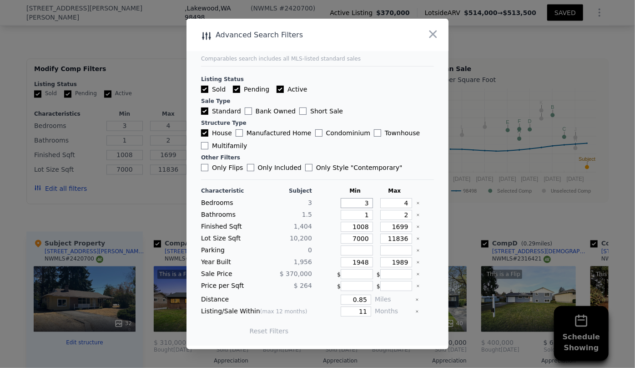
drag, startPoint x: 365, startPoint y: 202, endPoint x: 360, endPoint y: 205, distance: 5.6
click at [360, 205] on input "3" at bounding box center [357, 203] width 32 height 10
type input "2"
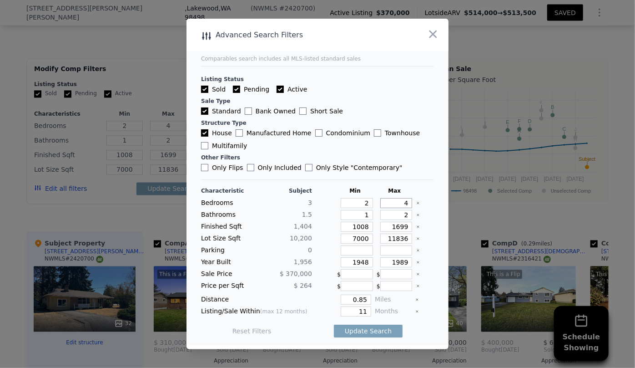
drag, startPoint x: 405, startPoint y: 204, endPoint x: 391, endPoint y: 204, distance: 13.2
click at [391, 204] on input "4" at bounding box center [396, 203] width 32 height 10
type input "3"
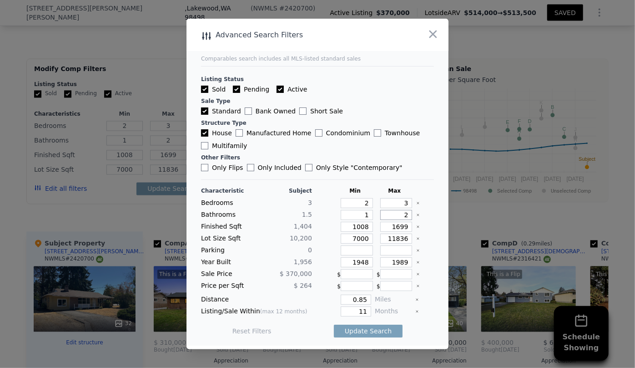
drag, startPoint x: 393, startPoint y: 215, endPoint x: 386, endPoint y: 213, distance: 7.0
click at [389, 215] on input "2" at bounding box center [396, 215] width 32 height 10
drag, startPoint x: 362, startPoint y: 237, endPoint x: 315, endPoint y: 238, distance: 47.3
click at [315, 238] on div "Lot Size Sqft 10,200 7000 11836" at bounding box center [317, 238] width 233 height 10
drag, startPoint x: 366, startPoint y: 263, endPoint x: 305, endPoint y: 263, distance: 61.0
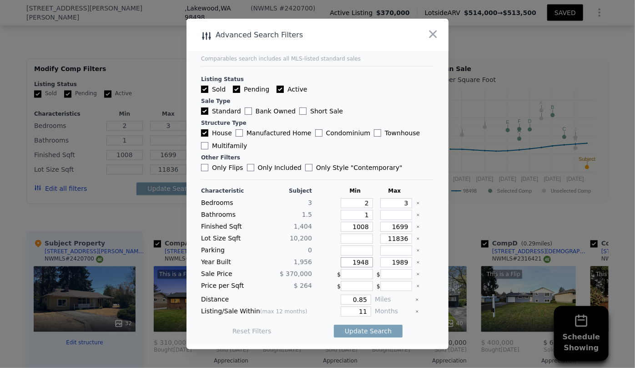
click at [306, 262] on div "Year Built 1,956 1948 1989" at bounding box center [317, 262] width 233 height 10
drag, startPoint x: 360, startPoint y: 309, endPoint x: 325, endPoint y: 312, distance: 35.2
click at [325, 312] on div "11" at bounding box center [344, 311] width 56 height 10
type input "6"
click at [360, 301] on input "0.85" at bounding box center [356, 299] width 30 height 10
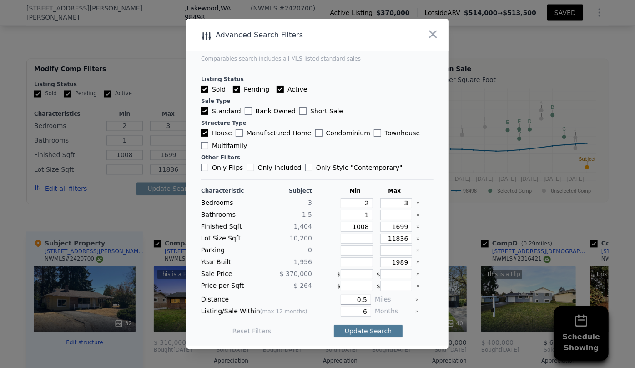
type input "0.5"
click at [369, 328] on button "Update Search" at bounding box center [368, 331] width 69 height 13
checkbox input "false"
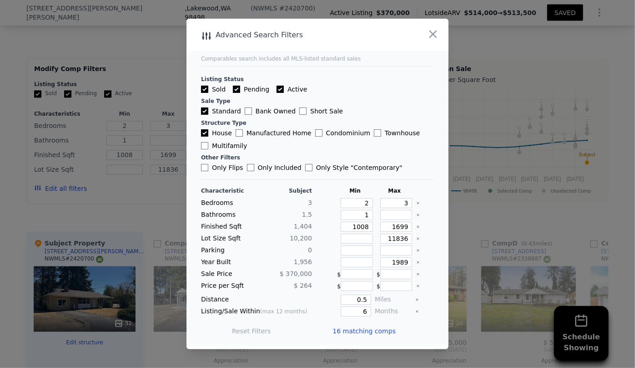
click at [368, 327] on span "16 matching comps" at bounding box center [364, 330] width 63 height 9
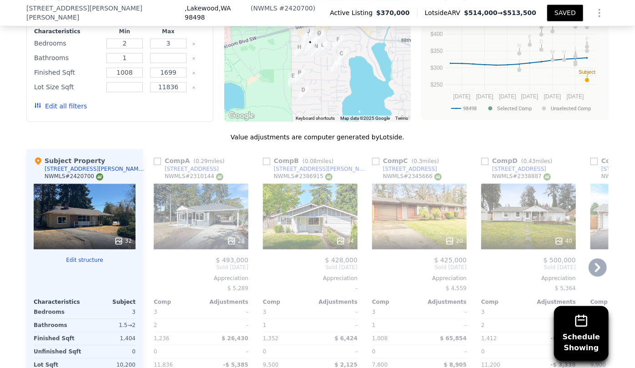
scroll to position [955, 0]
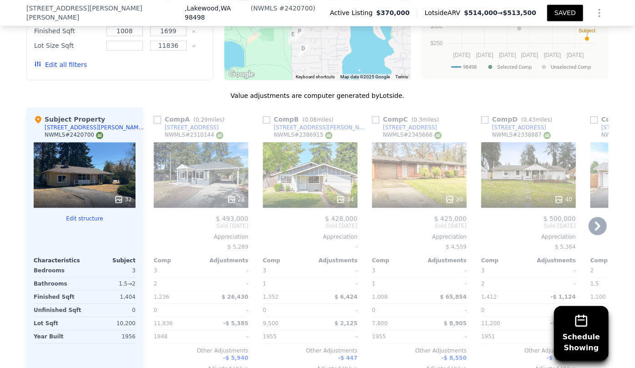
click at [156, 118] on input "checkbox" at bounding box center [157, 119] width 7 height 7
checkbox input "true"
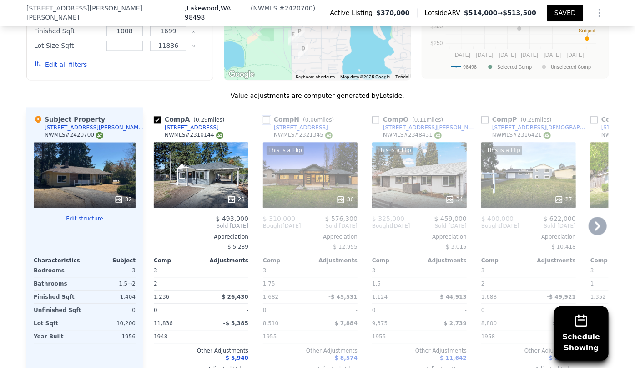
click at [263, 117] on input "checkbox" at bounding box center [266, 119] width 7 height 7
checkbox input "true"
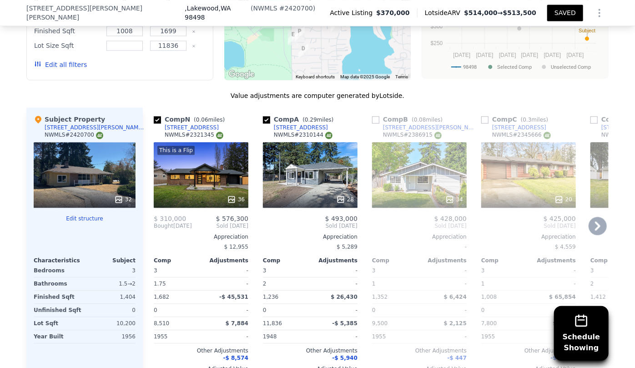
click at [154, 186] on div "This is a Flip 36" at bounding box center [201, 175] width 95 height 66
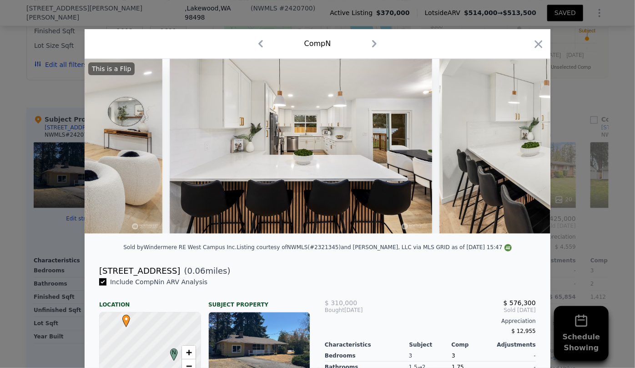
scroll to position [0, 2494]
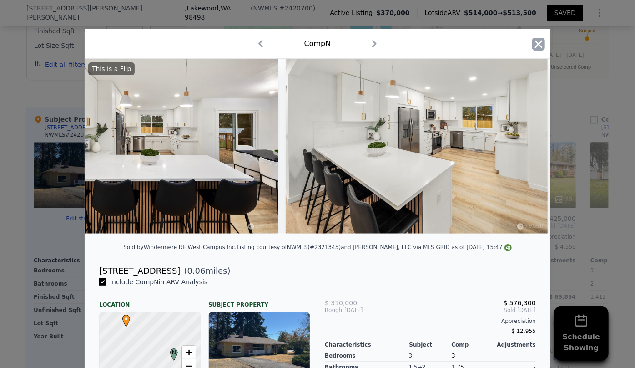
click at [538, 42] on icon "button" at bounding box center [539, 44] width 8 height 8
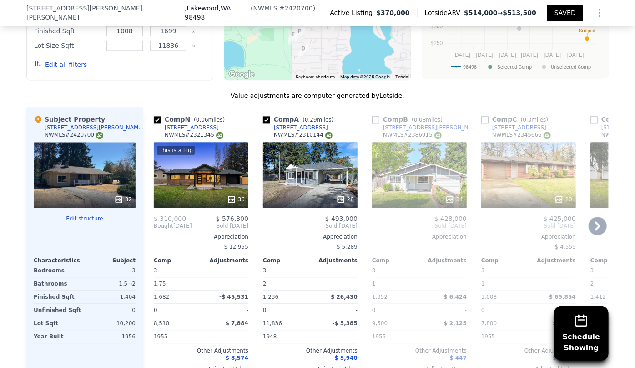
click at [599, 224] on icon at bounding box center [598, 226] width 18 height 18
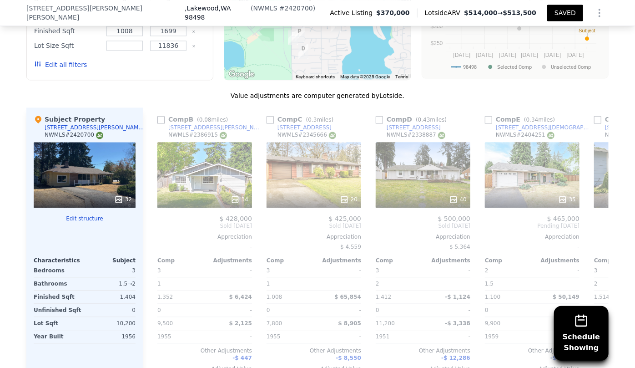
scroll to position [0, 218]
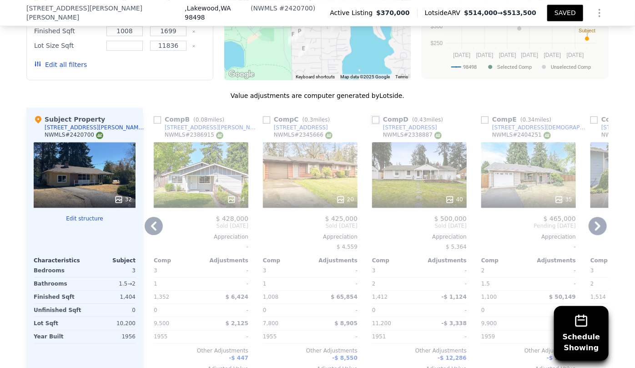
click at [372, 121] on input "checkbox" at bounding box center [375, 119] width 7 height 7
checkbox input "true"
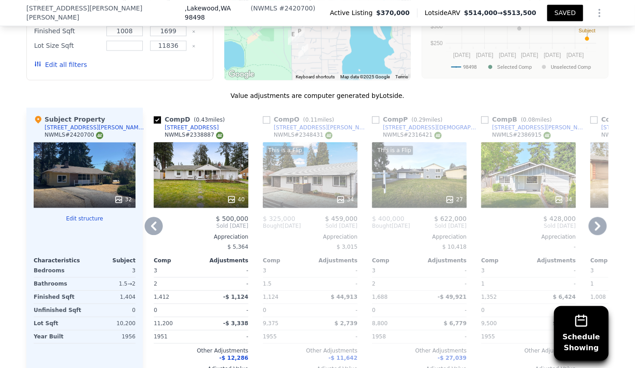
click at [518, 195] on div "34" at bounding box center [529, 199] width 87 height 9
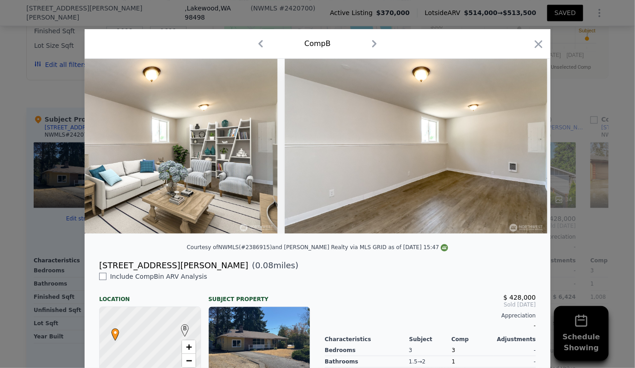
scroll to position [0, 4160]
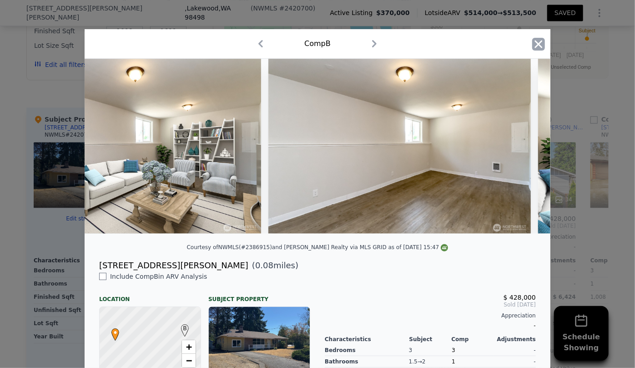
click at [535, 46] on icon "button" at bounding box center [539, 44] width 13 height 13
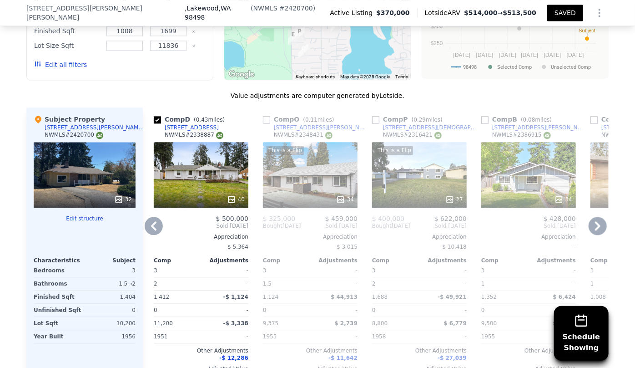
click at [300, 188] on div "This is a Flip 34" at bounding box center [310, 175] width 95 height 66
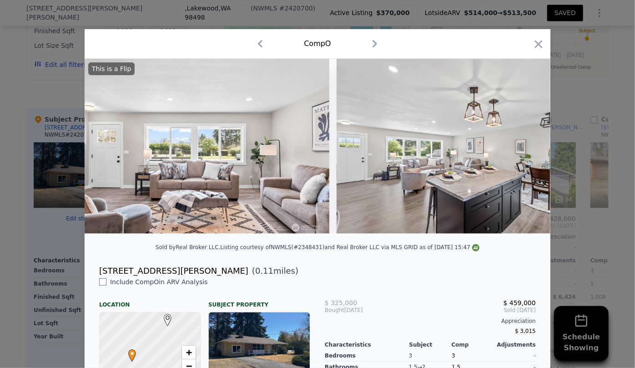
scroll to position [0, 1542]
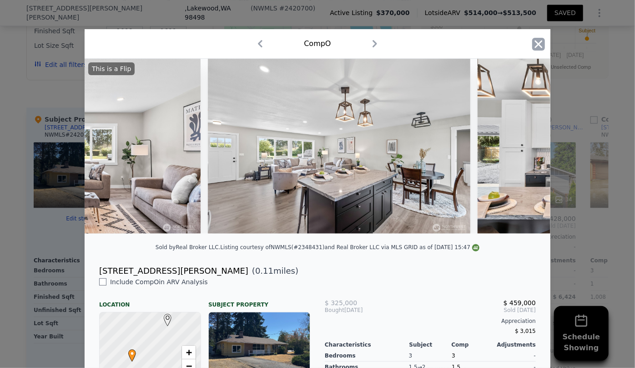
click at [533, 43] on icon "button" at bounding box center [539, 44] width 13 height 13
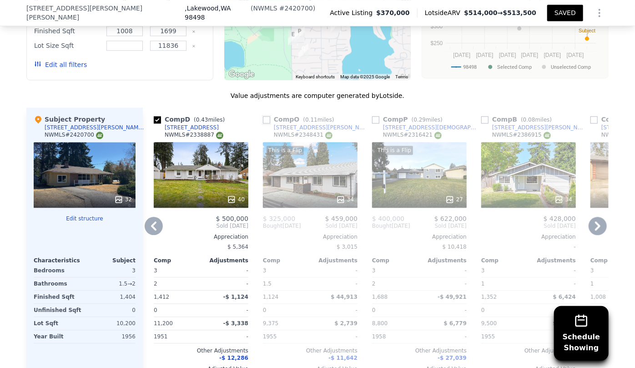
click at [263, 119] on input "checkbox" at bounding box center [266, 119] width 7 height 7
checkbox input "true"
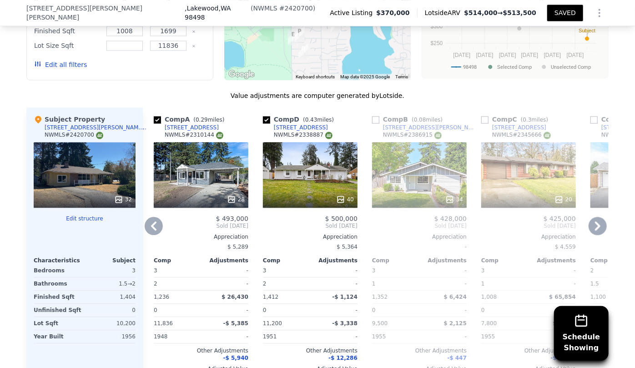
click at [595, 223] on icon at bounding box center [597, 225] width 5 height 9
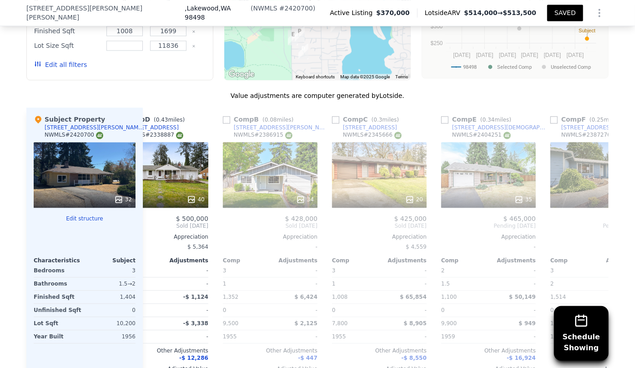
scroll to position [0, 437]
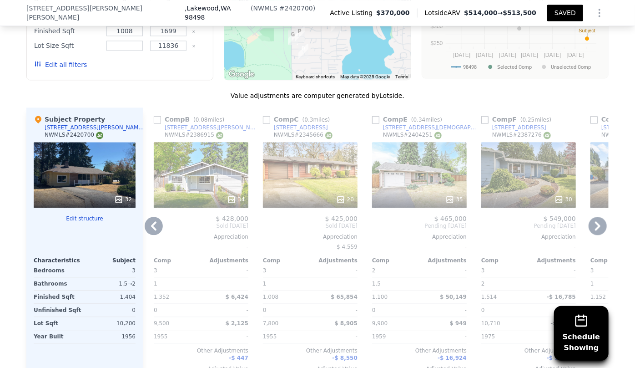
click at [539, 195] on div "30" at bounding box center [529, 199] width 87 height 9
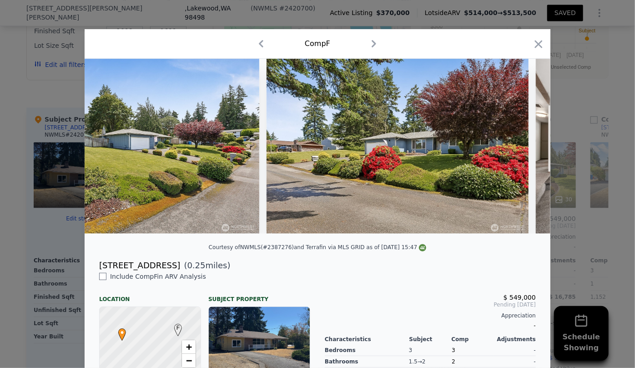
scroll to position [0, 1008]
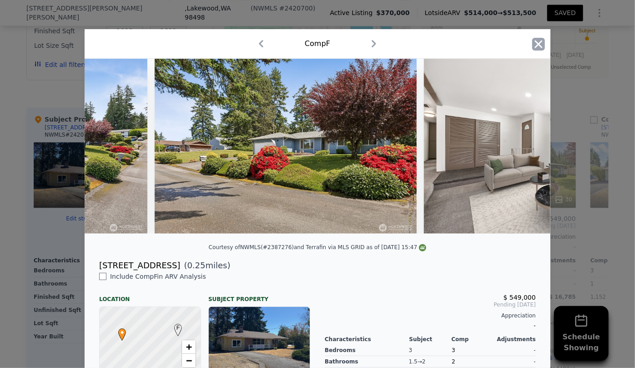
click at [535, 46] on icon "button" at bounding box center [539, 44] width 8 height 8
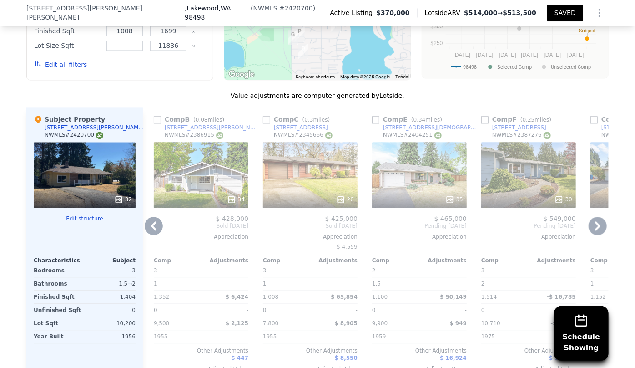
click at [595, 227] on icon at bounding box center [597, 225] width 5 height 9
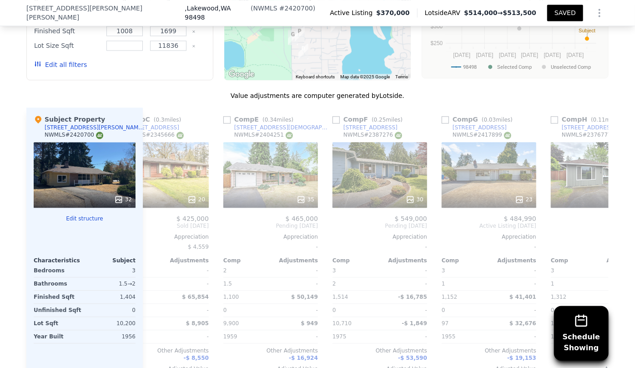
scroll to position [0, 655]
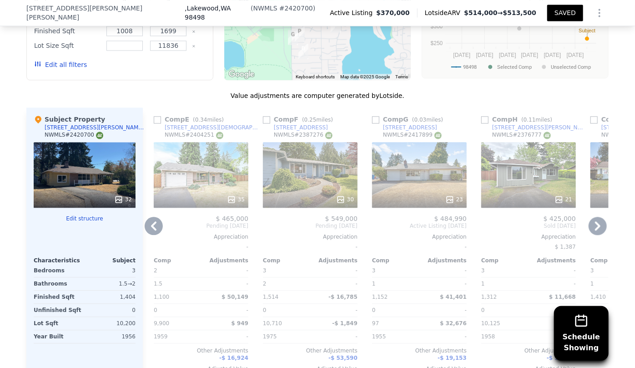
click at [594, 225] on icon at bounding box center [598, 226] width 18 height 18
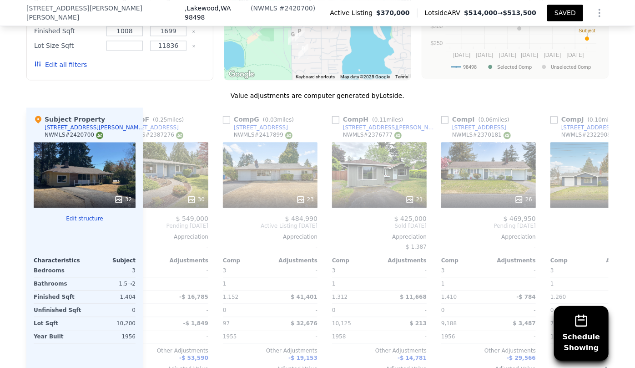
scroll to position [0, 874]
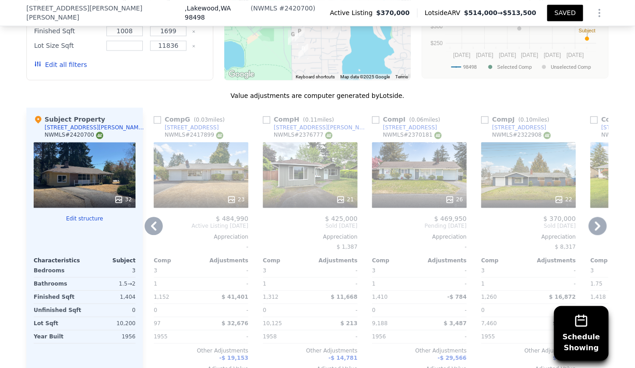
click at [594, 225] on icon at bounding box center [598, 226] width 18 height 18
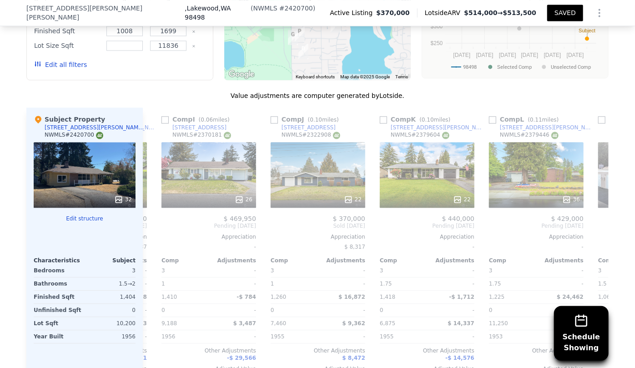
scroll to position [0, 1092]
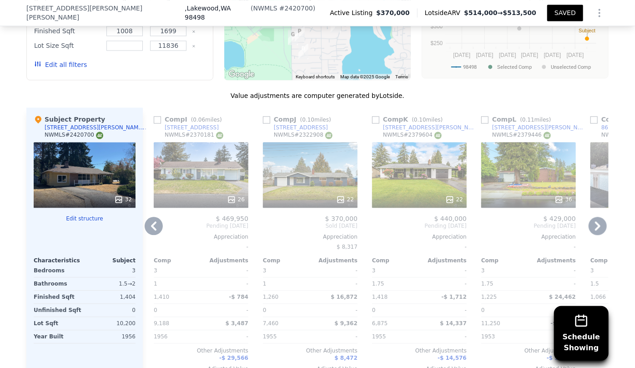
click at [594, 225] on icon at bounding box center [598, 226] width 18 height 18
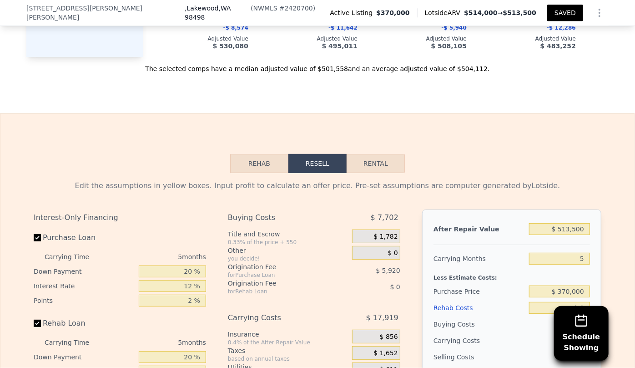
scroll to position [1286, 0]
click at [569, 234] on input "$ 513,500" at bounding box center [559, 228] width 61 height 12
type input "$ 51,500"
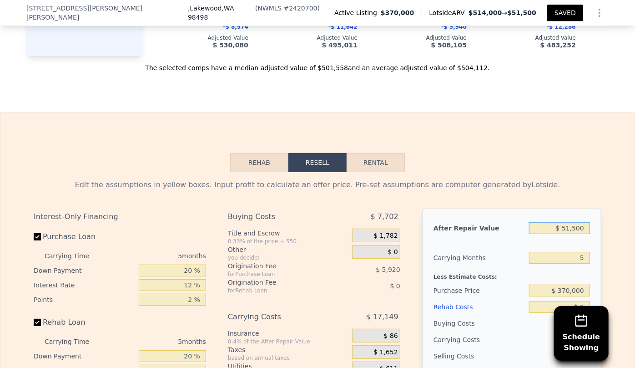
type input "-$ 347,565"
type input "$ 5,500"
type input "-$ 390,216"
type input "$ 50,500"
type input "-$ 348,492"
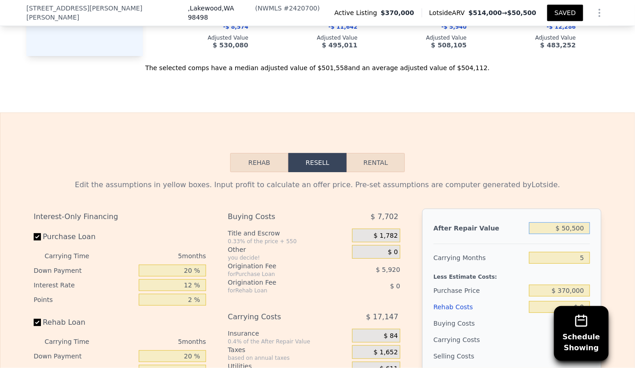
type input "$ 500,500"
type input "$ 68,749"
type input "$ 500,500"
click at [581, 263] on input "5" at bounding box center [559, 258] width 61 height 12
type input "6"
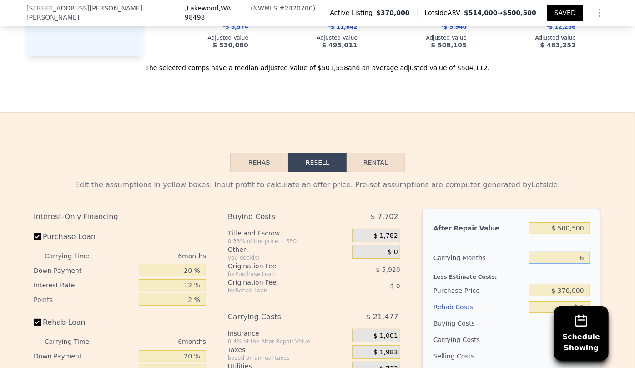
type input "$ 65,169"
type input "6"
click at [552, 275] on div "Less Estimate Costs:" at bounding box center [512, 274] width 157 height 16
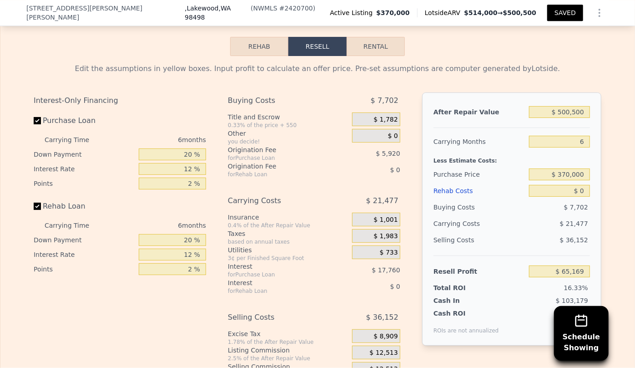
scroll to position [1410, 0]
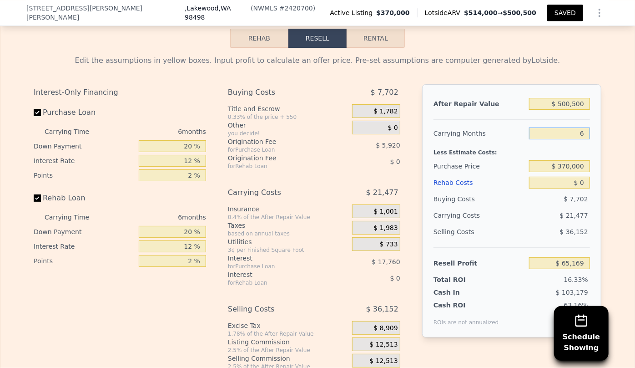
click at [583, 137] on input "6" at bounding box center [559, 133] width 61 height 12
type input "8"
type input "$ 58,011"
type input "8"
click at [511, 191] on div "Rehab Costs" at bounding box center [480, 182] width 92 height 16
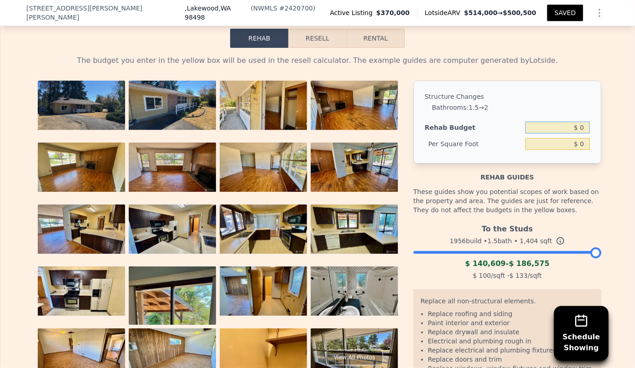
click at [577, 133] on input "$ 0" at bounding box center [558, 128] width 65 height 12
type input "$ 100,000"
click at [575, 149] on input "$ 71.23" at bounding box center [558, 144] width 65 height 12
type input "$ 8,023"
type input "$ 11,264,292"
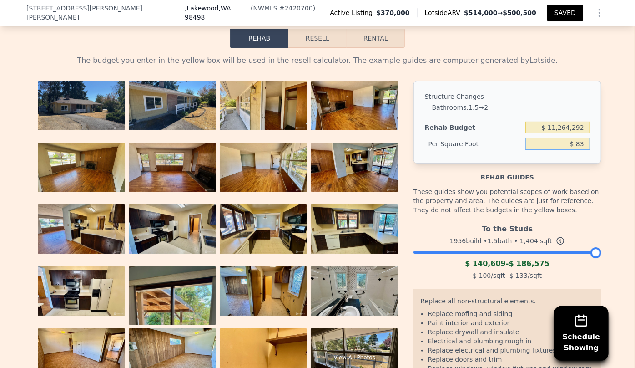
type input "$ 83"
click at [538, 169] on div "Rehab guides" at bounding box center [508, 172] width 188 height 18
type input "$ 116,532"
click at [315, 40] on button "Resell" at bounding box center [318, 38] width 58 height 19
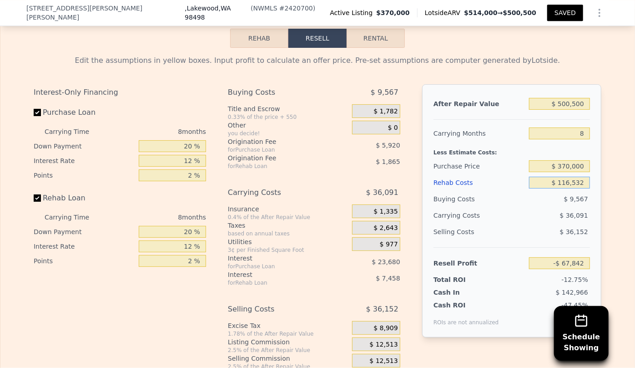
click at [568, 188] on input "$ 116,532" at bounding box center [559, 183] width 61 height 12
type input "$ 16,532"
type input "$ 40,158"
type input "$ 126,532"
type input "-$ 78,642"
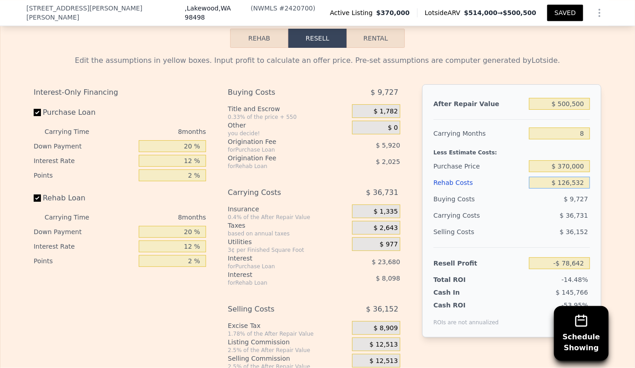
type input "$ 12,532"
type input "$ 44,478"
type input "$ 120,532"
type input "-$ 72,162"
type input "$ 120,532"
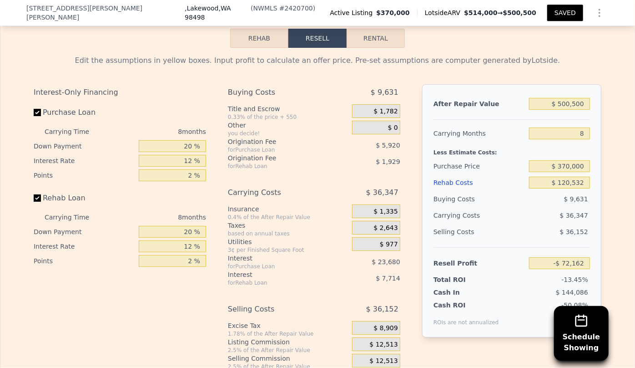
click at [555, 206] on div "$ 9,631" at bounding box center [559, 199] width 61 height 16
click at [566, 172] on input "$ 370,000" at bounding box center [559, 166] width 61 height 12
type input "$ 300,000"
click at [539, 223] on div "$ 36,347" at bounding box center [542, 215] width 96 height 16
type input "$ 3,671"
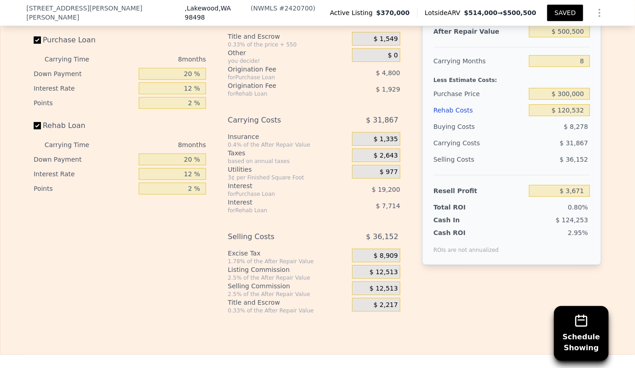
scroll to position [1493, 0]
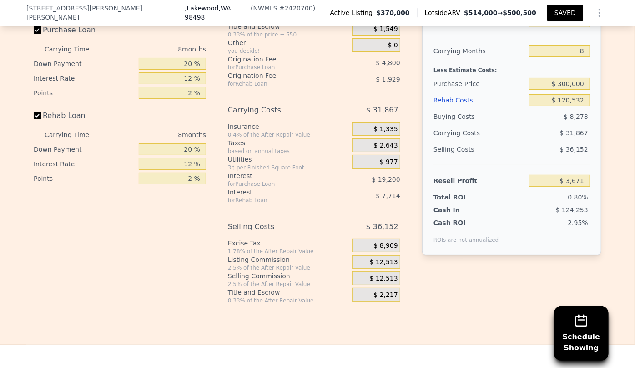
click at [383, 281] on span "$ 12,513" at bounding box center [384, 278] width 28 height 8
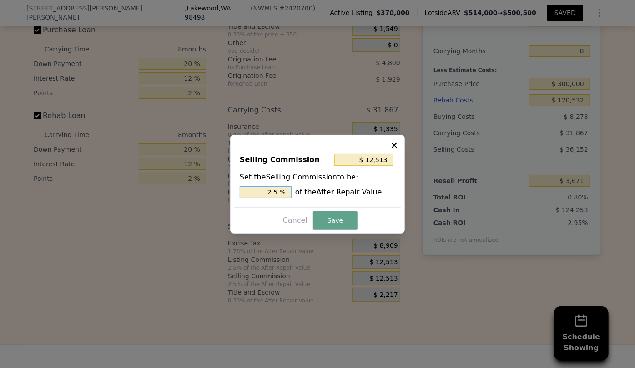
click at [273, 191] on input "2.5 %" at bounding box center [266, 192] width 52 height 12
type input "$ 2,503"
type input ".5 %"
type input "$ 7,508"
type input "1.5 %"
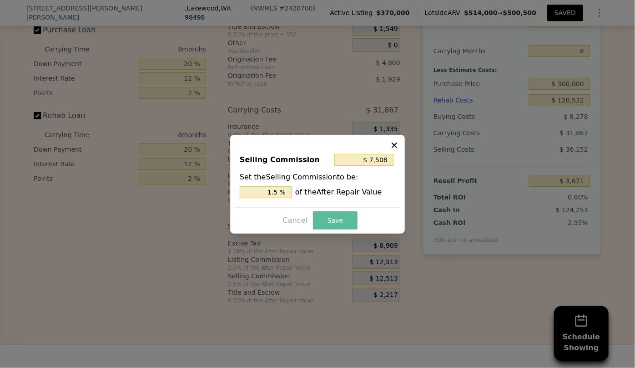
click at [341, 224] on button "Save" at bounding box center [335, 220] width 45 height 18
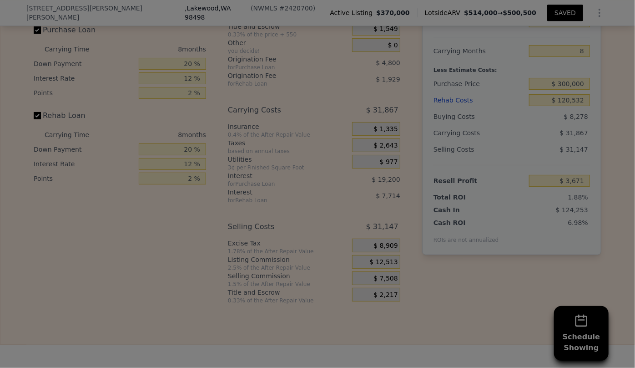
type input "$ 8,676"
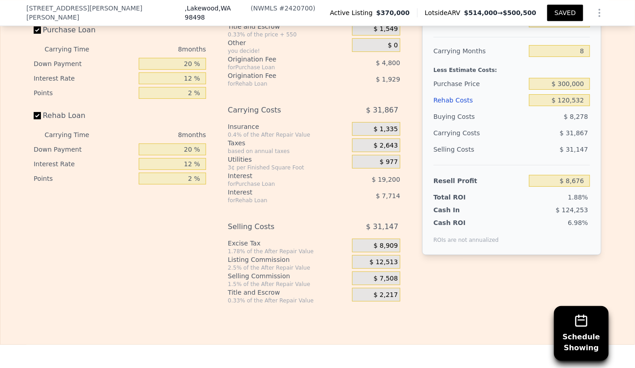
click at [453, 102] on div "Rehab Costs" at bounding box center [480, 100] width 92 height 16
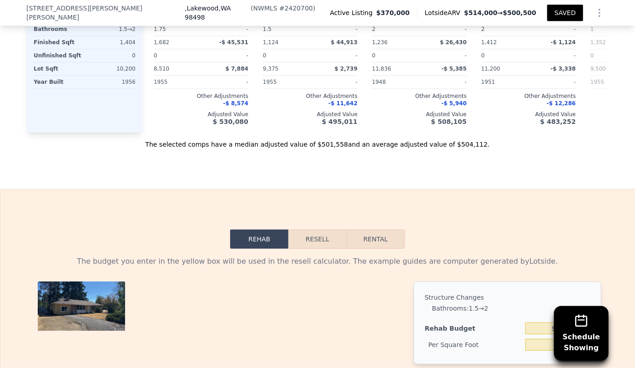
scroll to position [1327, 0]
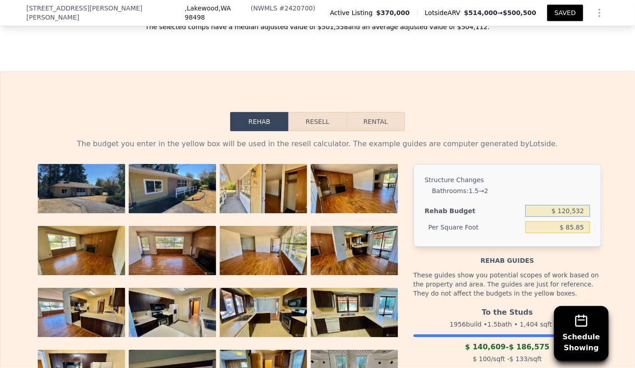
click at [567, 217] on input "$ 120,532" at bounding box center [558, 211] width 65 height 12
type input "$ 110,532"
click at [507, 145] on div "The budget you enter in the yellow box will be used in the resell calculator. T…" at bounding box center [318, 143] width 568 height 11
type input "$ 78.73"
click at [315, 127] on button "Resell" at bounding box center [318, 121] width 58 height 19
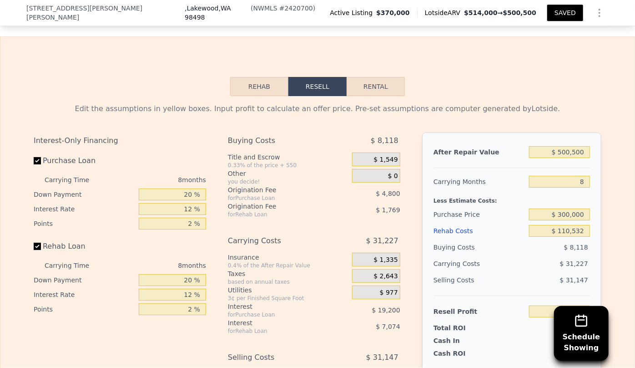
scroll to position [1410, 0]
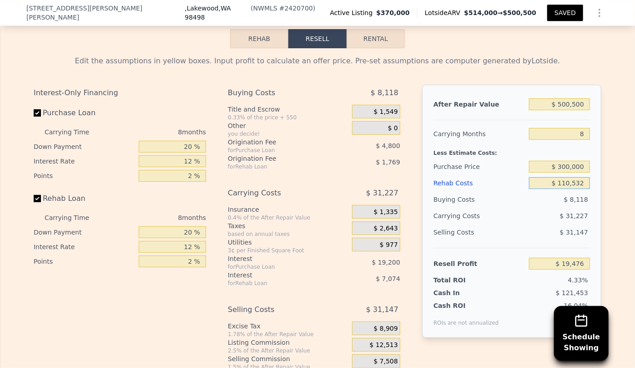
click at [566, 189] on input "$ 110,532" at bounding box center [559, 183] width 61 height 12
type input "$ 10,532"
type input "$ 127,476"
type input "$ 100,532"
type input "$ 30,276"
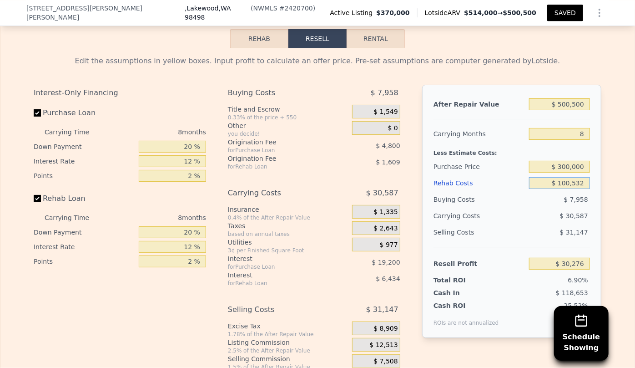
type input "$ 100,532"
click at [507, 199] on div "Buying Costs" at bounding box center [480, 199] width 92 height 16
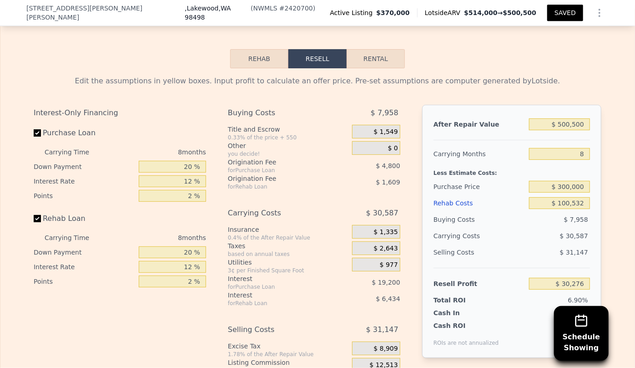
scroll to position [1369, 0]
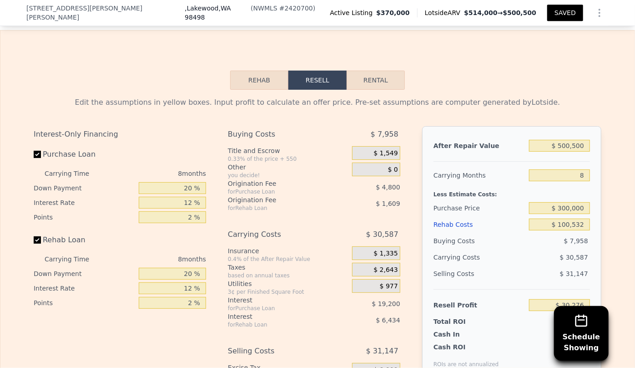
click at [569, 13] on button "SAVED" at bounding box center [566, 13] width 36 height 16
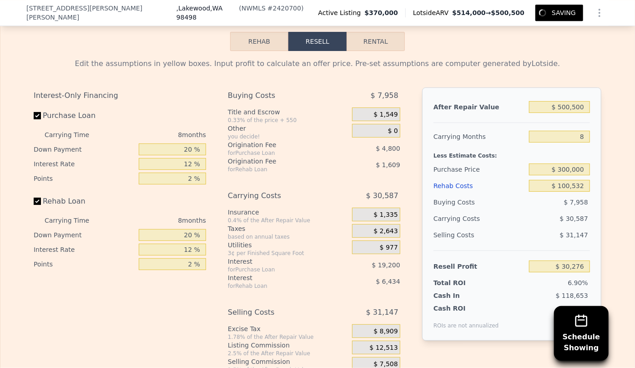
scroll to position [1451, 0]
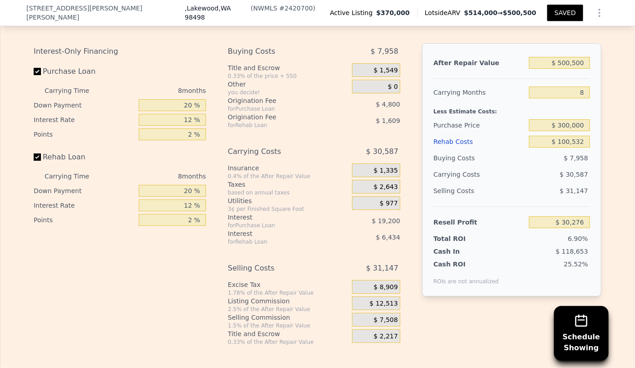
click at [450, 145] on div "Rehab Costs" at bounding box center [480, 141] width 92 height 16
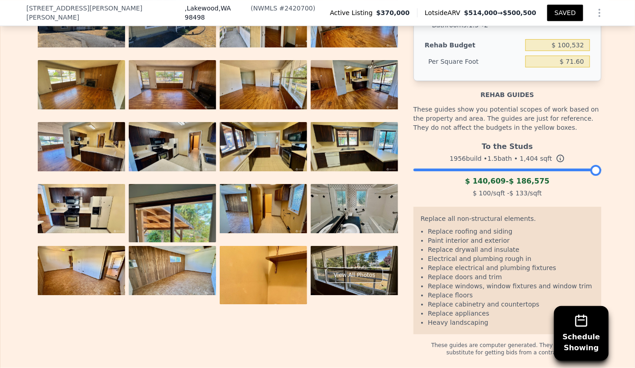
scroll to position [1286, 0]
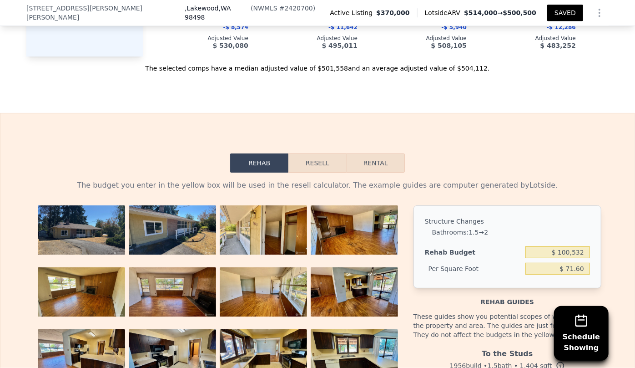
click at [567, 17] on button "SAVED" at bounding box center [566, 13] width 36 height 16
drag, startPoint x: 21, startPoint y: 12, endPoint x: 145, endPoint y: 16, distance: 123.9
click at [145, 16] on div "[STREET_ADDRESS][PERSON_NAME][PERSON_NAME] ( NWMLS # 2420700 ) Active Listing $…" at bounding box center [317, 13] width 635 height 26
copy div "[STREET_ADDRESS][PERSON_NAME][PERSON_NAME]"
click at [571, 11] on button "SAVED" at bounding box center [566, 13] width 36 height 16
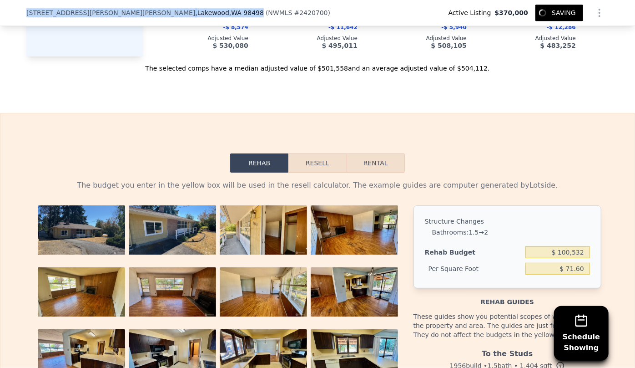
type input "2"
type input "1688"
type input "1658"
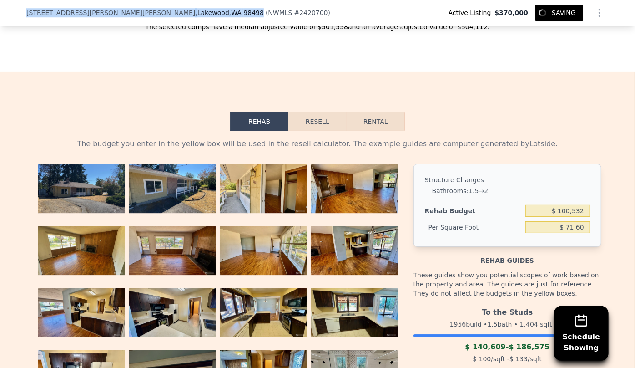
click at [324, 121] on button "Resell" at bounding box center [318, 121] width 58 height 19
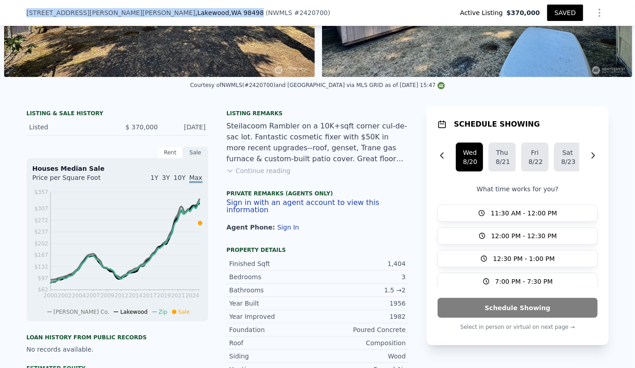
scroll to position [127, 0]
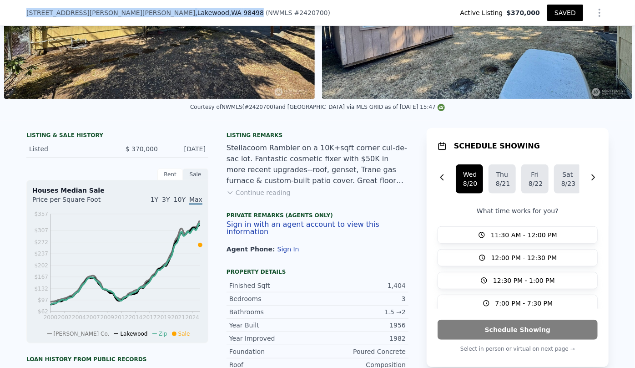
click at [9, 13] on div "[STREET_ADDRESS][PERSON_NAME][PERSON_NAME] ( NWMLS # 2420700 ) Active Listing $…" at bounding box center [317, 13] width 635 height 26
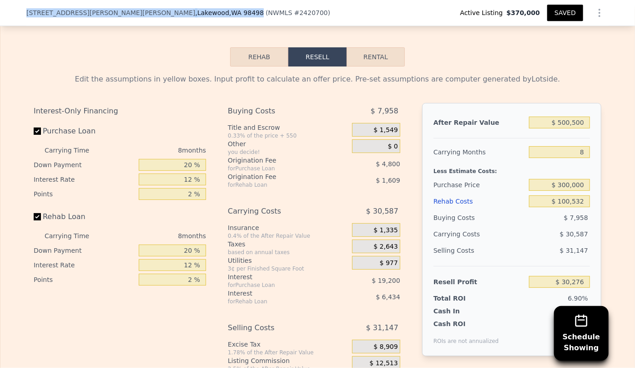
scroll to position [1410, 0]
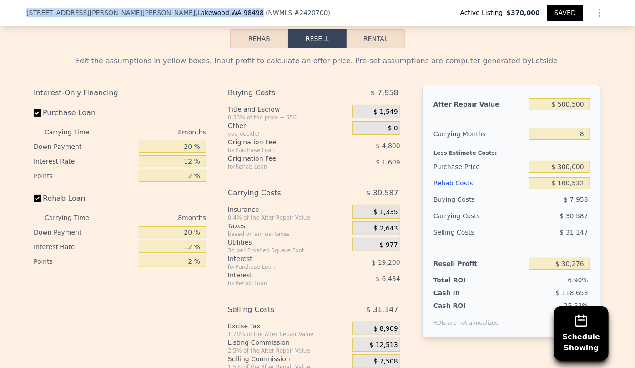
click at [558, 13] on button "SAVED" at bounding box center [566, 13] width 36 height 16
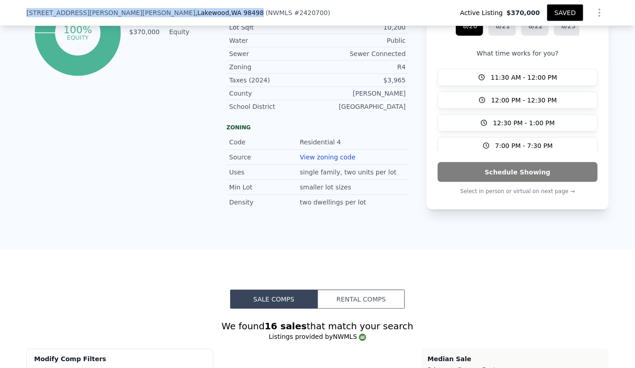
scroll to position [0, 0]
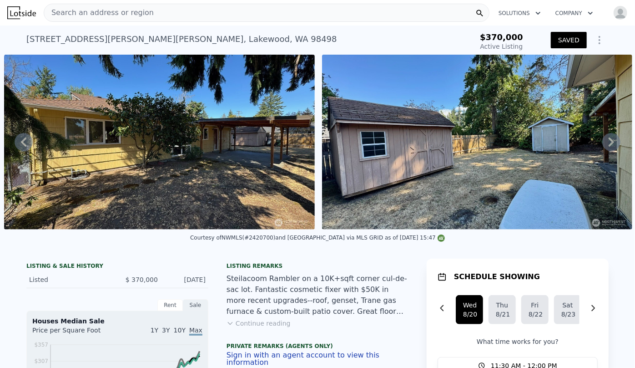
click at [141, 11] on span "Search an address or region" at bounding box center [99, 12] width 110 height 11
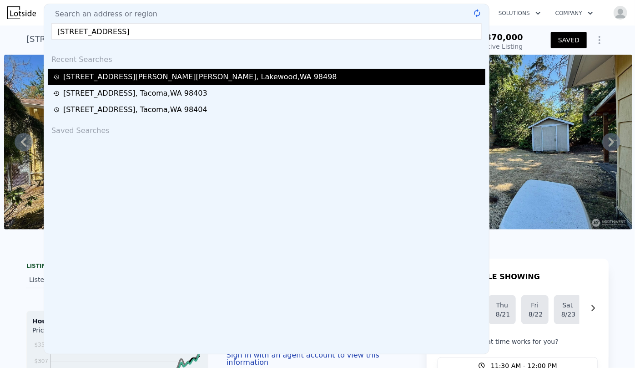
type input "[STREET_ADDRESS]"
click at [131, 76] on div "[STREET_ADDRESS][PERSON_NAME][PERSON_NAME]" at bounding box center [200, 76] width 274 height 11
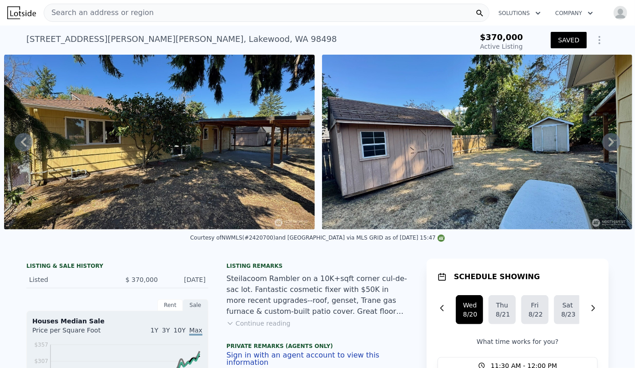
click at [71, 12] on span "Search an address or region" at bounding box center [99, 12] width 110 height 11
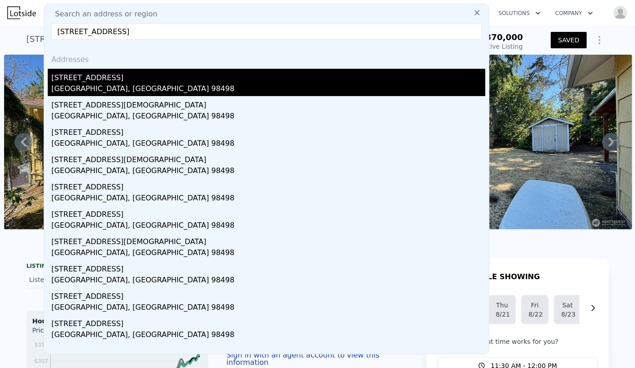
type input "[STREET_ADDRESS]"
click at [101, 79] on div "[STREET_ADDRESS]" at bounding box center [268, 76] width 434 height 15
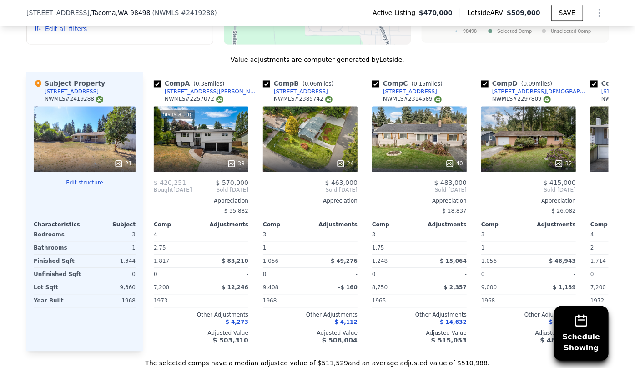
scroll to position [930, 0]
